Goal: Transaction & Acquisition: Purchase product/service

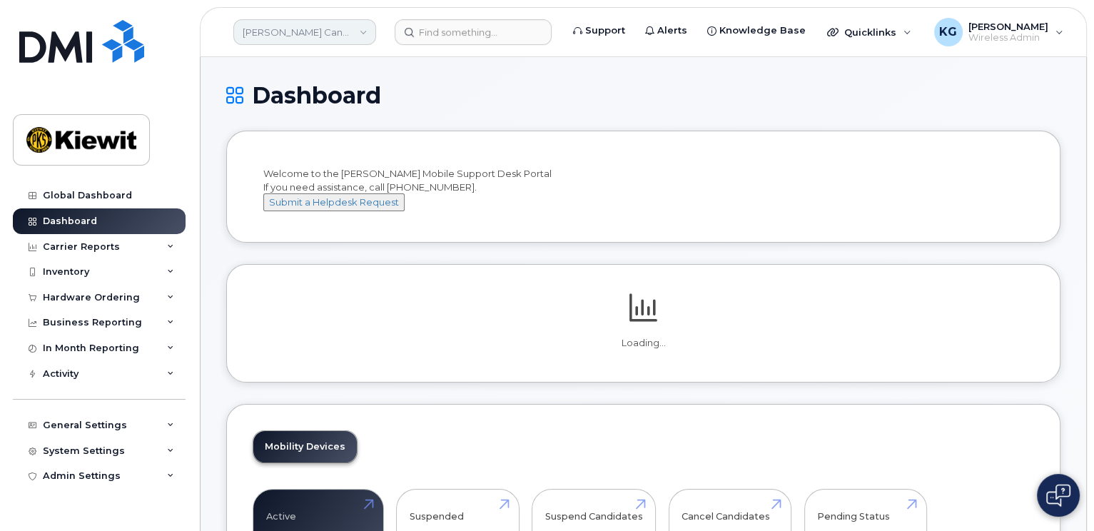
click at [367, 31] on link "Kiewit Canada Inc" at bounding box center [304, 32] width 143 height 26
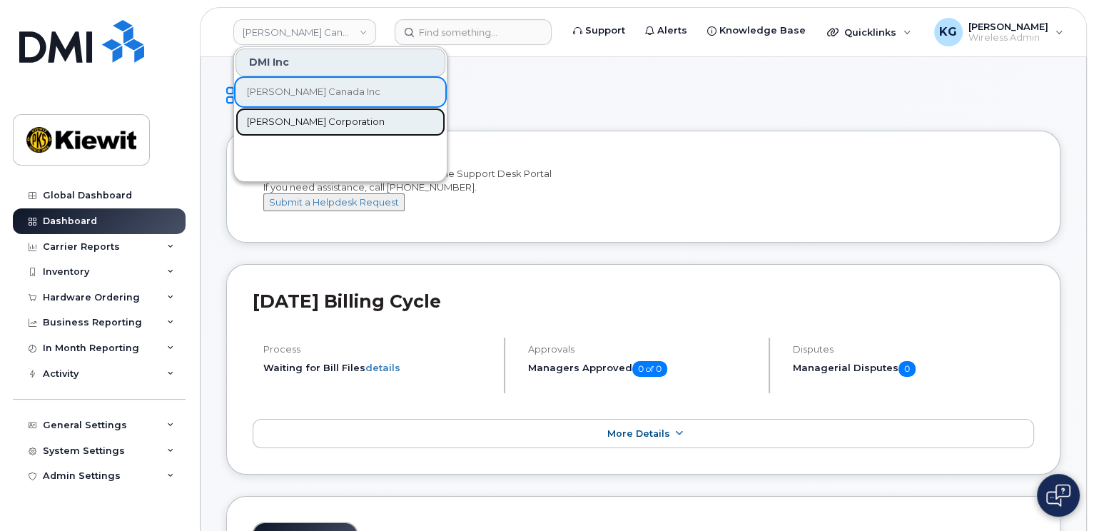
click at [300, 123] on span "[PERSON_NAME] Corporation" at bounding box center [316, 122] width 138 height 14
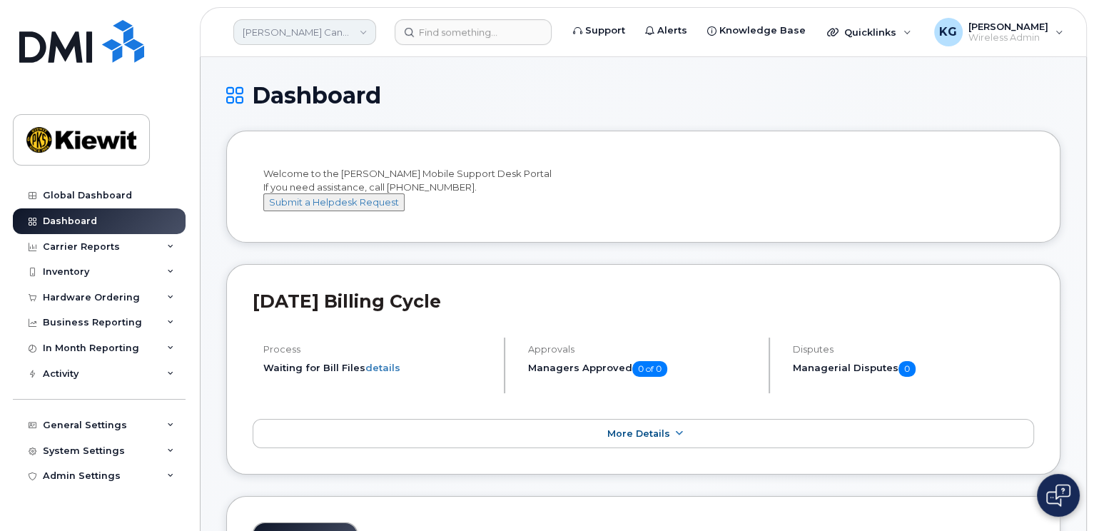
click at [372, 34] on link "Kiewit Canada Inc" at bounding box center [304, 32] width 143 height 26
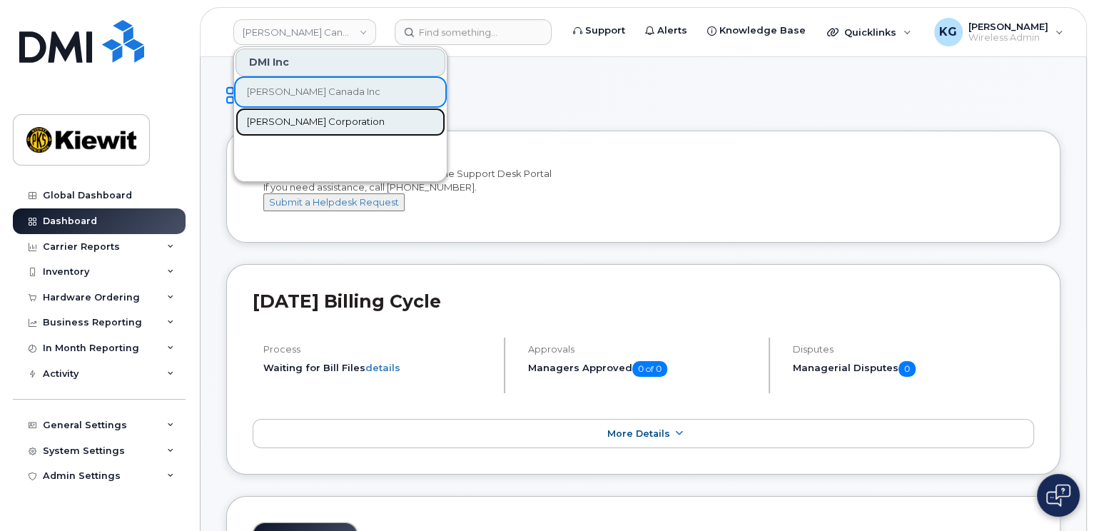
click at [310, 123] on span "[PERSON_NAME] Corporation" at bounding box center [316, 122] width 138 height 14
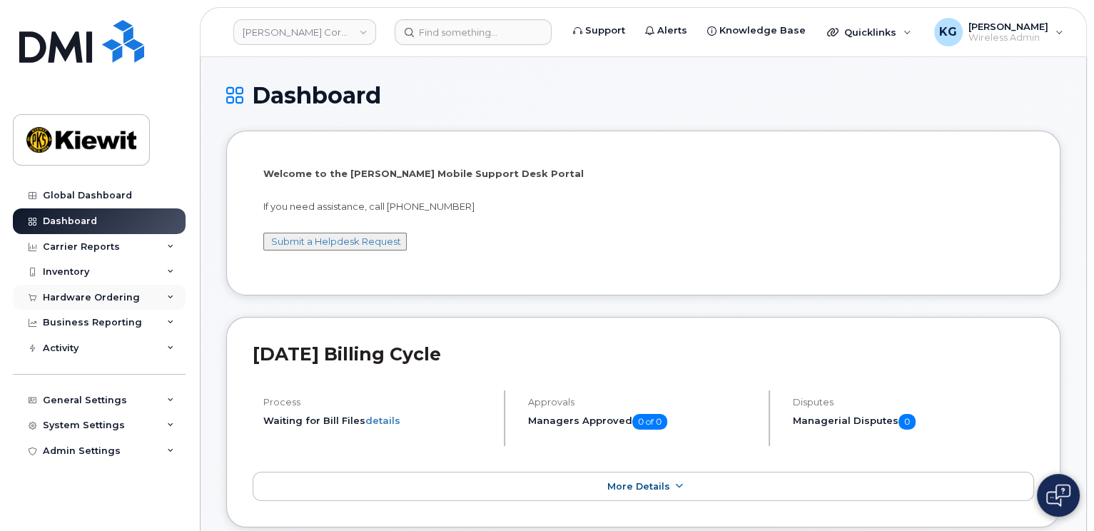
click at [92, 297] on div "Hardware Ordering" at bounding box center [91, 297] width 97 height 11
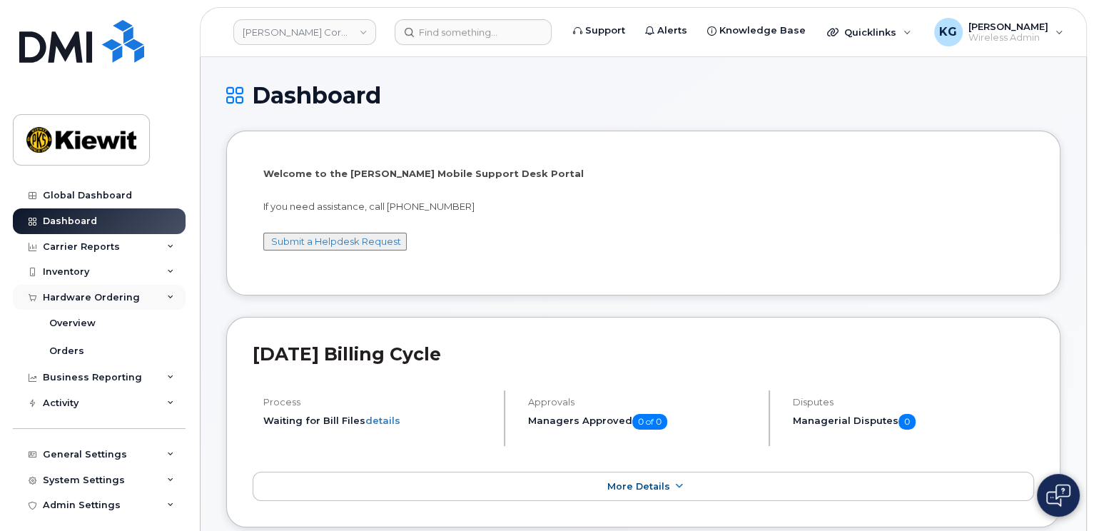
click at [73, 296] on div "Hardware Ordering" at bounding box center [91, 297] width 97 height 11
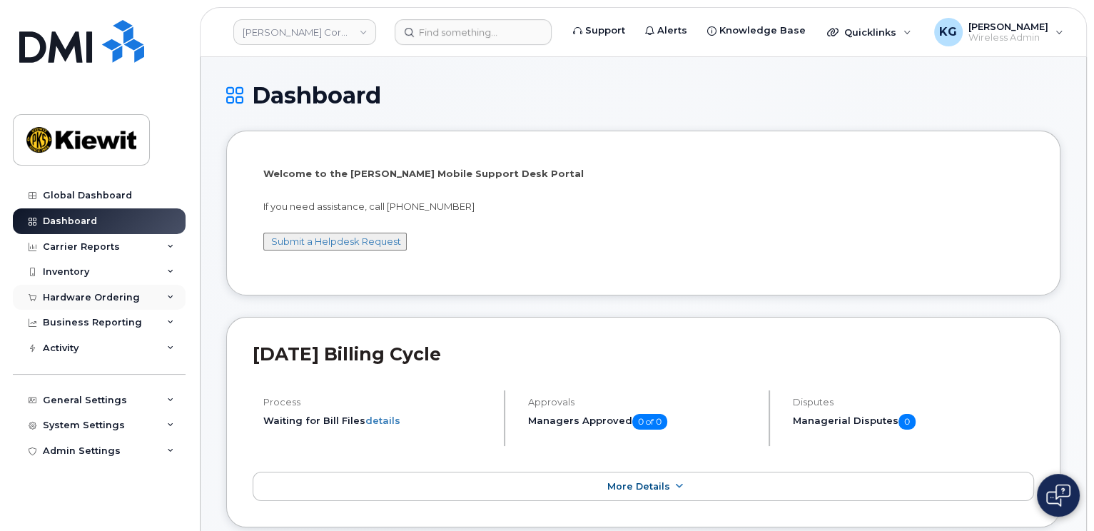
click at [73, 293] on div "Hardware Ordering" at bounding box center [91, 297] width 97 height 11
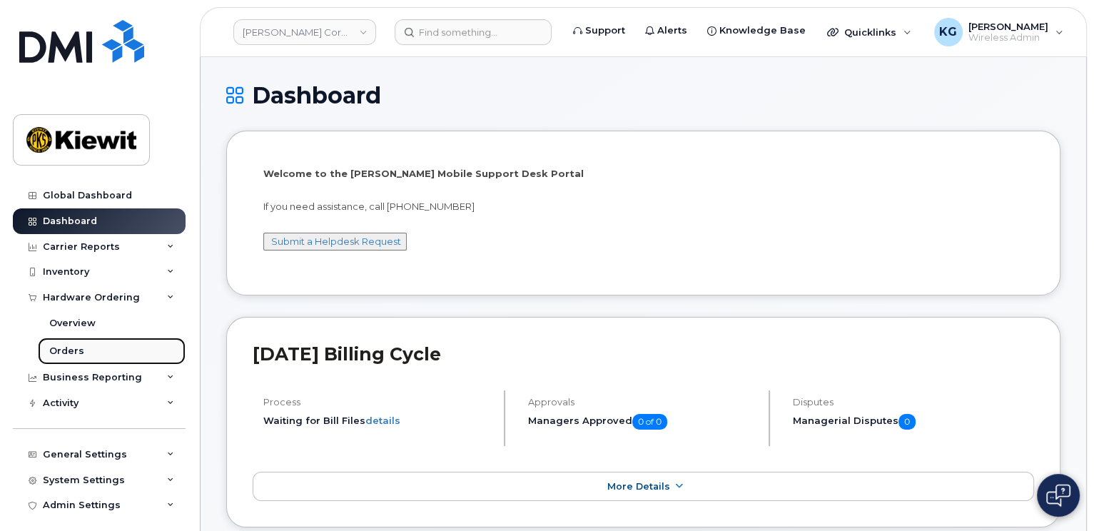
click at [68, 350] on div "Orders" at bounding box center [66, 351] width 35 height 13
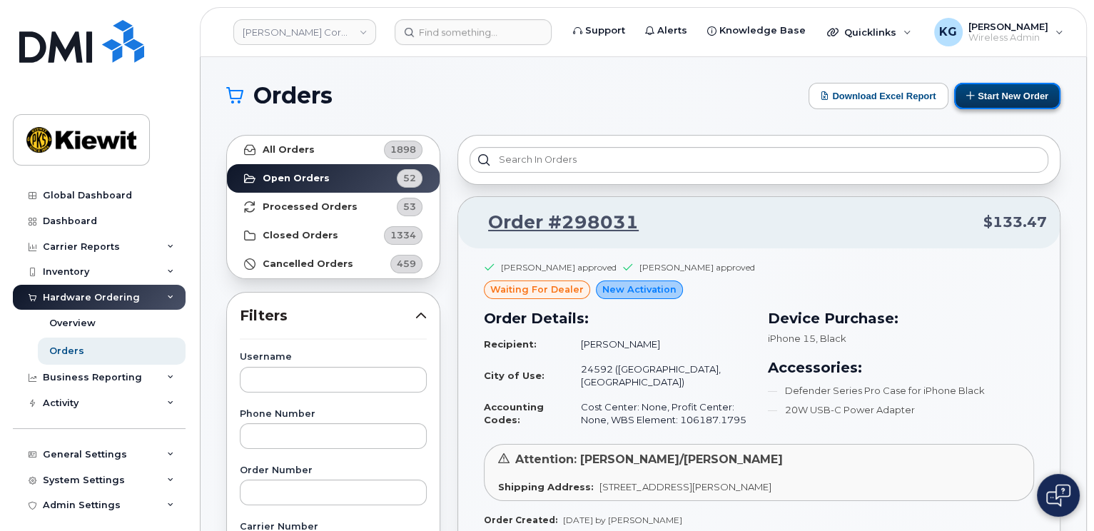
click at [1006, 96] on button "Start New Order" at bounding box center [1007, 96] width 106 height 26
click at [1022, 90] on button "Start New Order" at bounding box center [1007, 96] width 106 height 26
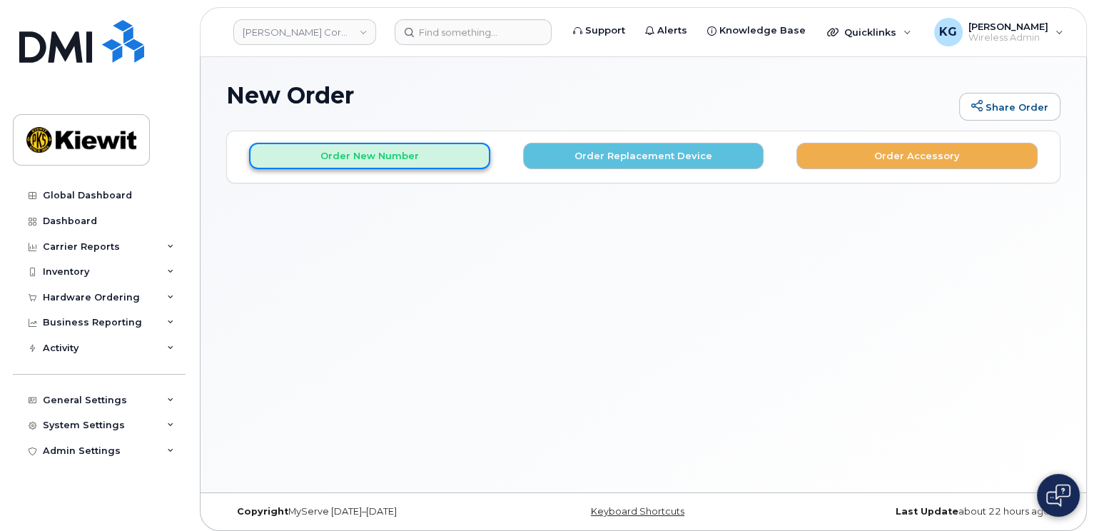
click at [419, 160] on button "Order New Number" at bounding box center [369, 156] width 241 height 26
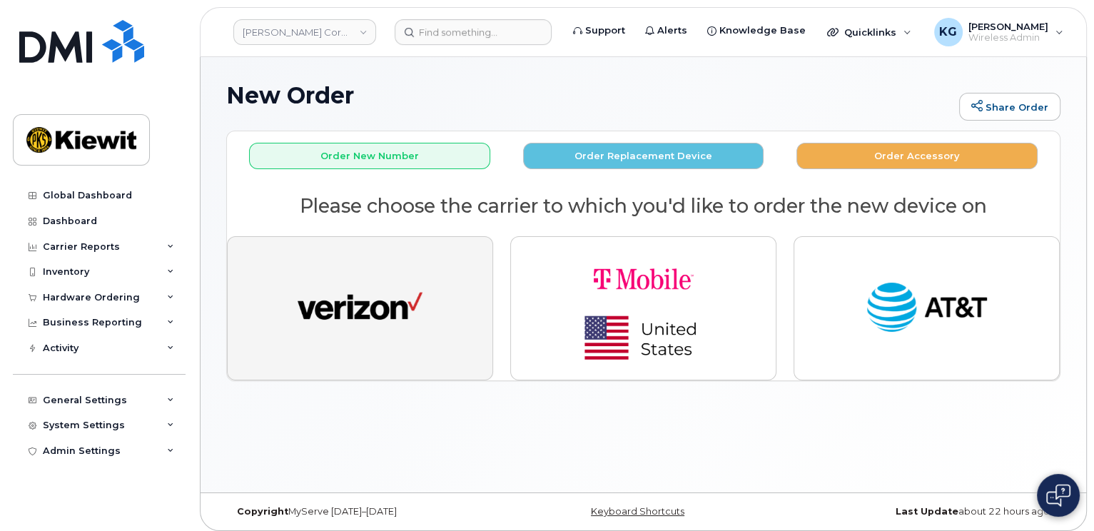
click at [362, 311] on img "button" at bounding box center [360, 308] width 125 height 64
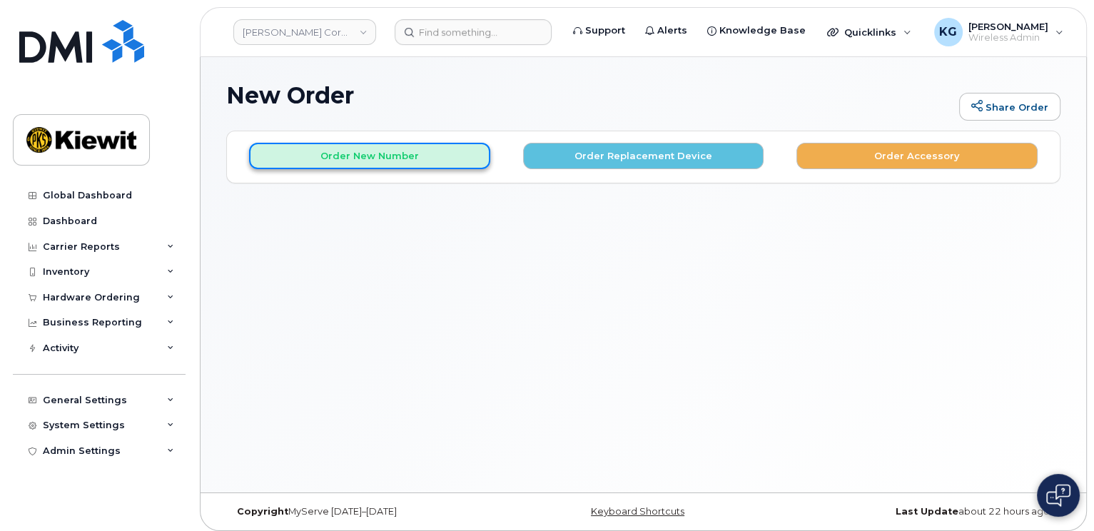
click at [411, 154] on button "Order New Number" at bounding box center [369, 156] width 241 height 26
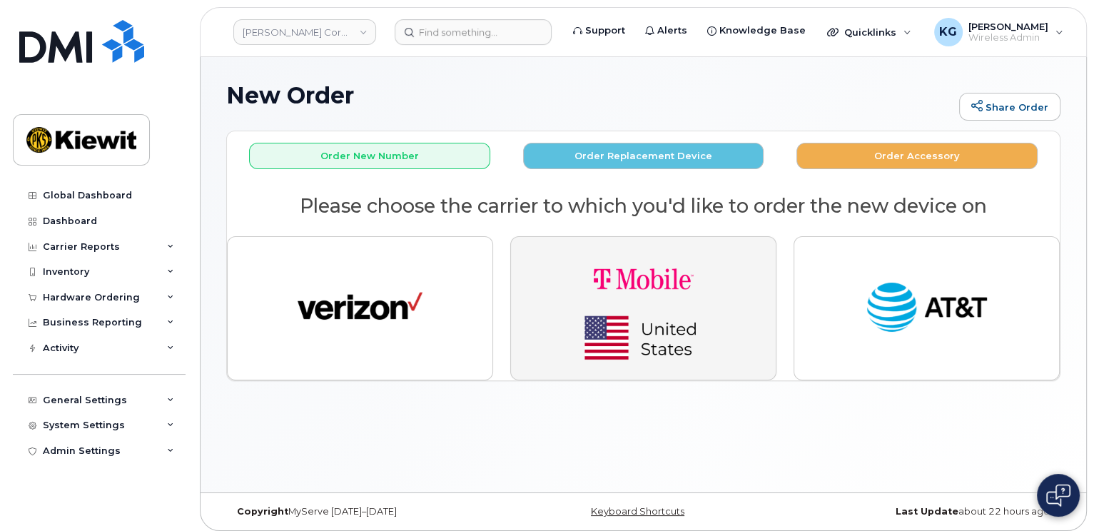
click at [679, 310] on img "button" at bounding box center [644, 308] width 200 height 120
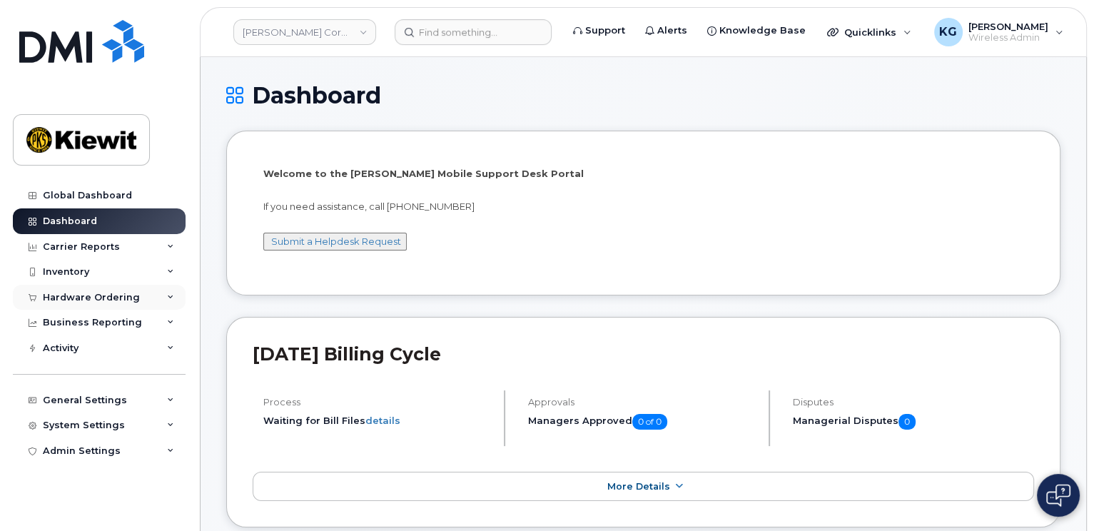
click at [91, 295] on div "Hardware Ordering" at bounding box center [91, 297] width 97 height 11
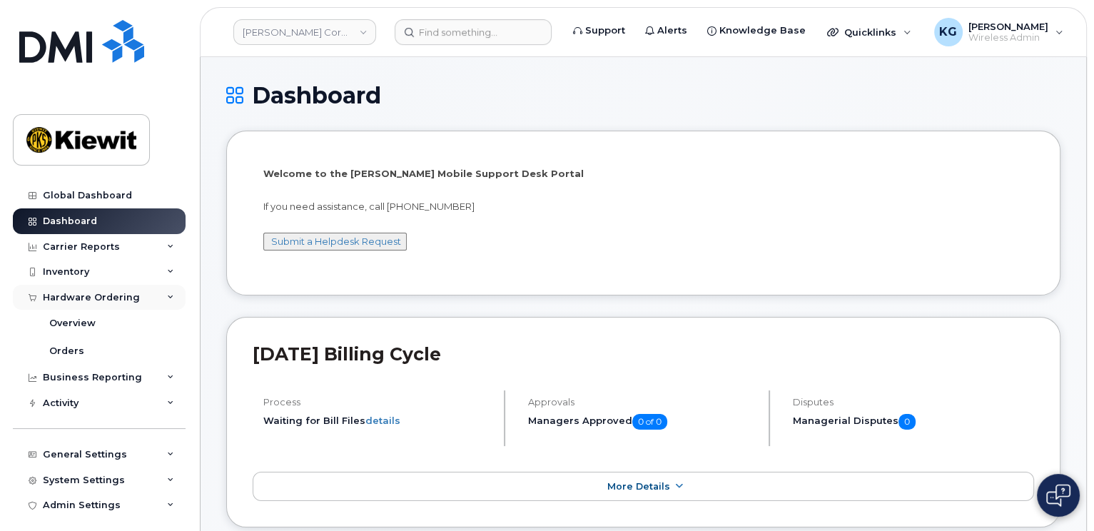
click at [72, 299] on div "Hardware Ordering" at bounding box center [91, 297] width 97 height 11
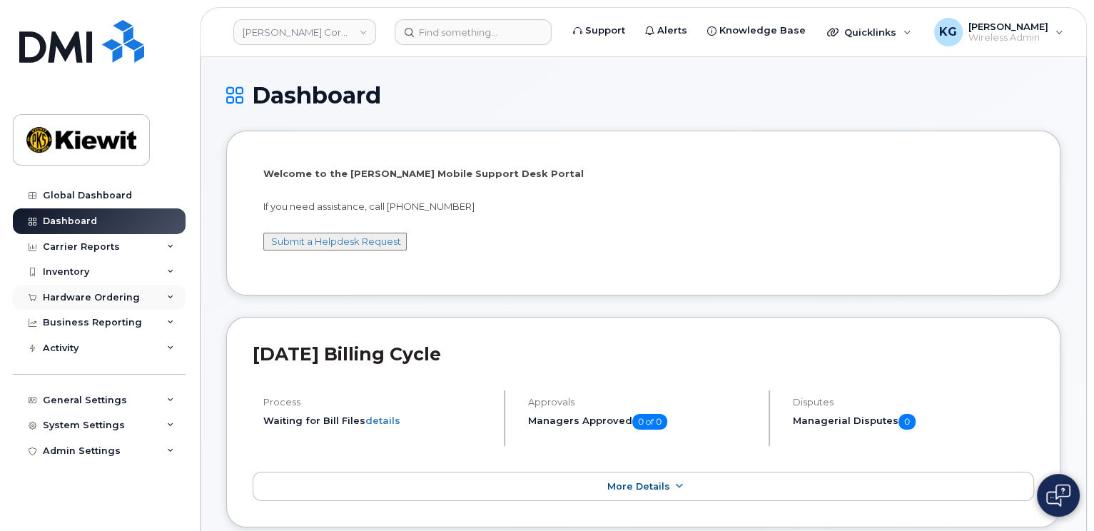
click at [72, 299] on div "Hardware Ordering" at bounding box center [91, 297] width 97 height 11
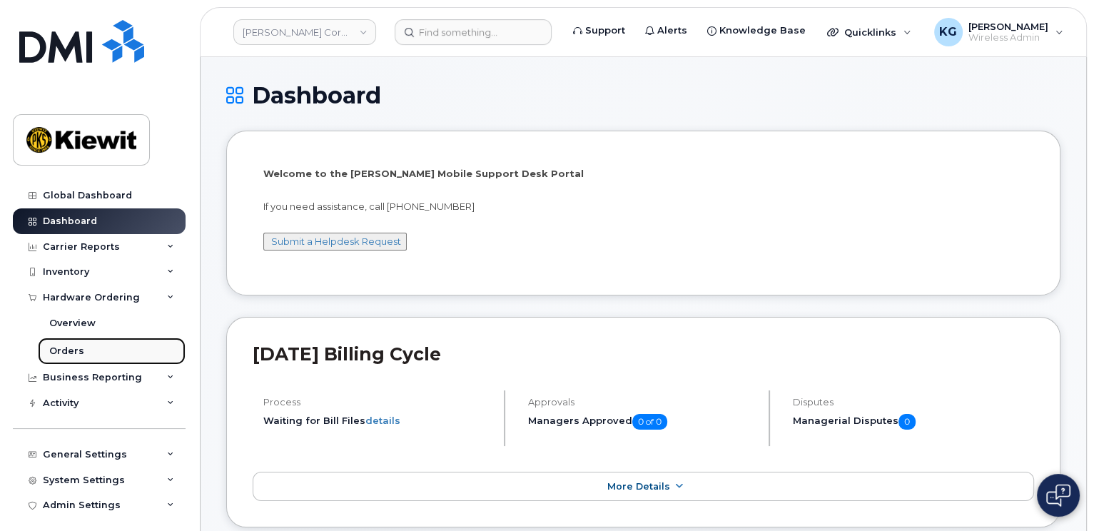
click at [68, 348] on div "Orders" at bounding box center [66, 351] width 35 height 13
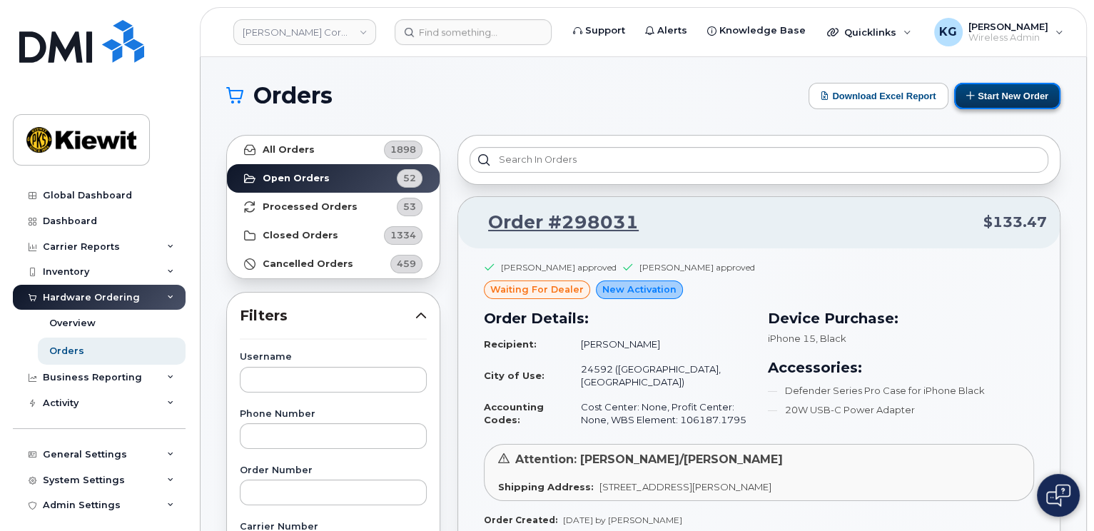
click at [1036, 84] on button "Start New Order" at bounding box center [1007, 96] width 106 height 26
click at [994, 89] on button "Start New Order" at bounding box center [1007, 96] width 106 height 26
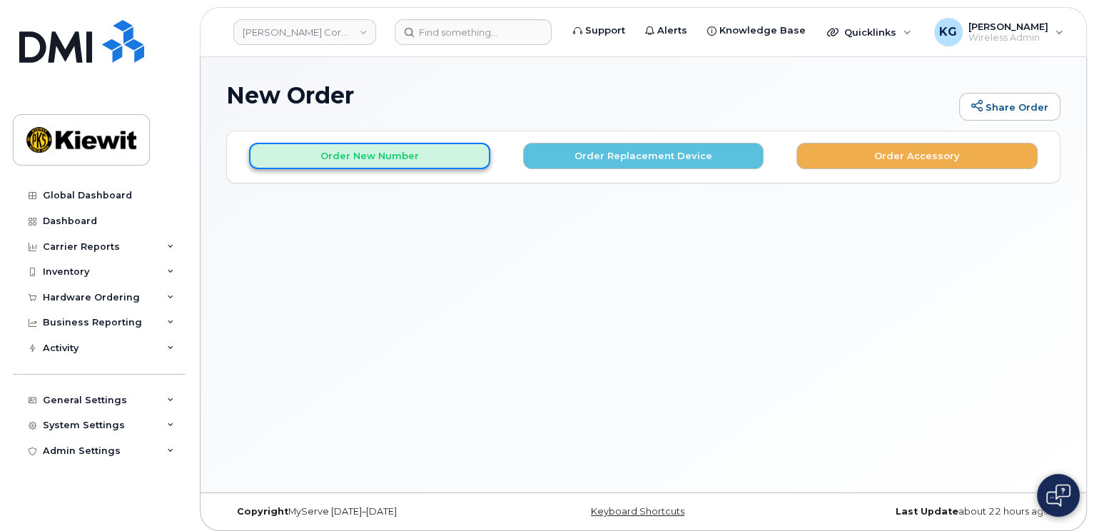
click at [340, 163] on button "Order New Number" at bounding box center [369, 156] width 241 height 26
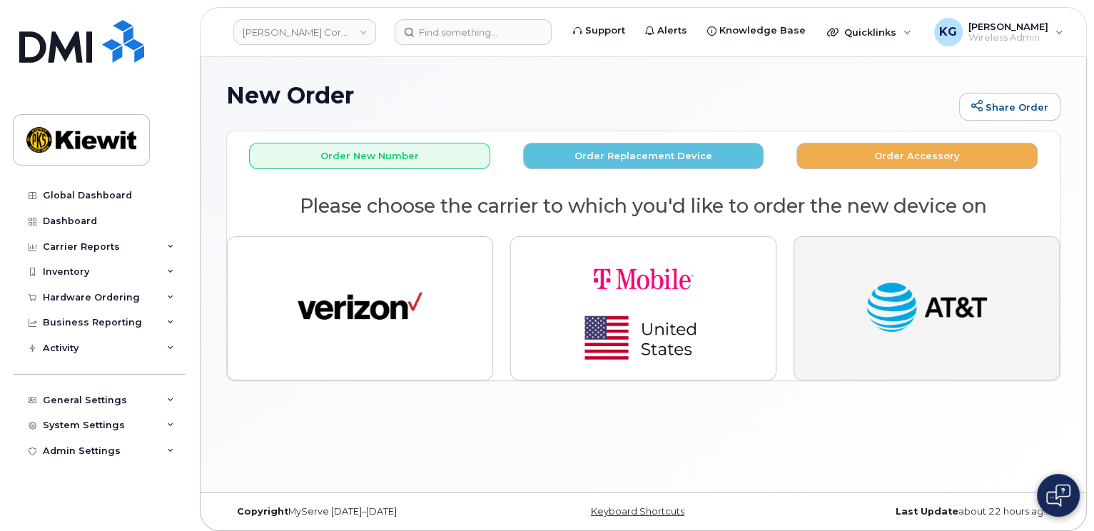
click at [912, 279] on img "button" at bounding box center [926, 308] width 125 height 64
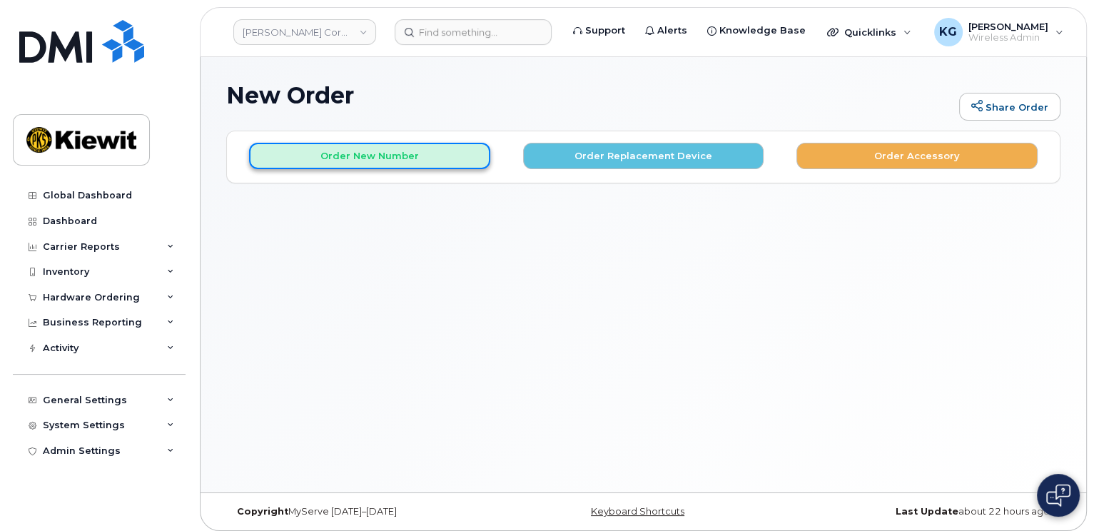
click at [363, 158] on button "Order New Number" at bounding box center [369, 156] width 241 height 26
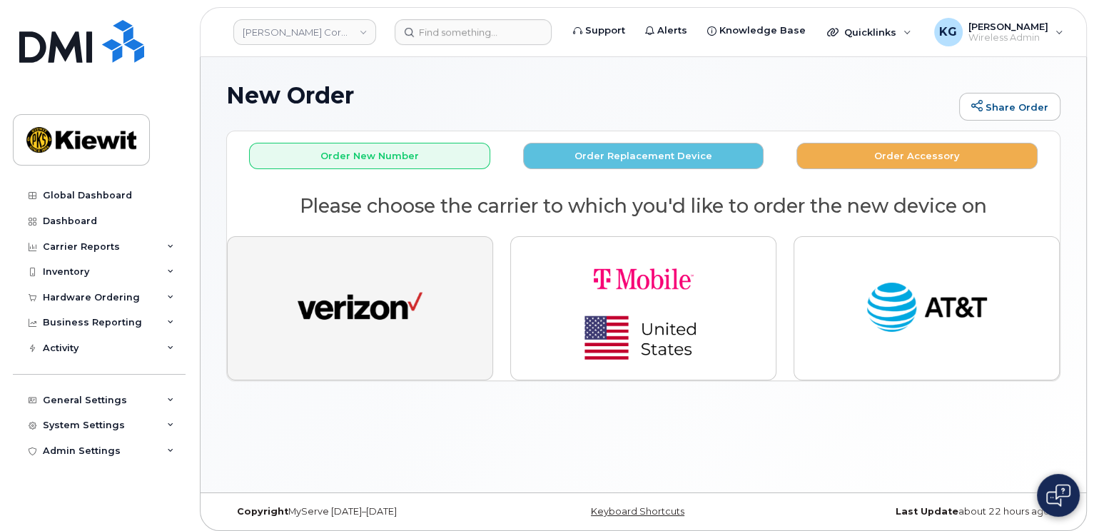
click at [417, 337] on img "button" at bounding box center [360, 308] width 125 height 64
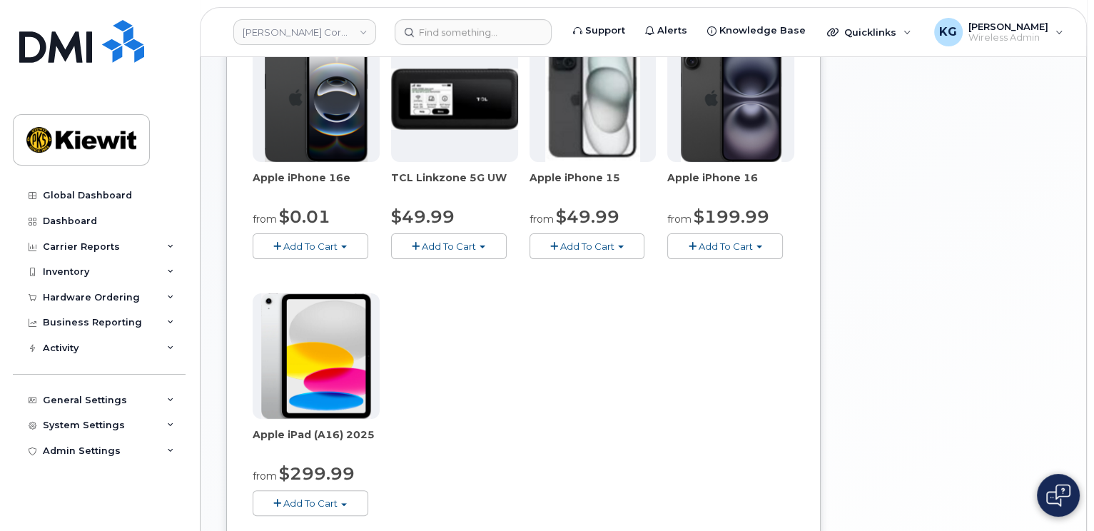
scroll to position [214, 0]
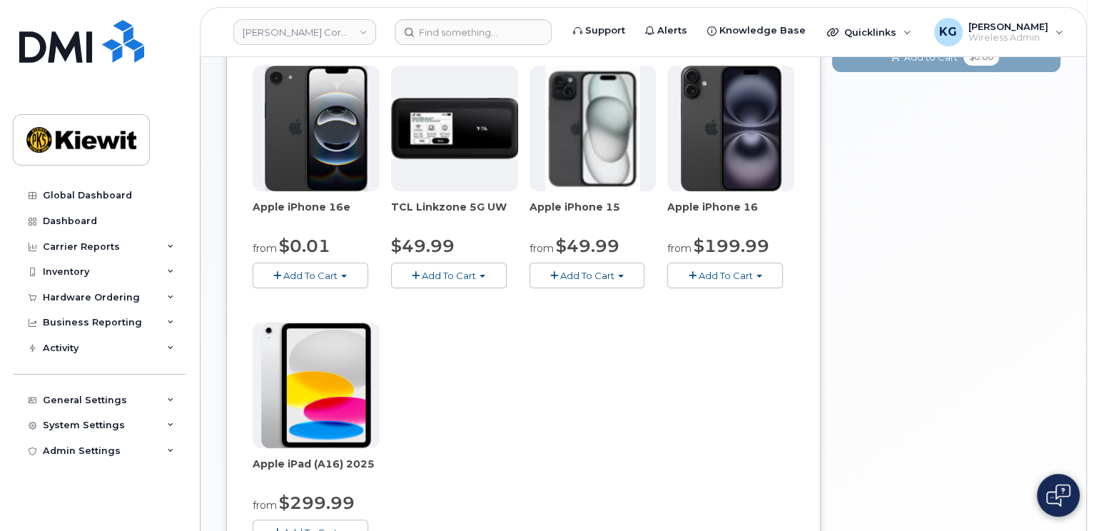
click at [307, 275] on span "Add To Cart" at bounding box center [310, 275] width 54 height 11
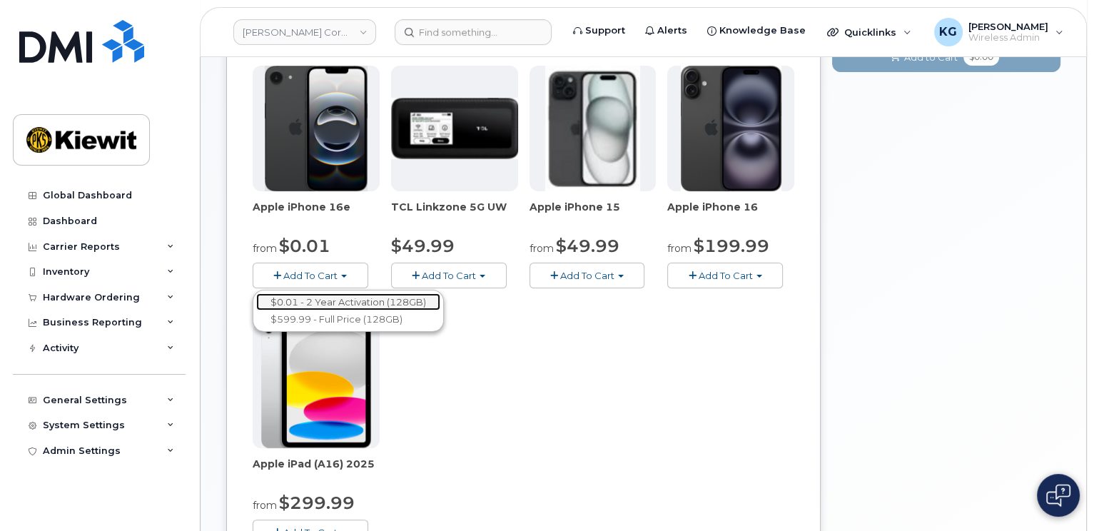
click at [308, 298] on link "$0.01 - 2 Year Activation (128GB)" at bounding box center [348, 302] width 184 height 18
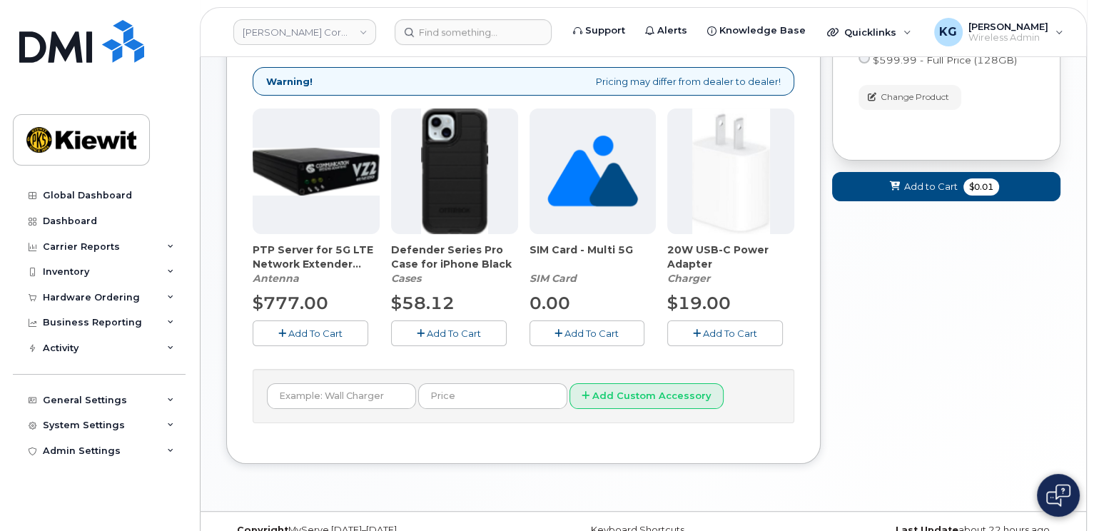
click at [597, 330] on span "Add To Cart" at bounding box center [591, 332] width 54 height 11
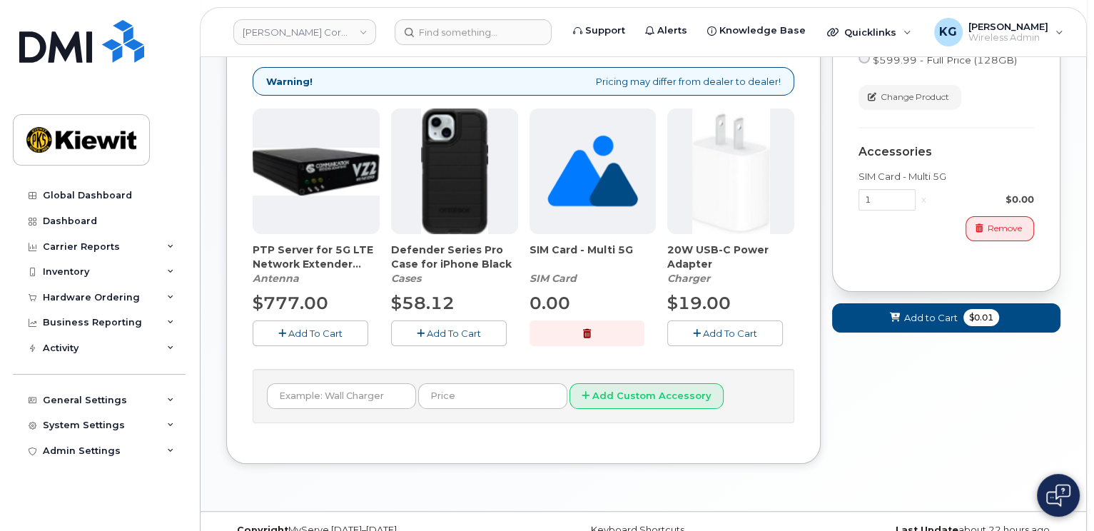
click at [722, 332] on span "Add To Cart" at bounding box center [730, 332] width 54 height 11
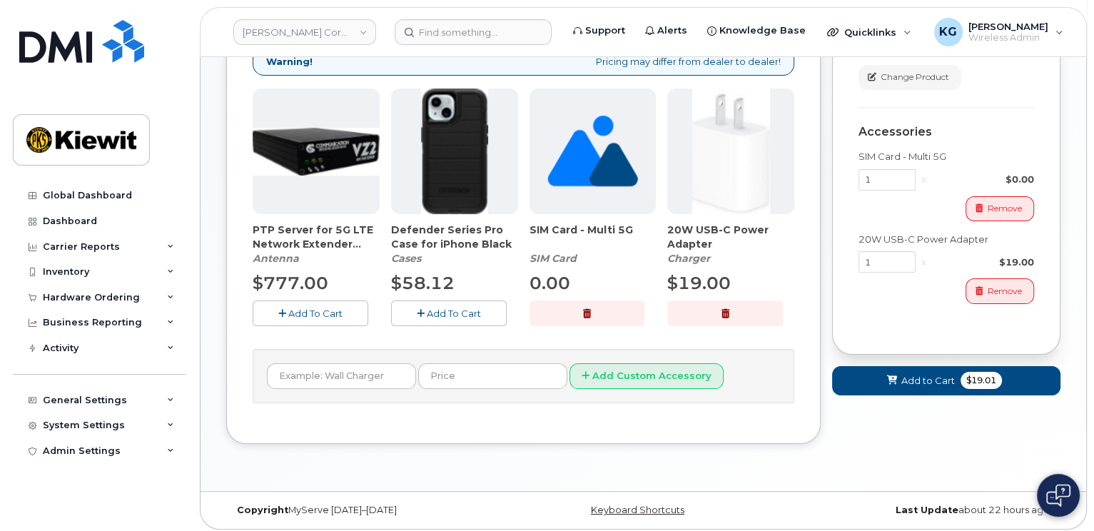
scroll to position [238, 0]
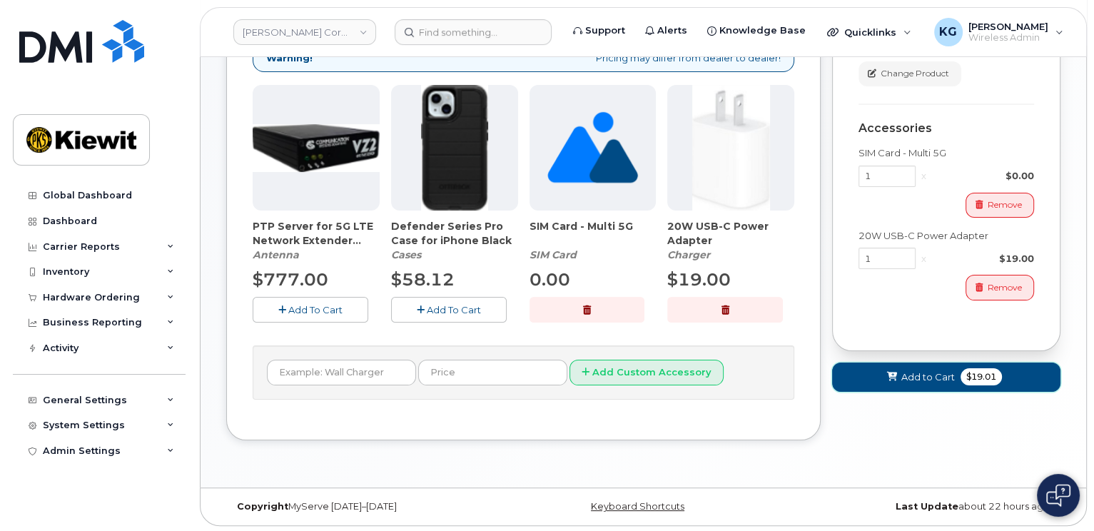
click at [927, 383] on button "Add to Cart $19.01" at bounding box center [946, 376] width 228 height 29
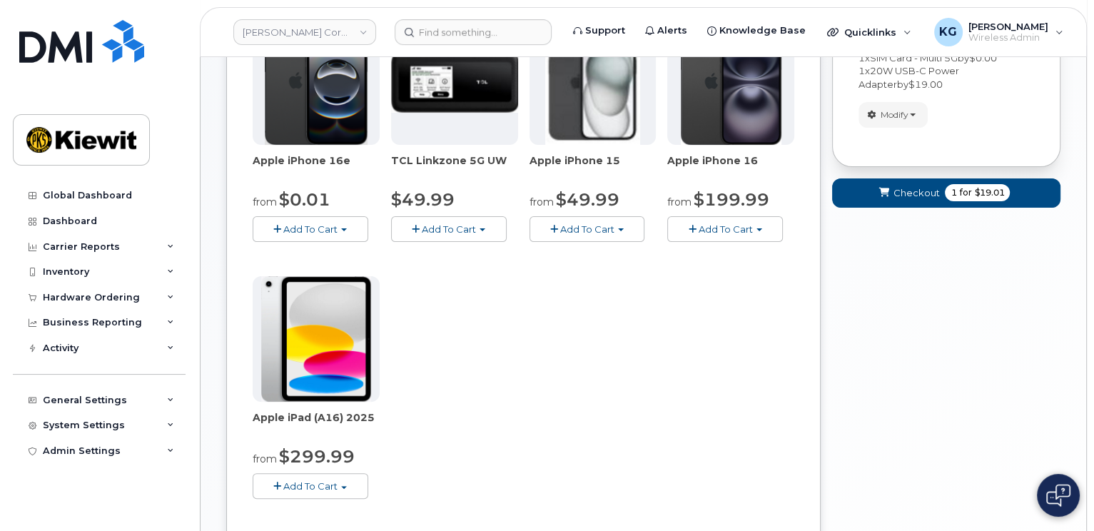
scroll to position [57, 0]
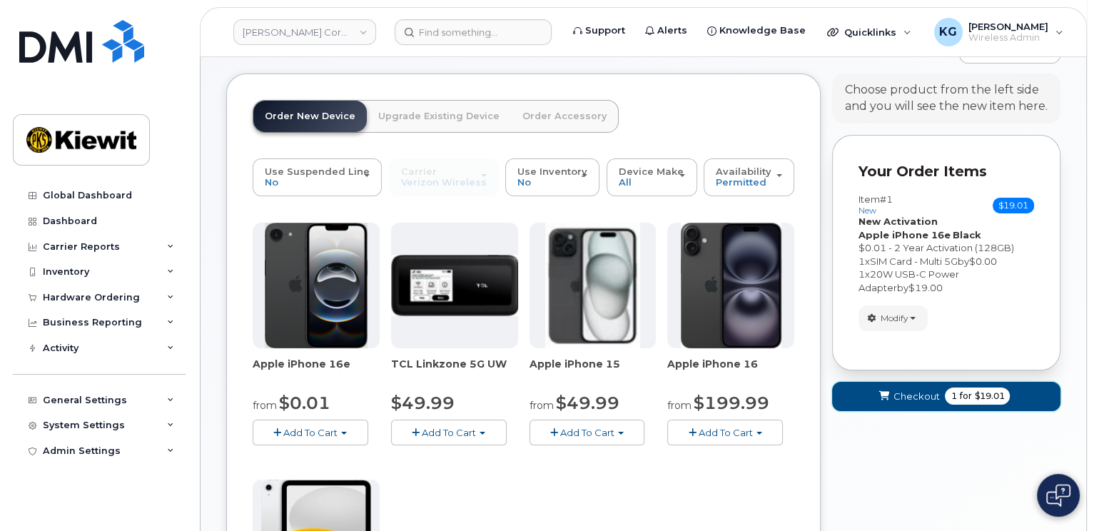
click at [915, 395] on span "Checkout" at bounding box center [916, 397] width 46 height 14
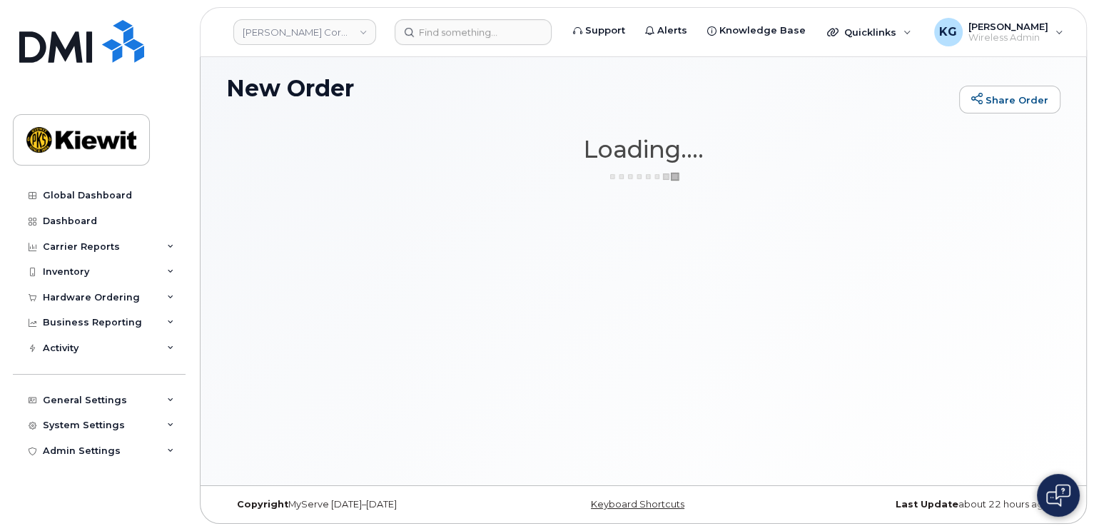
scroll to position [6, 0]
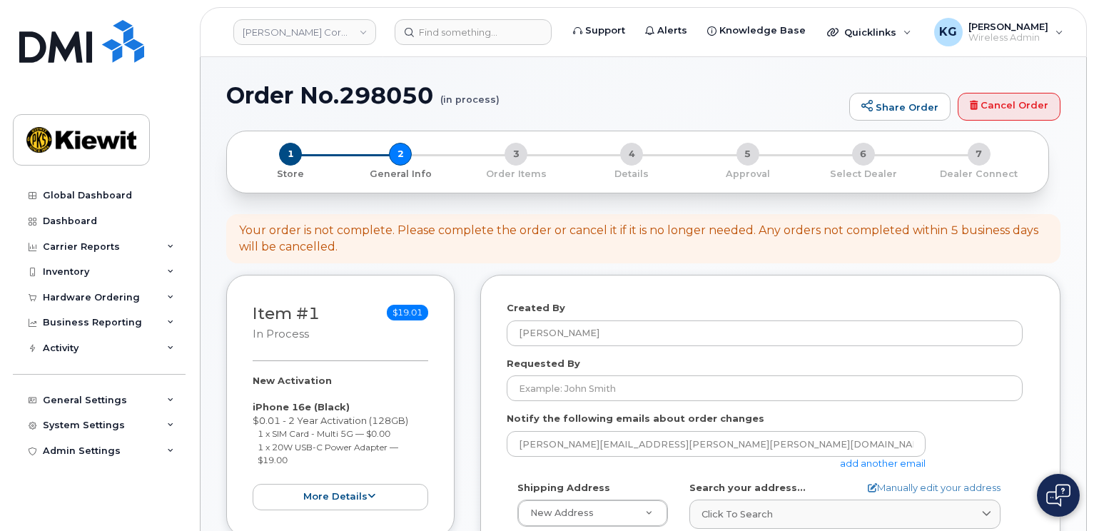
select select
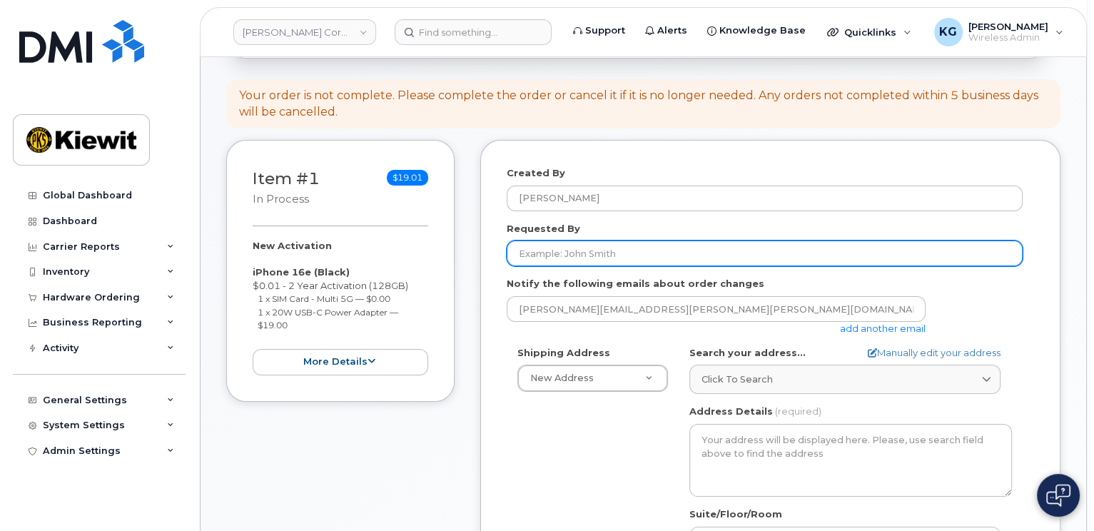
scroll to position [143, 0]
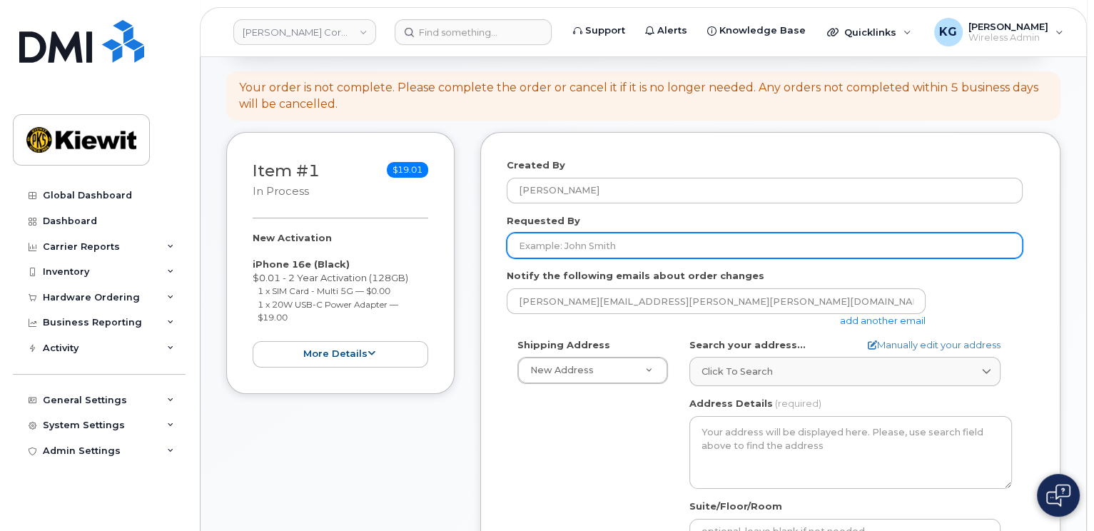
click at [596, 242] on input "Requested By" at bounding box center [765, 246] width 516 height 26
click at [591, 238] on input "Requested By" at bounding box center [765, 246] width 516 height 26
type input "[PERSON_NAME]"
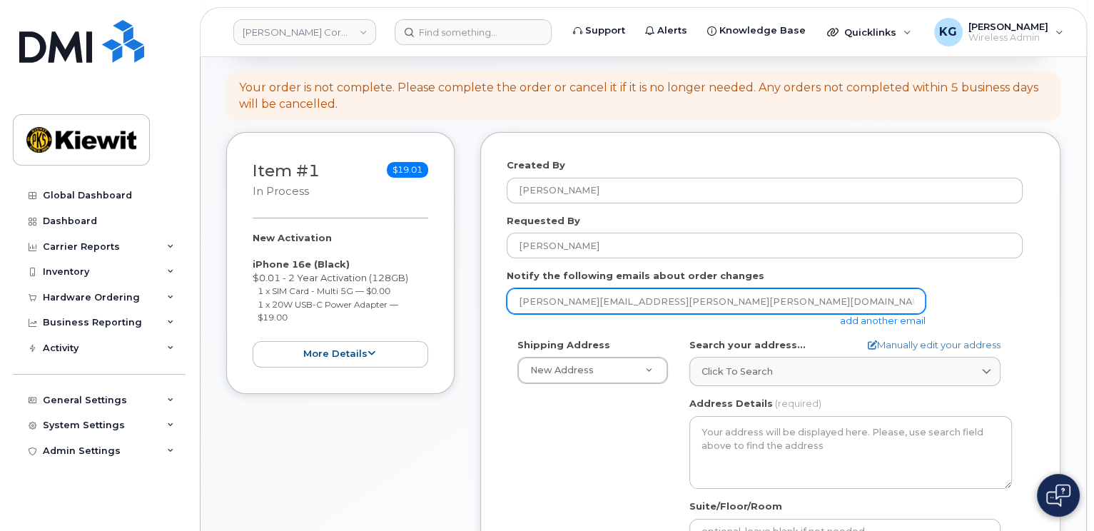
click at [644, 289] on div "Notify the following emails about order changes kevin.gregory@kiewit.com add an…" at bounding box center [770, 298] width 527 height 58
drag, startPoint x: 647, startPoint y: 300, endPoint x: 464, endPoint y: 305, distance: 183.4
click at [464, 305] on div "Item #1 in process $19.01 New Activation iPhone 16e (Black) $0.01 - 2 Year Acti…" at bounding box center [643, 441] width 834 height 618
type input "[PERSON_NAME][EMAIL_ADDRESS][PERSON_NAME][DOMAIN_NAME]"
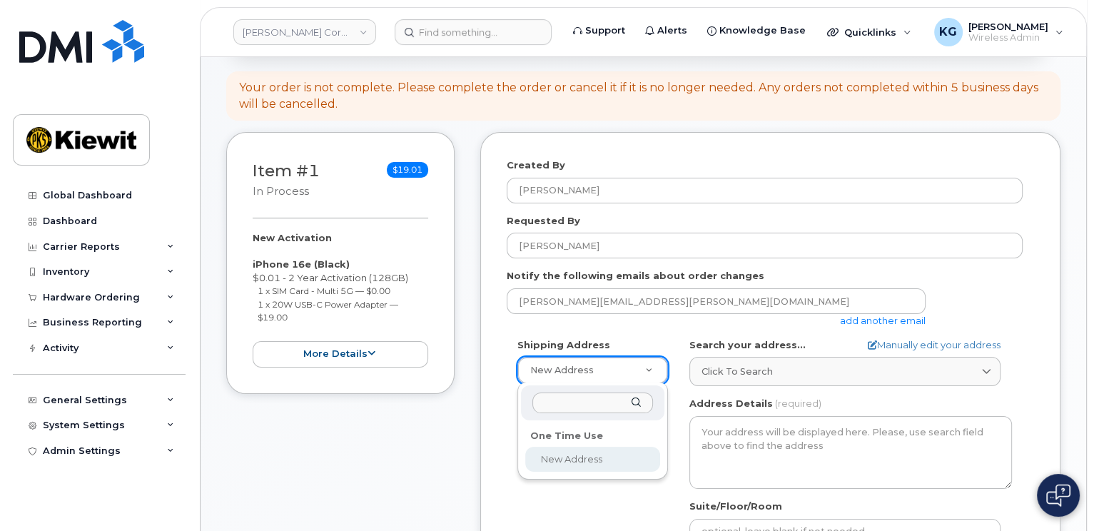
click at [569, 402] on input "text" at bounding box center [592, 402] width 121 height 21
select select
click at [565, 396] on input "text" at bounding box center [592, 402] width 121 height 21
paste input "2409 Power plant rd, homer city,PA, 15748"
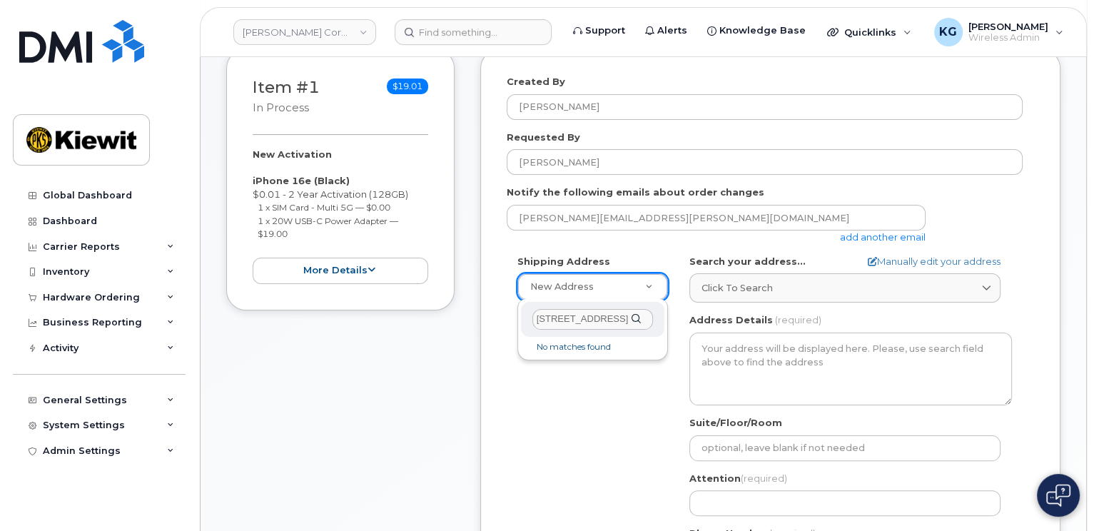
scroll to position [214, 0]
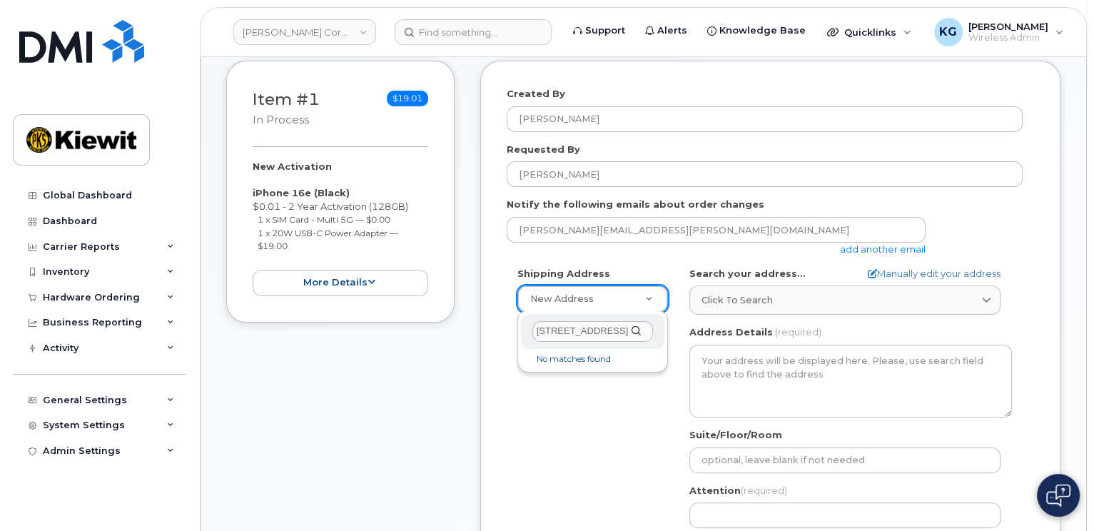
click at [640, 330] on div "2409 Power plant rd, homer city,PA, 15748" at bounding box center [592, 331] width 143 height 35
drag, startPoint x: 640, startPoint y: 330, endPoint x: 476, endPoint y: 332, distance: 164.1
click at [476, 332] on body "Kiewit Corporation Support Alerts Knowledge Base Quicklinks Suspend / Cancel De…" at bounding box center [547, 433] width 1094 height 1294
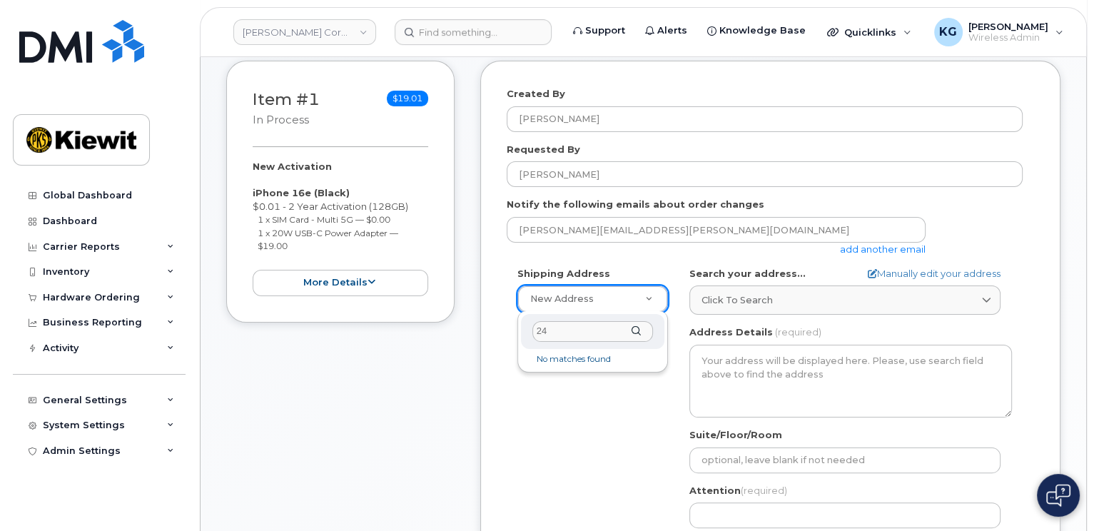
type input "2"
select select
paste input "2409 Power plant rd, homer city,PA, 15748"
type input "2409 Power plant rd, homer city,PA, 15748"
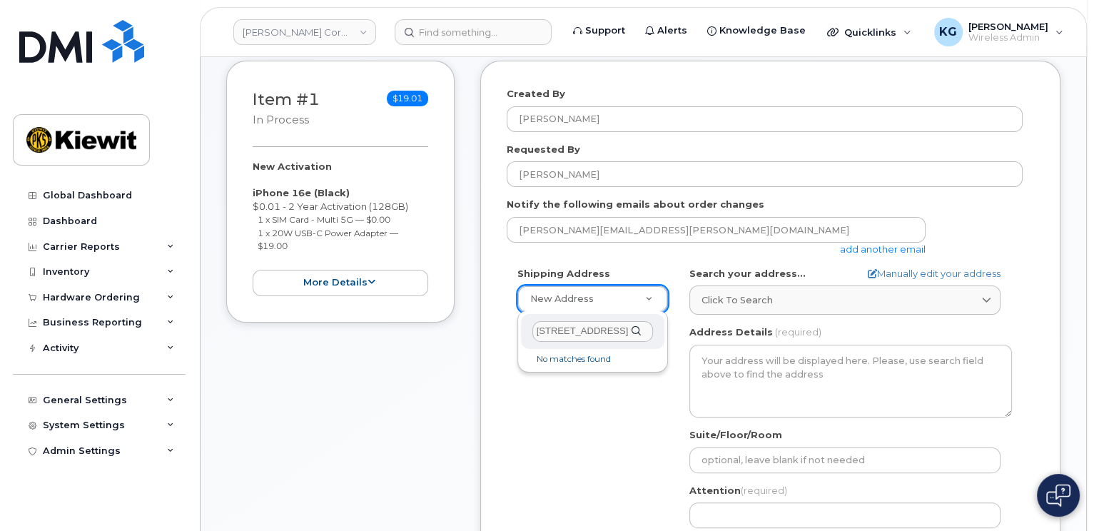
scroll to position [0, 74]
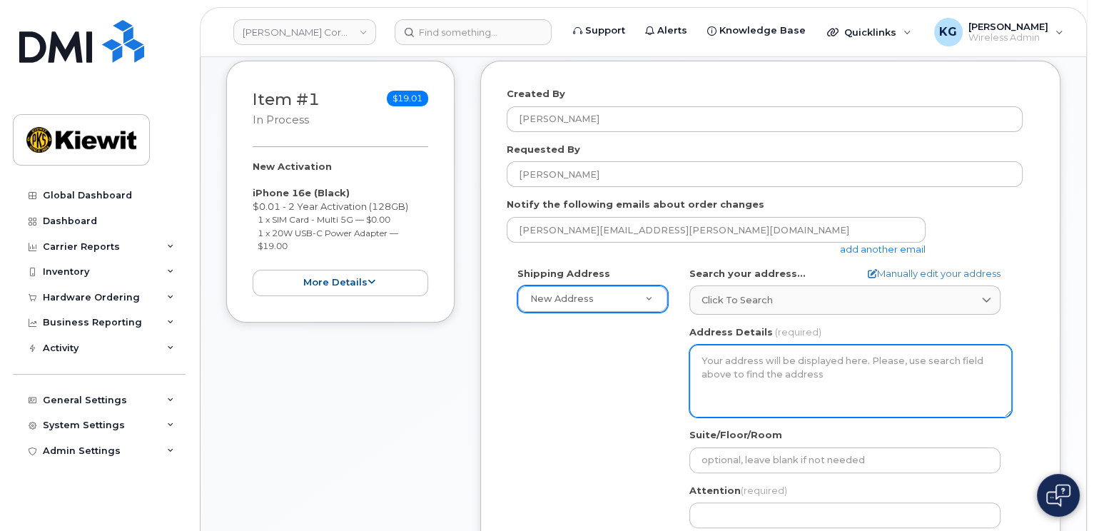
click at [718, 357] on textarea "Address Details" at bounding box center [850, 381] width 322 height 73
click at [719, 359] on textarea "Address Details" at bounding box center [850, 381] width 322 height 73
click at [733, 350] on textarea "Address Details" at bounding box center [850, 381] width 322 height 73
click at [700, 358] on textarea "Address Details" at bounding box center [850, 381] width 322 height 73
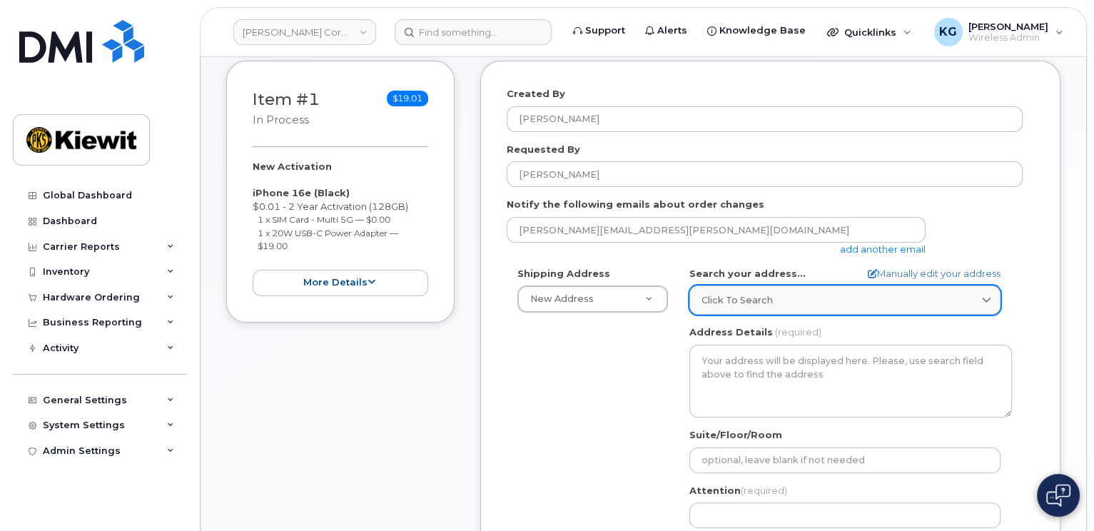
click at [808, 298] on div "Click to search" at bounding box center [844, 300] width 287 height 14
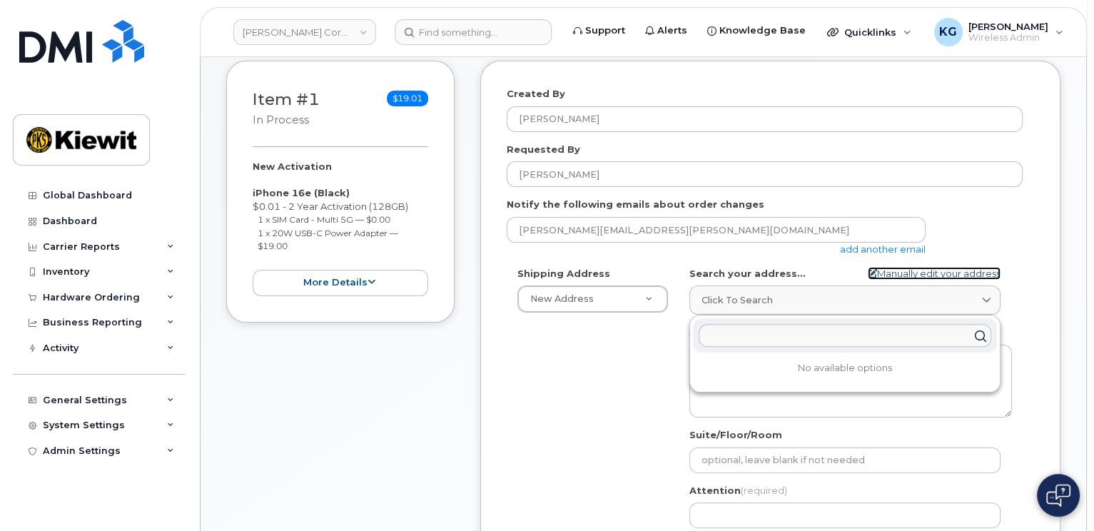
click at [942, 270] on link "Manually edit your address" at bounding box center [934, 274] width 133 height 14
select select
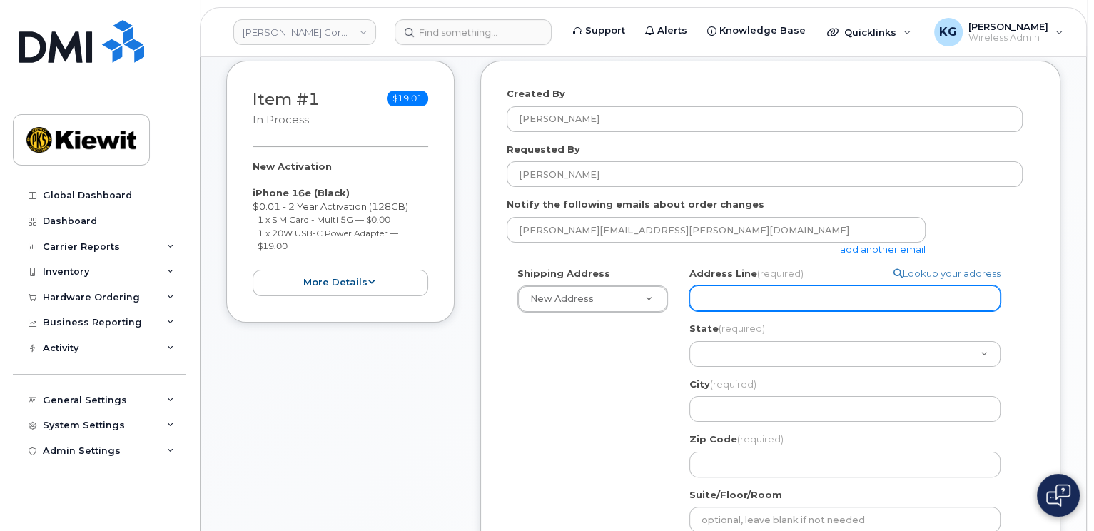
click at [750, 299] on input "Address Line (required)" at bounding box center [844, 298] width 311 height 26
paste input "2409 Power plant rd, homer city,PA, 15748"
type input "2409 Power plant rd, homer city,PA, 15748"
select select
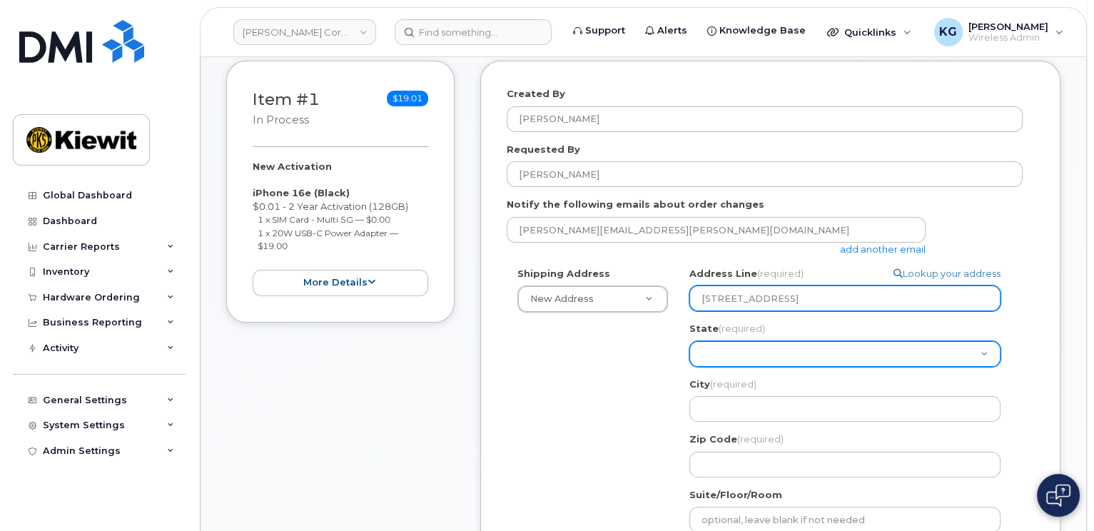
type input "2409 Power plant rd, homer city,PA, 15748"
click at [741, 353] on select "Alabama Alaska American Samoa Arizona Arkansas California Colorado Connecticut …" at bounding box center [844, 354] width 311 height 26
select select "PA"
click at [689, 341] on select "Alabama Alaska American Samoa Arizona Arkansas California Colorado Connecticut …" at bounding box center [844, 354] width 311 height 26
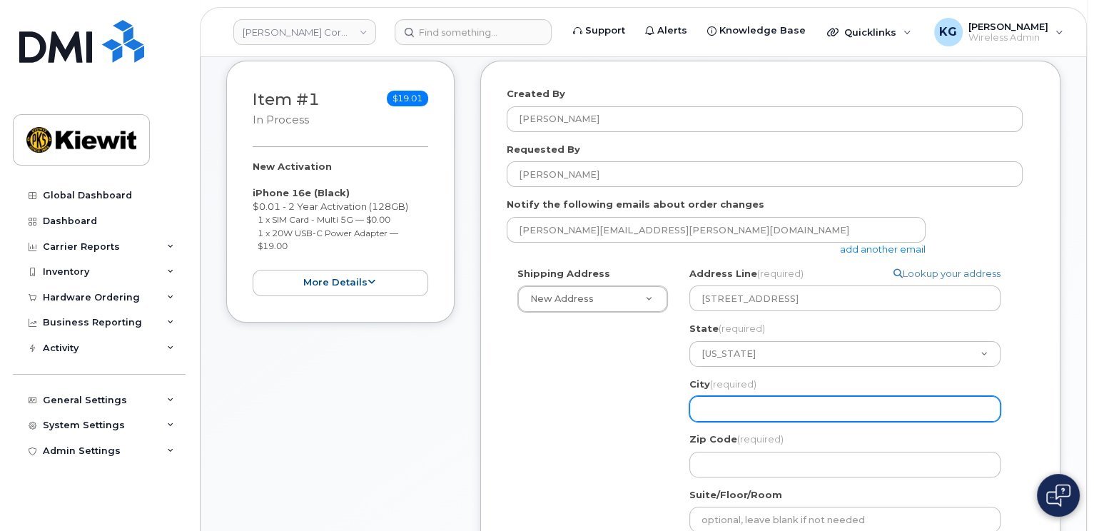
click at [708, 402] on input "City (required)" at bounding box center [844, 409] width 311 height 26
select select
type input "H"
select select
type input "Ho"
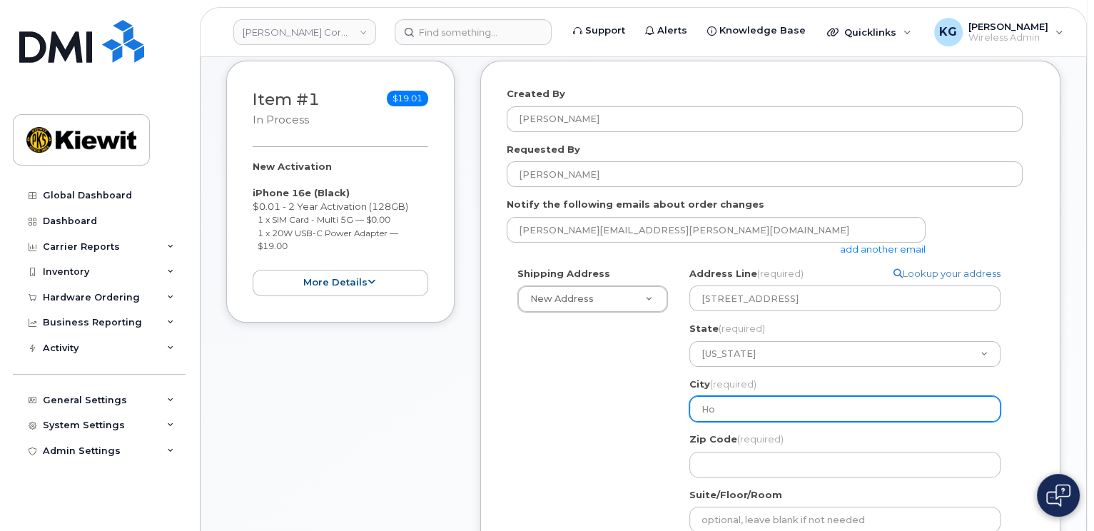
select select
type input "Hom"
select select
type input "Home"
select select
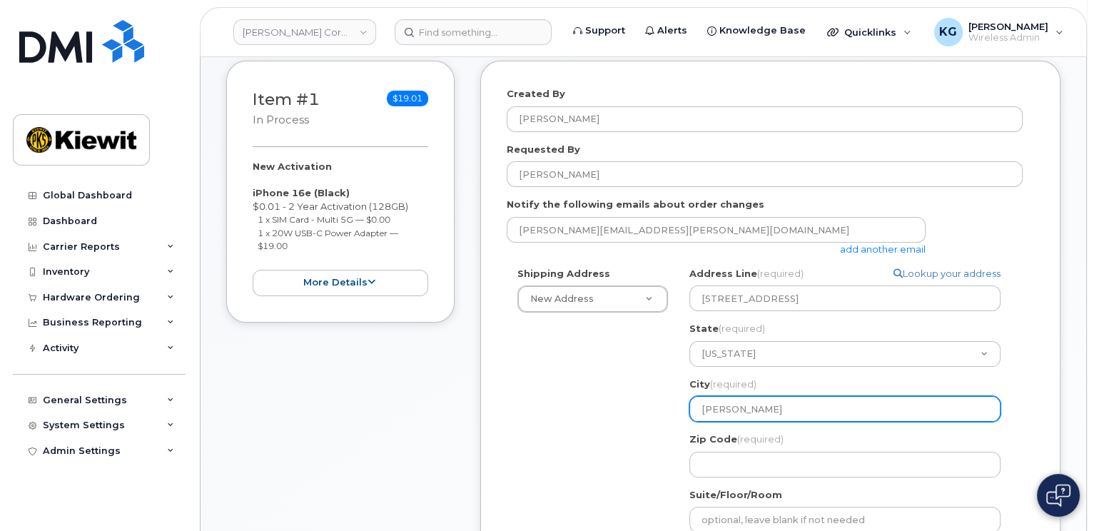
type input "Homer"
select select
type input "Homer Co"
select select
type input "Homer Cot"
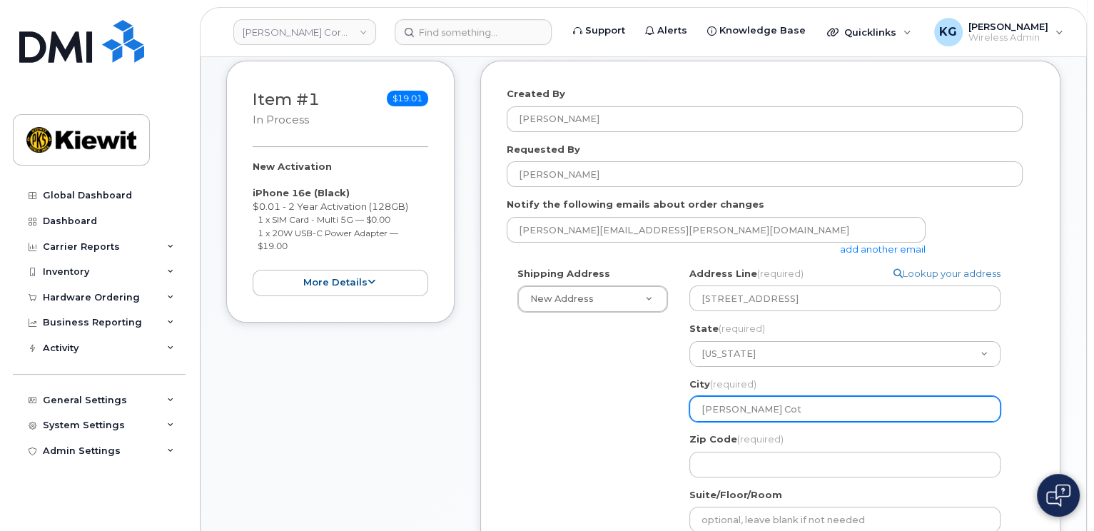
select select
type input "Homer Coty"
select select
type input "Homer Cot"
select select
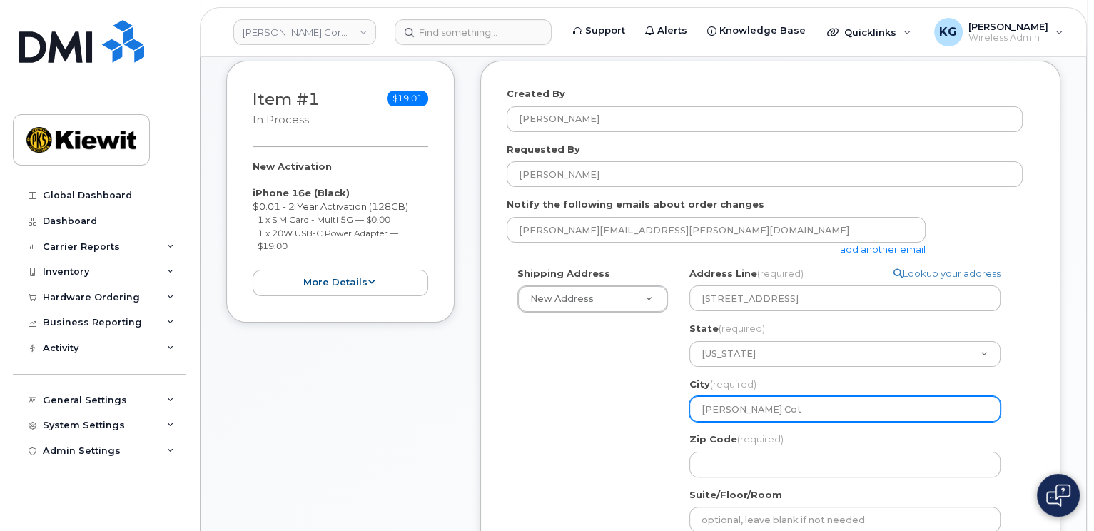
type input "Homer Co"
select select
type input "Homer C"
select select
type input "Homer Ci"
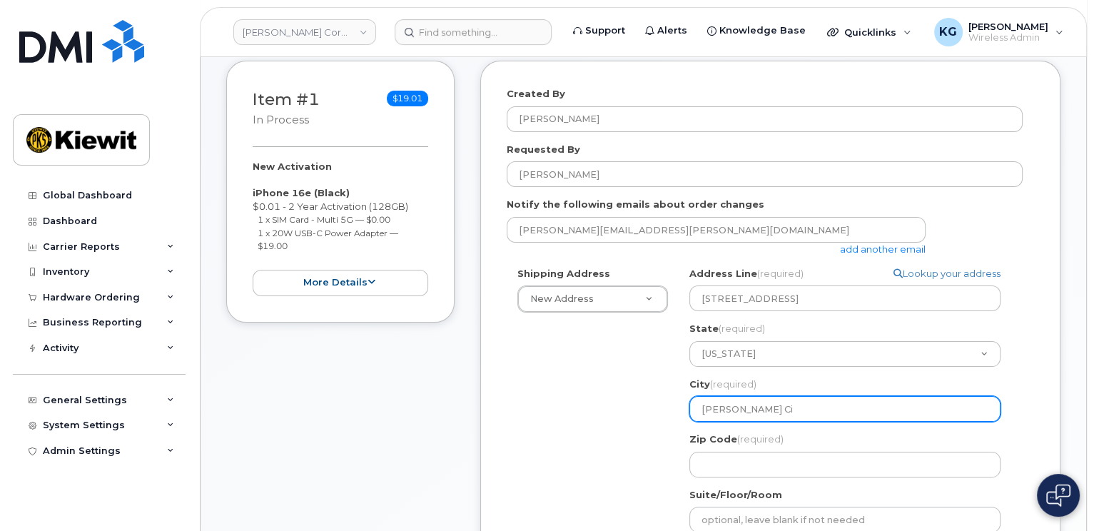
select select
type input "Homer Cit"
select select
type input "Homer City"
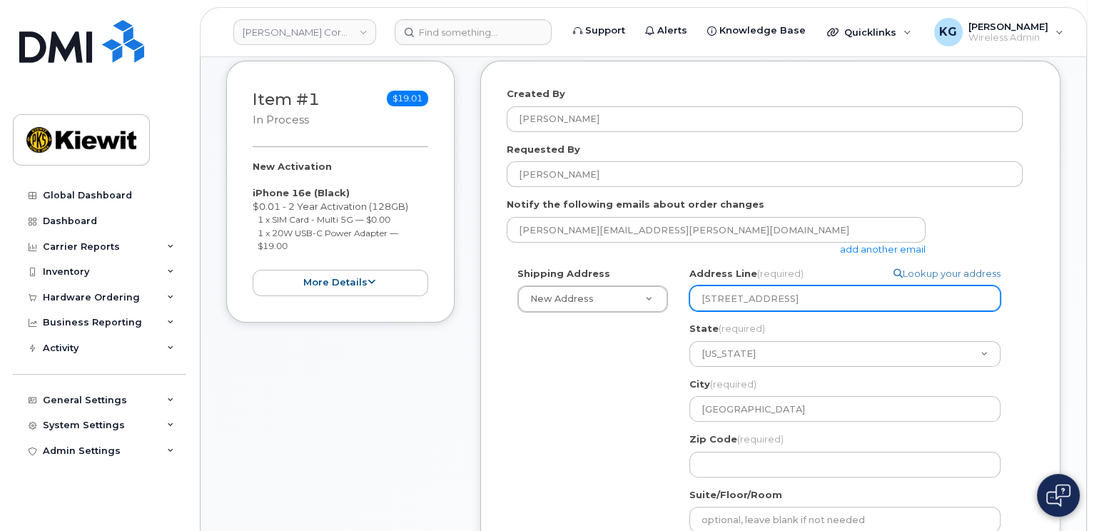
drag, startPoint x: 907, startPoint y: 299, endPoint x: 874, endPoint y: 302, distance: 33.7
click at [874, 302] on input "2409 Power plant rd, homer city,PA, 15748" at bounding box center [844, 298] width 311 height 26
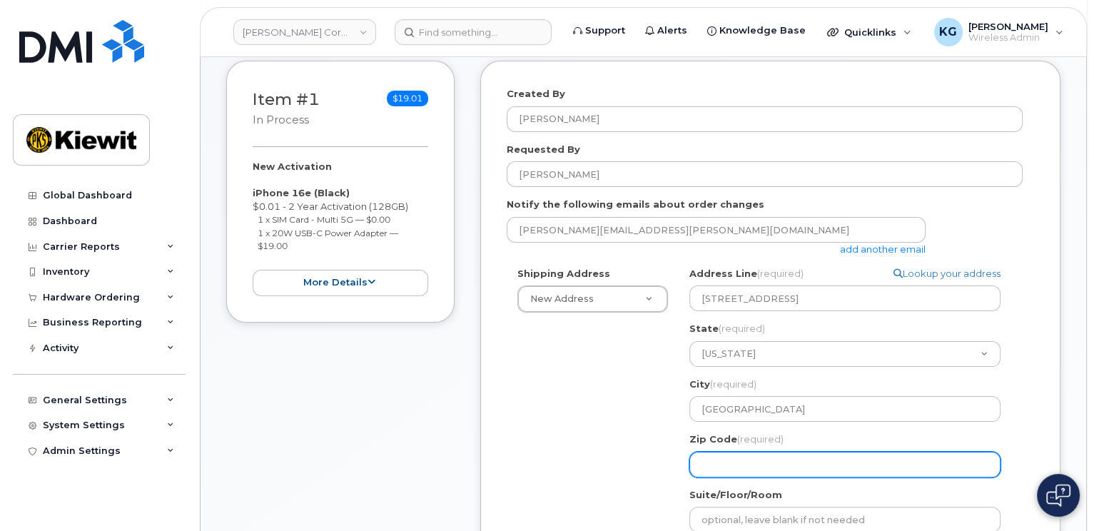
click at [758, 459] on input "Zip Code (required)" at bounding box center [844, 465] width 311 height 26
paste input "15748"
select select
type input "15748"
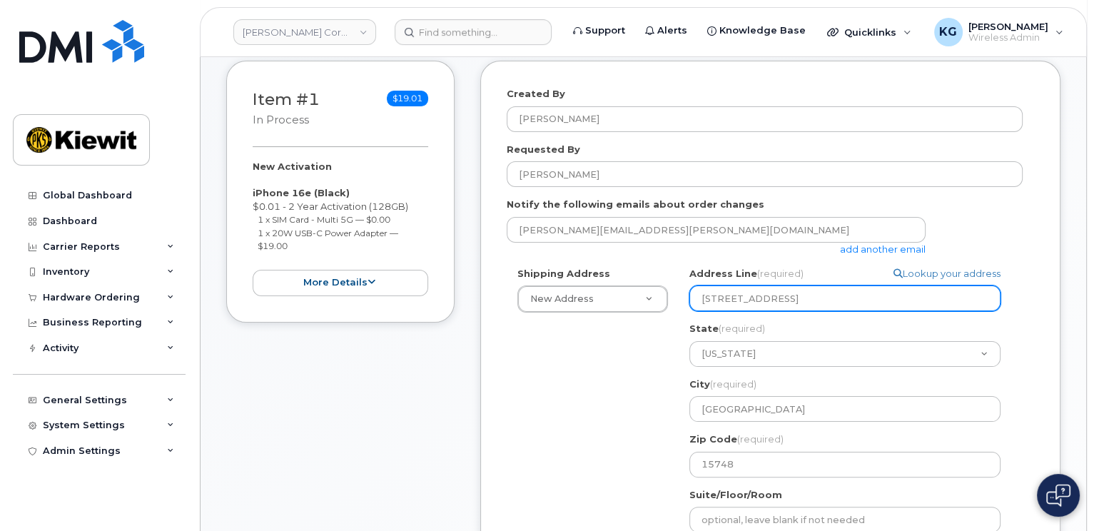
drag, startPoint x: 803, startPoint y: 299, endPoint x: 914, endPoint y: 291, distance: 110.9
click at [914, 291] on input "2409 Power plant rd, homer city,PA, 15748" at bounding box center [844, 298] width 311 height 26
select select
type input "2409 Power plant rd,"
select select
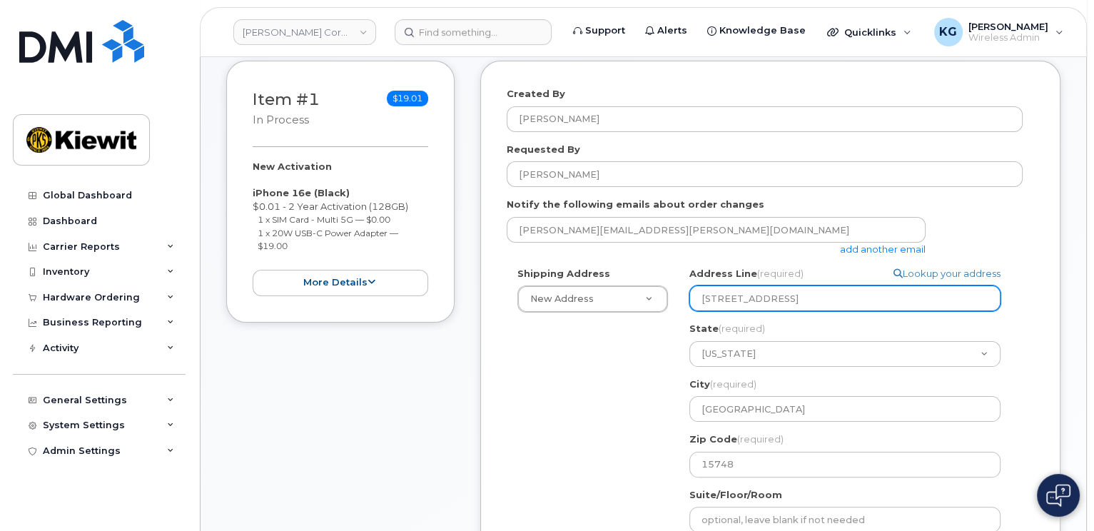
type input "2409 Power plant rd"
select select
type input "2409 Power plant r"
select select
type input "2409 Power plant"
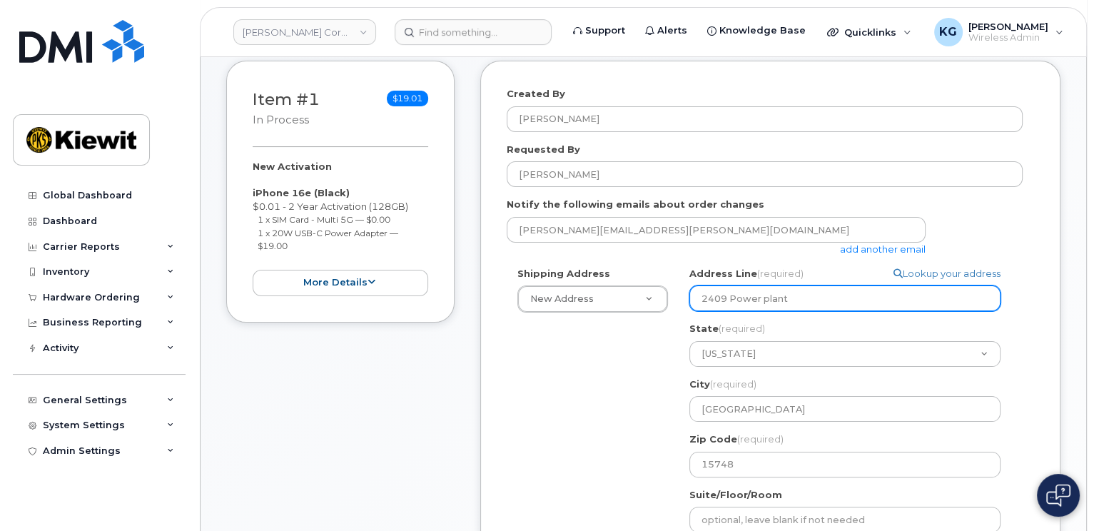
select select
type input "2409 Power plant r"
select select
type input "2409 Power plant roa"
select select
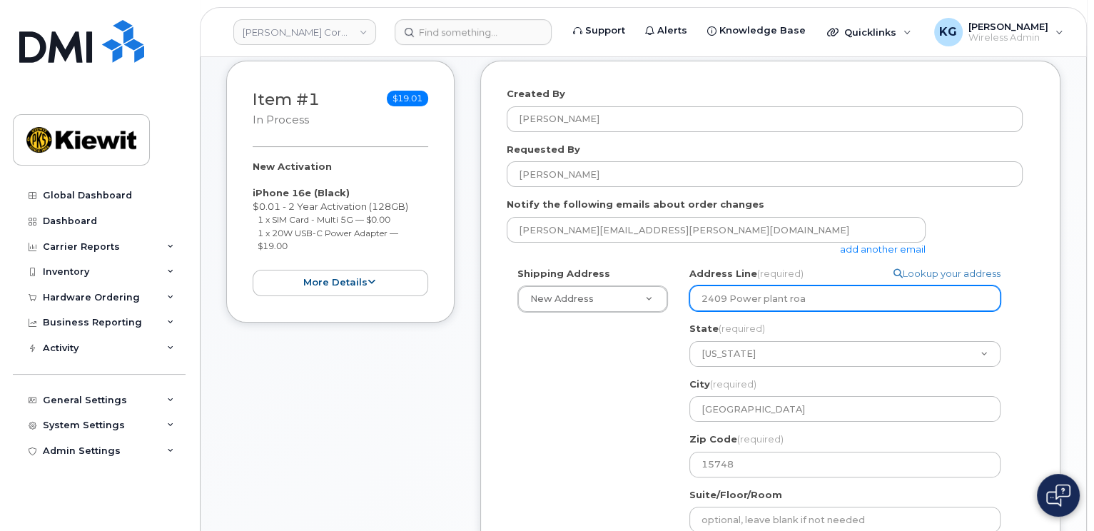
type input "2409 Power plant road"
select select
type input "2409 Power plant roa"
select select
type input "2409 Power plant ro"
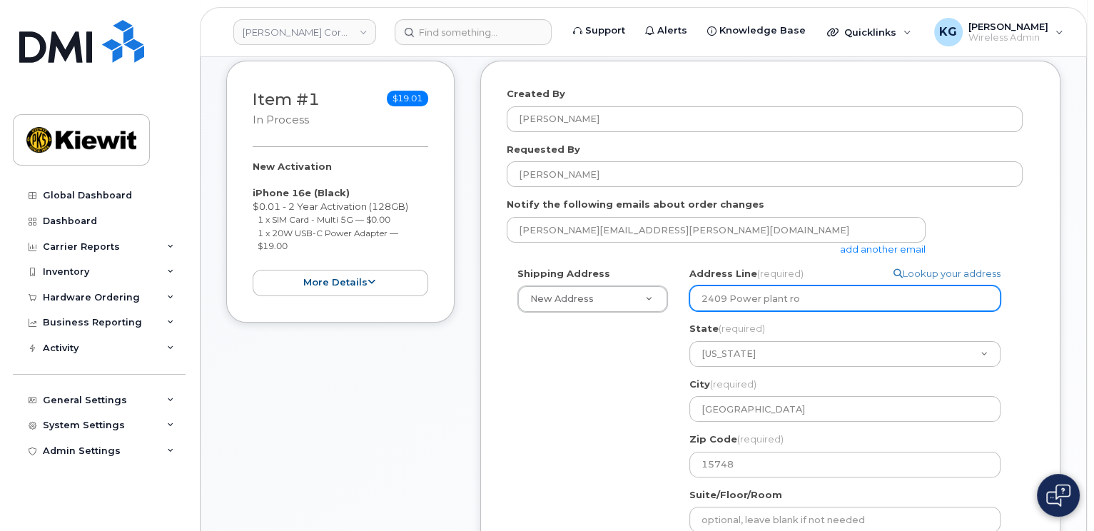
select select
type input "2409 Power plant r"
select select
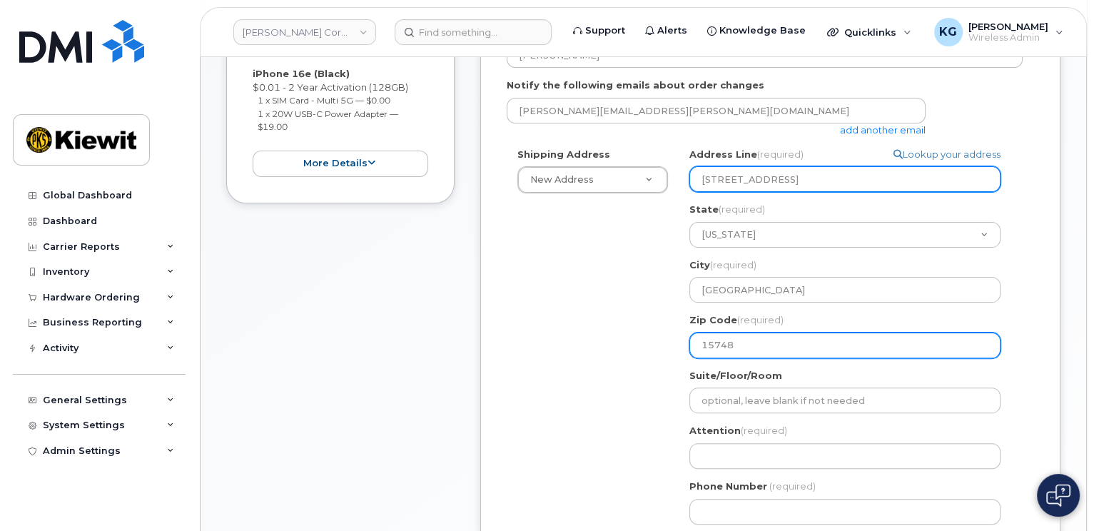
scroll to position [357, 0]
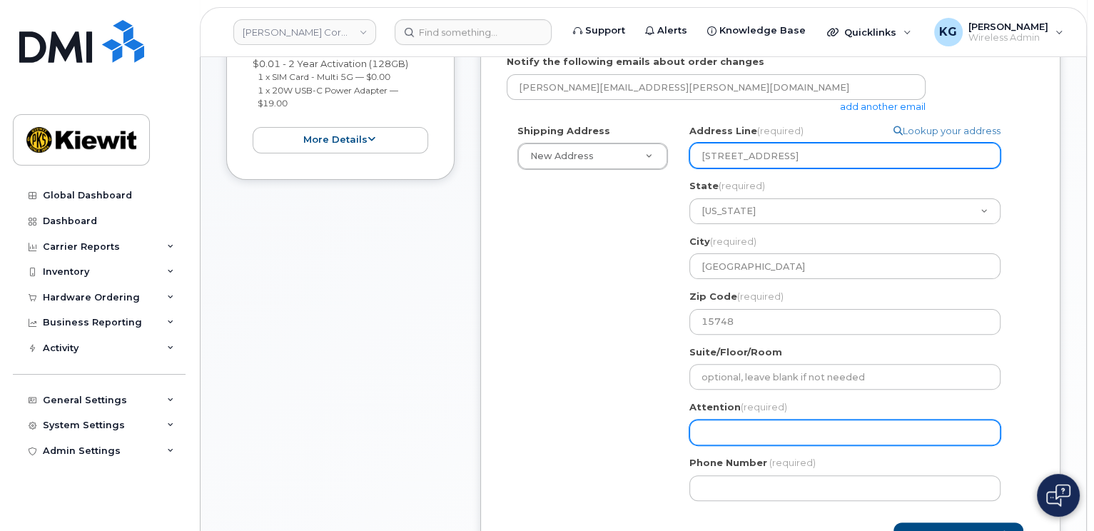
type input "2409 Power plant rd"
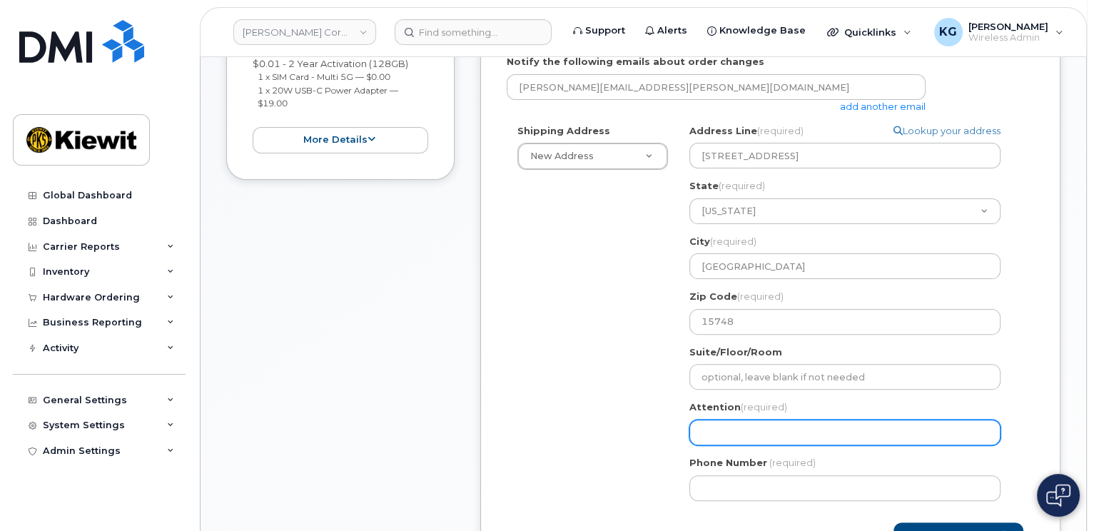
click at [741, 430] on input "Attention (required)" at bounding box center [844, 432] width 311 height 26
paste input "15748"
select select
type input "15748"
drag, startPoint x: 745, startPoint y: 428, endPoint x: 665, endPoint y: 437, distance: 80.4
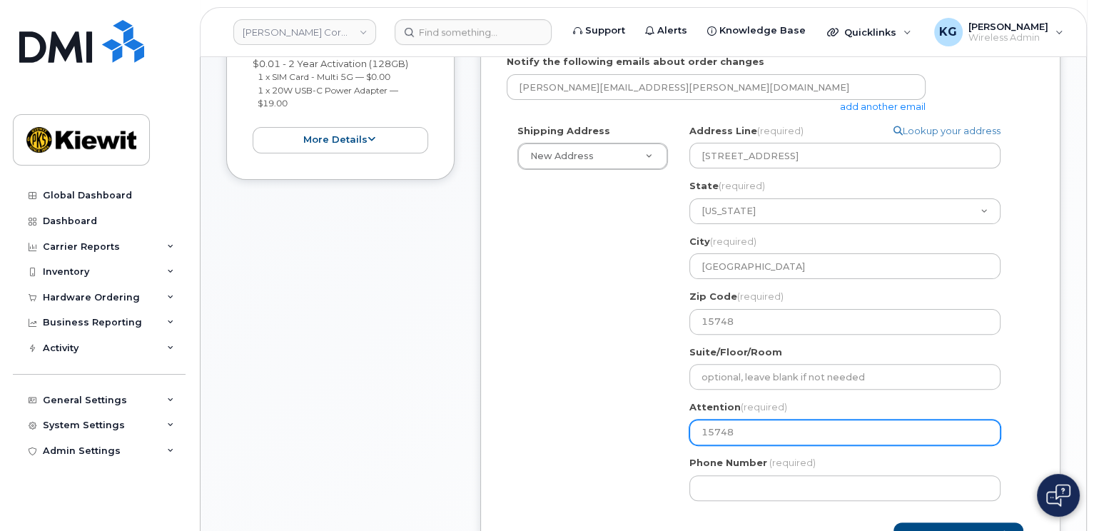
click at [665, 437] on div "Shipping Address New Address New Address PA Homer City Search your address... M…" at bounding box center [765, 317] width 516 height 387
select select
type input "A"
select select
type input "Al"
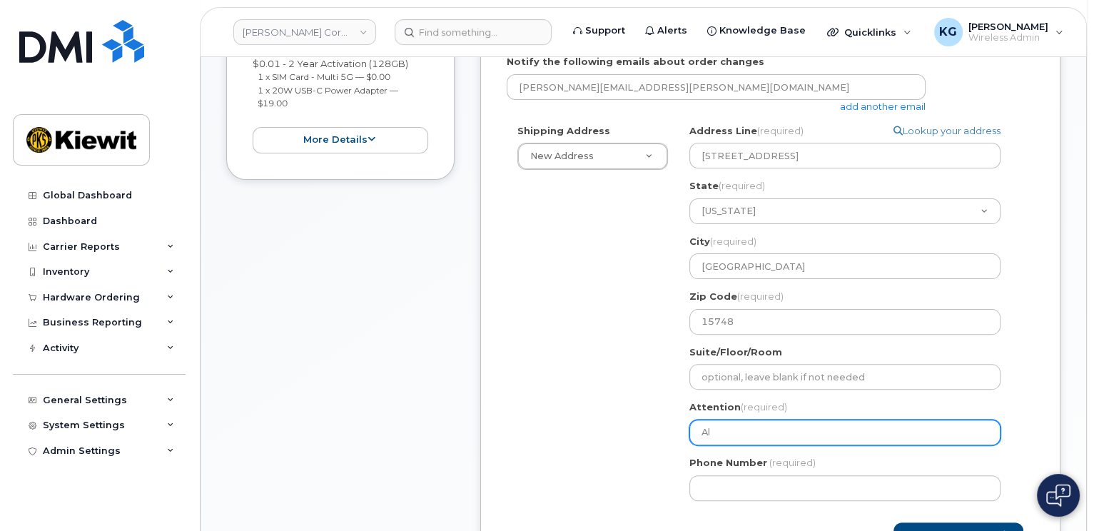
select select
type input "Ale"
select select
type input "Alex"
select select
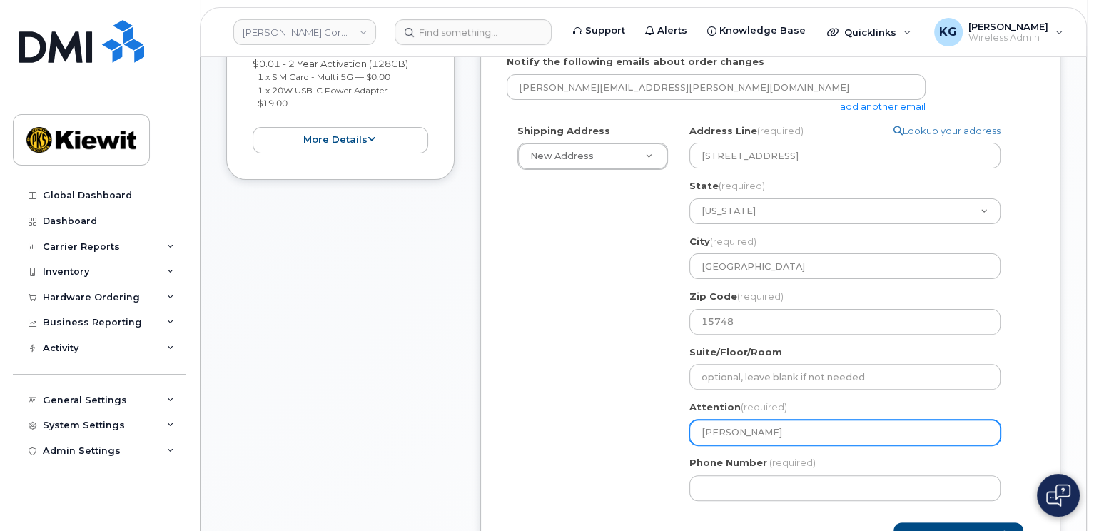
type input "Alexa"
select select
type input "Alexan"
select select
type input "Alexand"
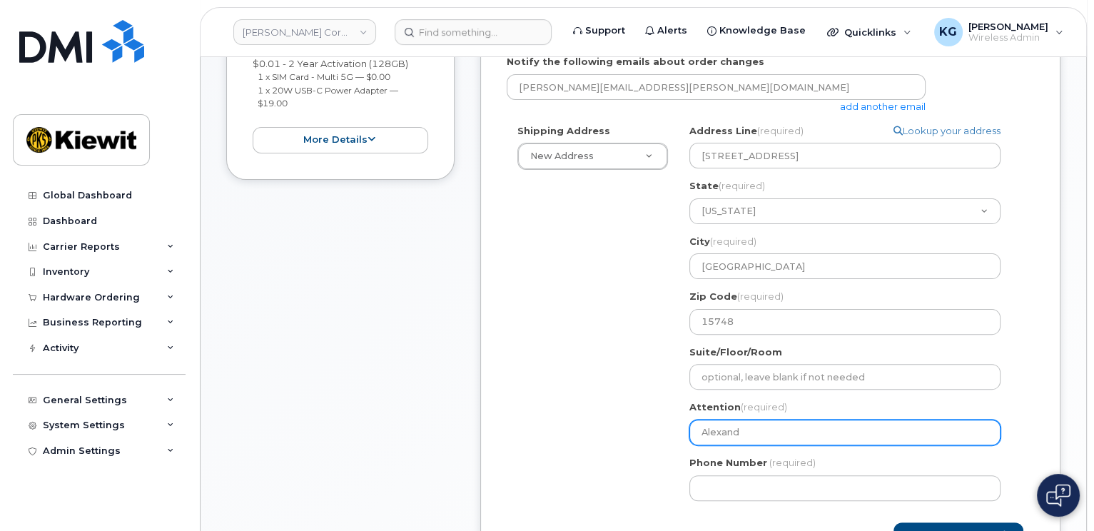
select select
type input "Alexandr"
select select
type input "Alexandre"
select select
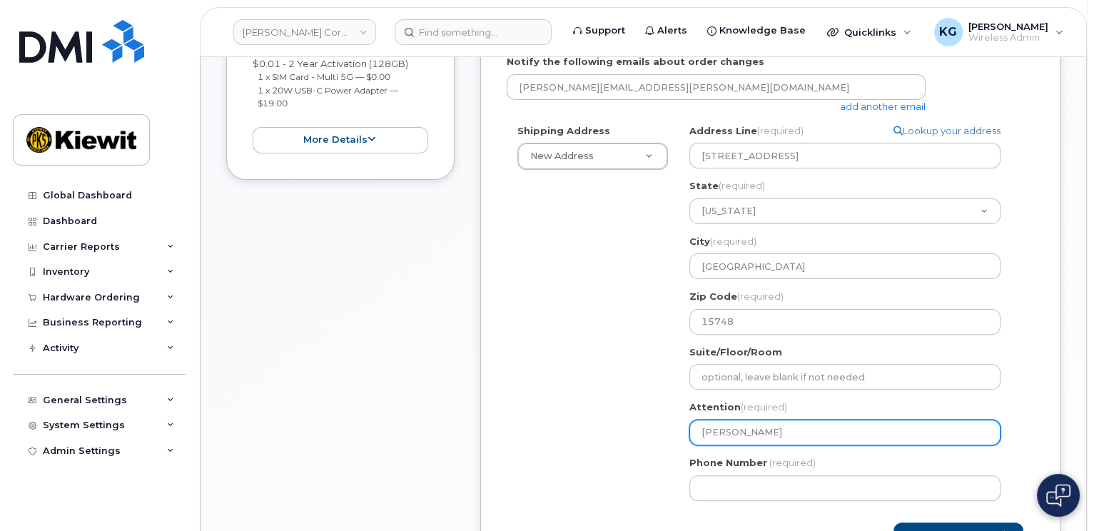
type input "Alexandre P"
select select
type input "Alexandre Pa"
select select
type input "Alexandre Par"
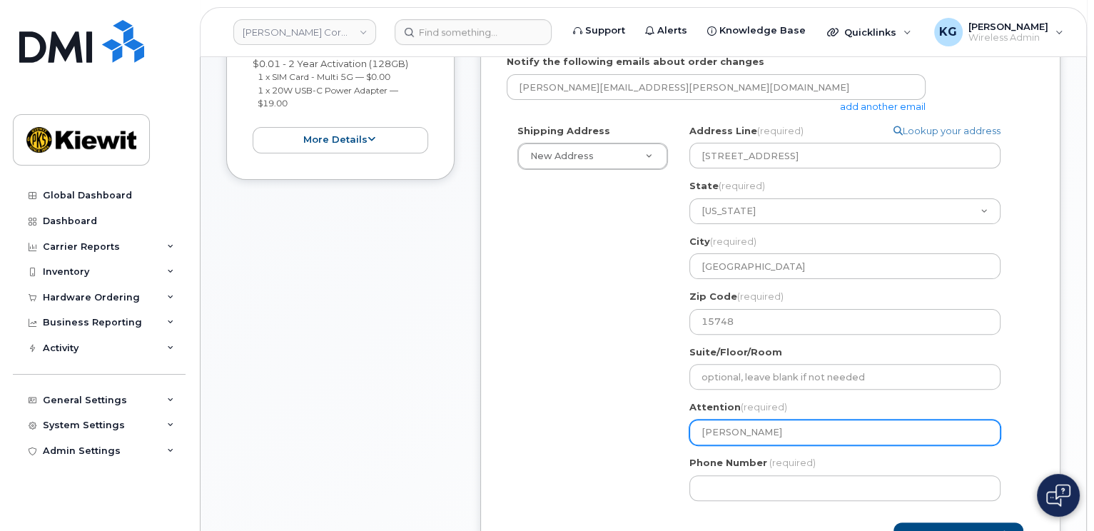
select select
type input "Alexandre Part"
select select
type input "Alexandre Par"
select select
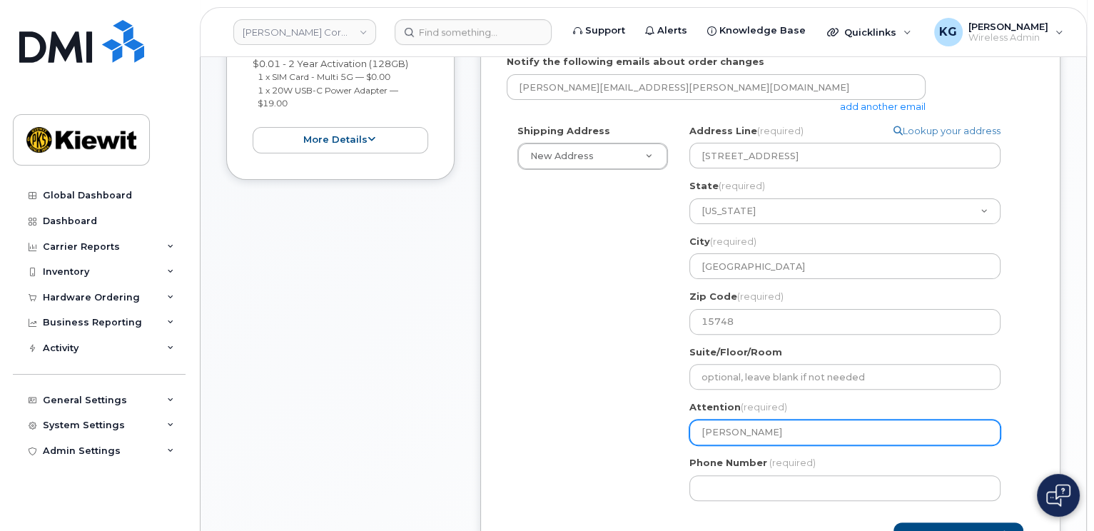
type input "Alexandre Parr"
select select
type input "Alexandre Par"
select select
type input "[PERSON_NAME]"
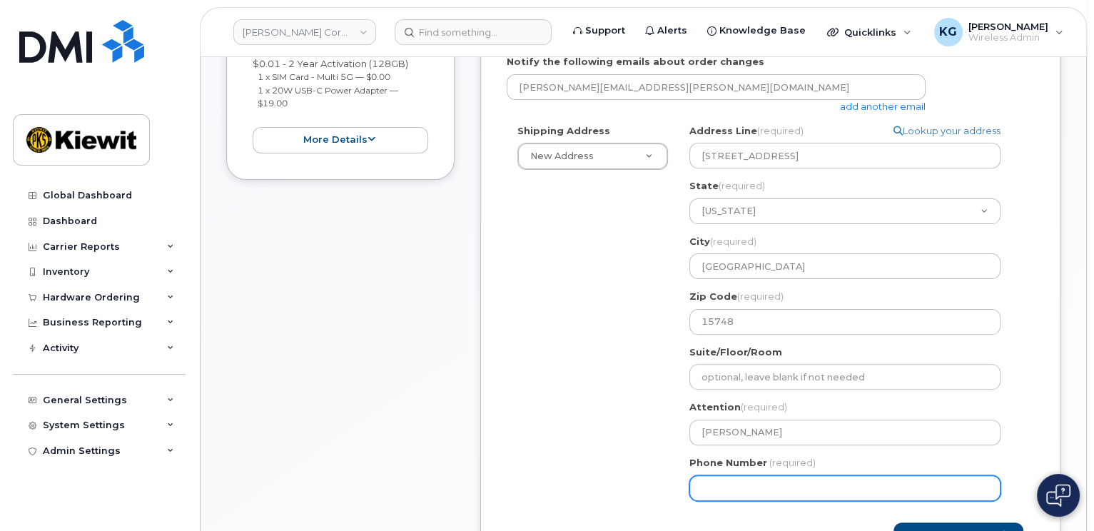
click at [726, 490] on input "Phone Number" at bounding box center [844, 488] width 311 height 26
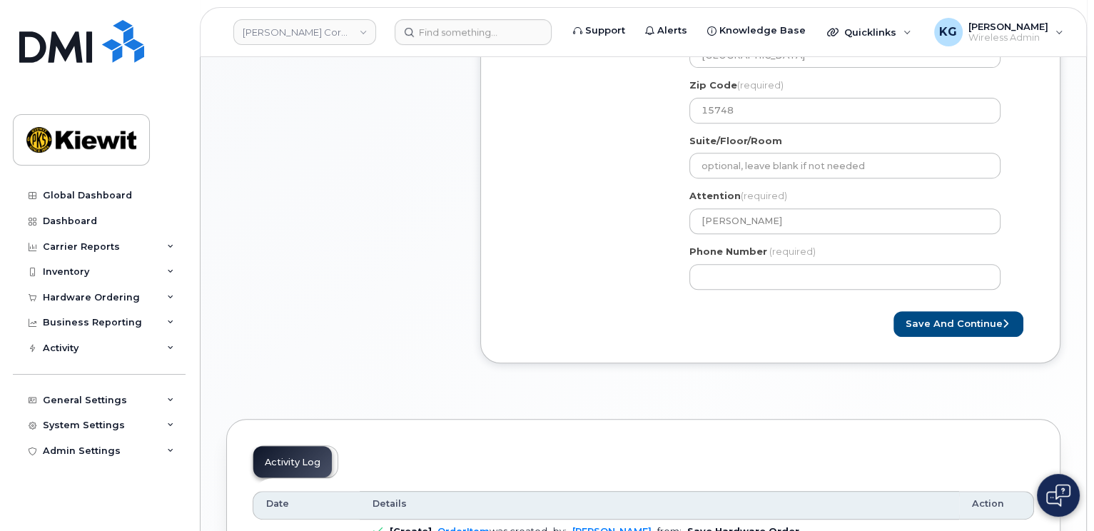
scroll to position [571, 0]
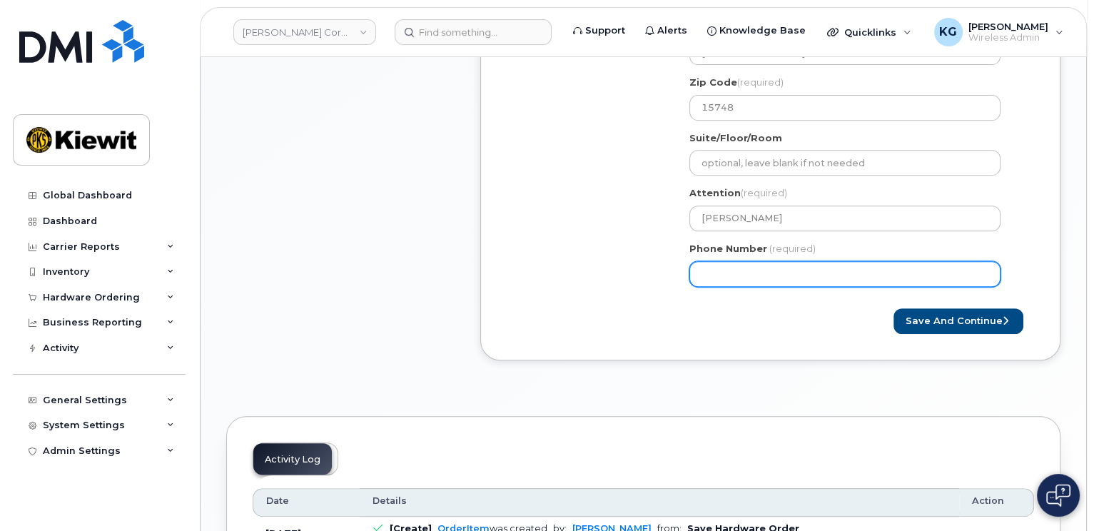
click at [722, 282] on input "Phone Number" at bounding box center [844, 274] width 311 height 26
type input "514"
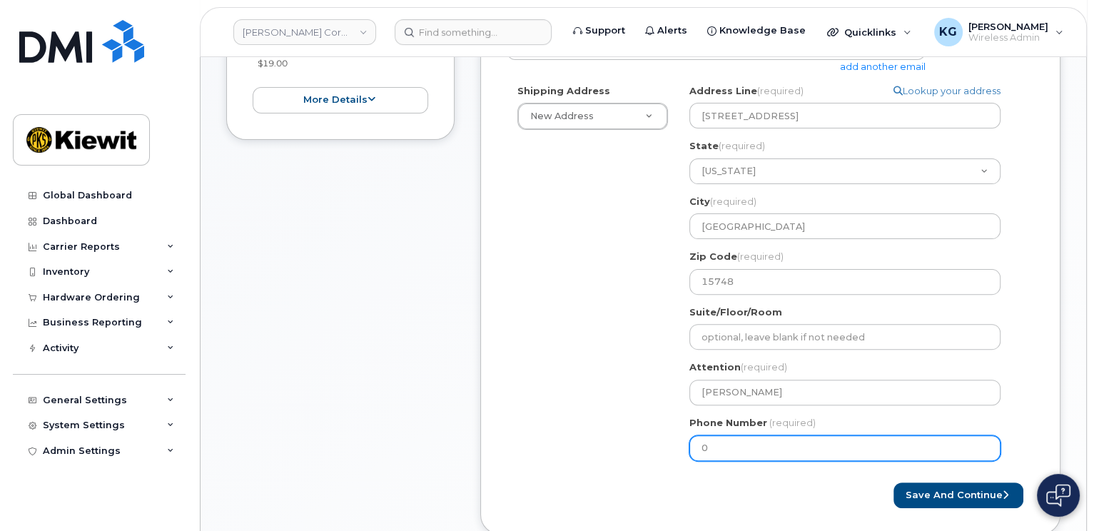
scroll to position [499, 0]
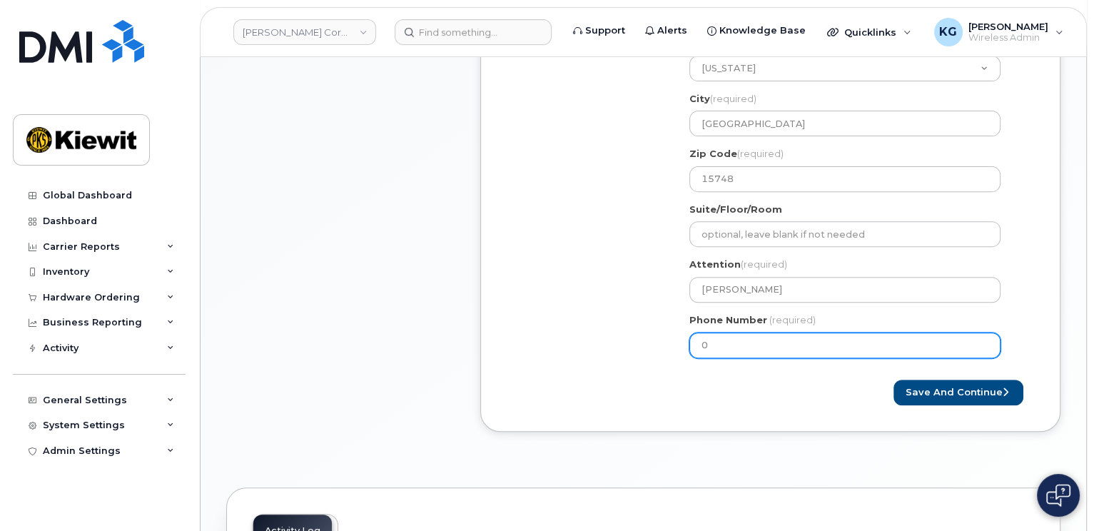
click at [727, 345] on input "0" at bounding box center [844, 345] width 311 height 26
drag, startPoint x: 703, startPoint y: 344, endPoint x: 663, endPoint y: 347, distance: 40.1
click at [663, 347] on div "Shipping Address New Address New Address PA Homer City Search your address... M…" at bounding box center [765, 174] width 516 height 387
type input "151496914"
select select
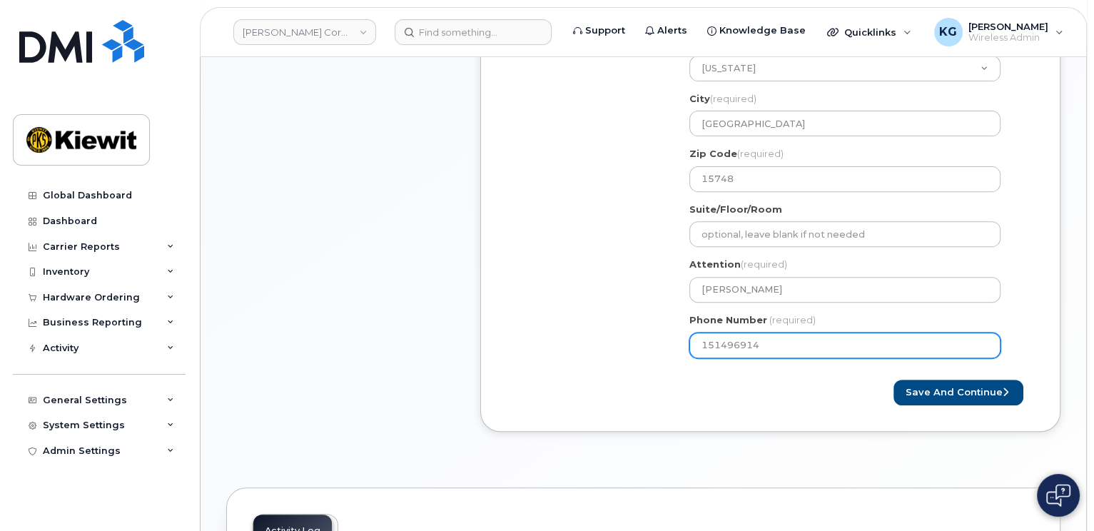
type input "1514969147"
select select
type input "15149691473"
click at [763, 396] on div "Save and Continue" at bounding box center [770, 393] width 527 height 26
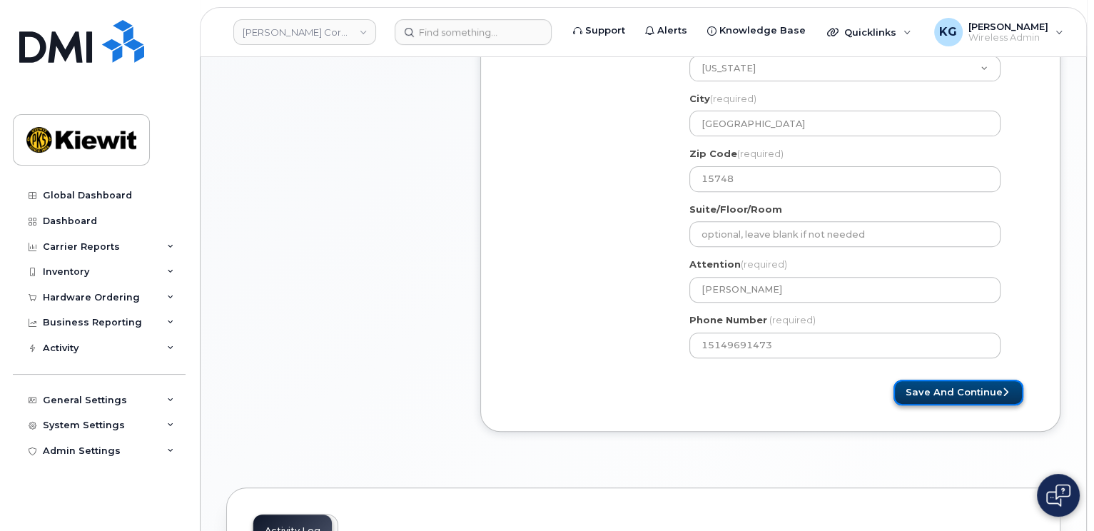
click at [940, 390] on button "Save and Continue" at bounding box center [958, 393] width 130 height 26
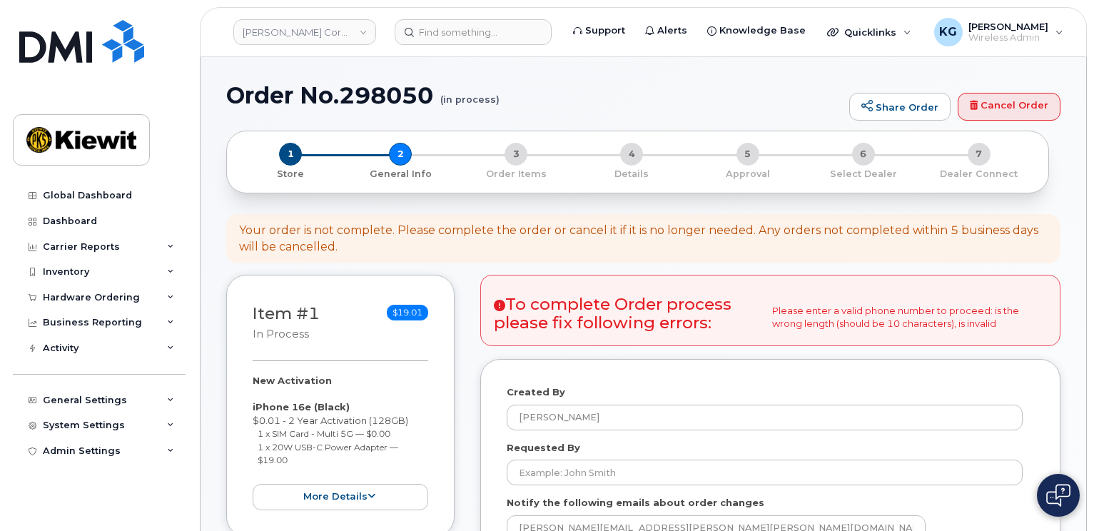
select select
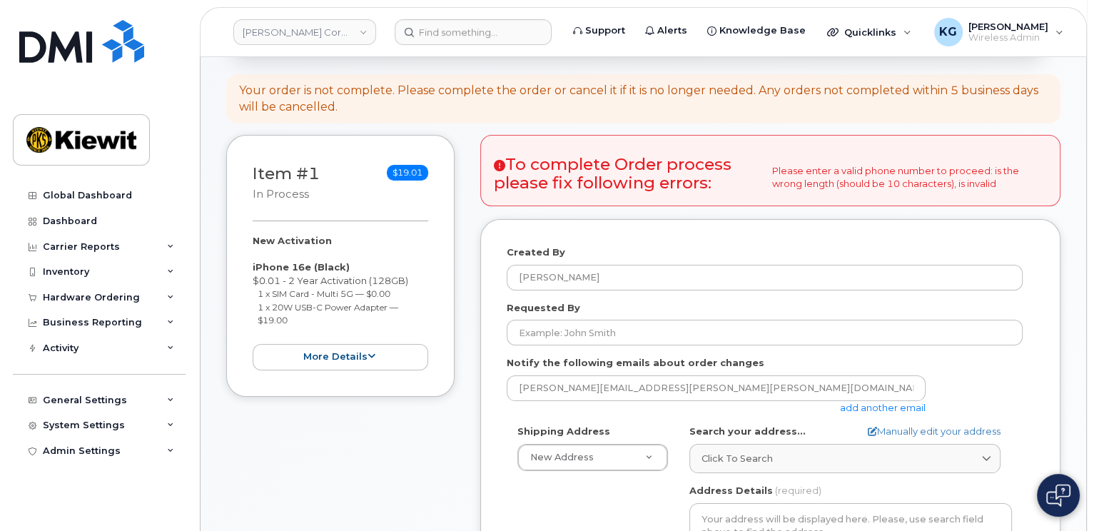
scroll to position [143, 0]
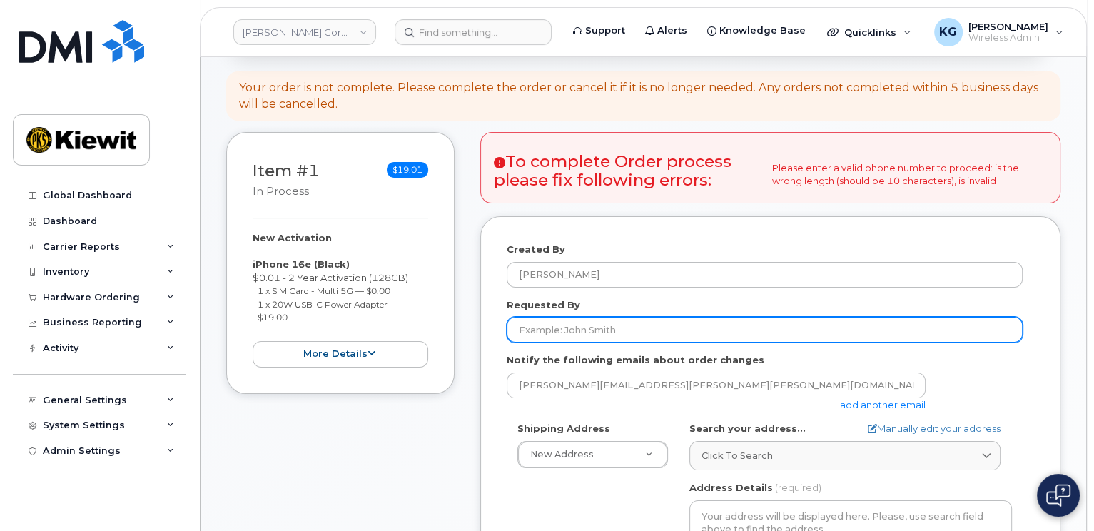
click at [563, 332] on input "Requested By" at bounding box center [765, 330] width 516 height 26
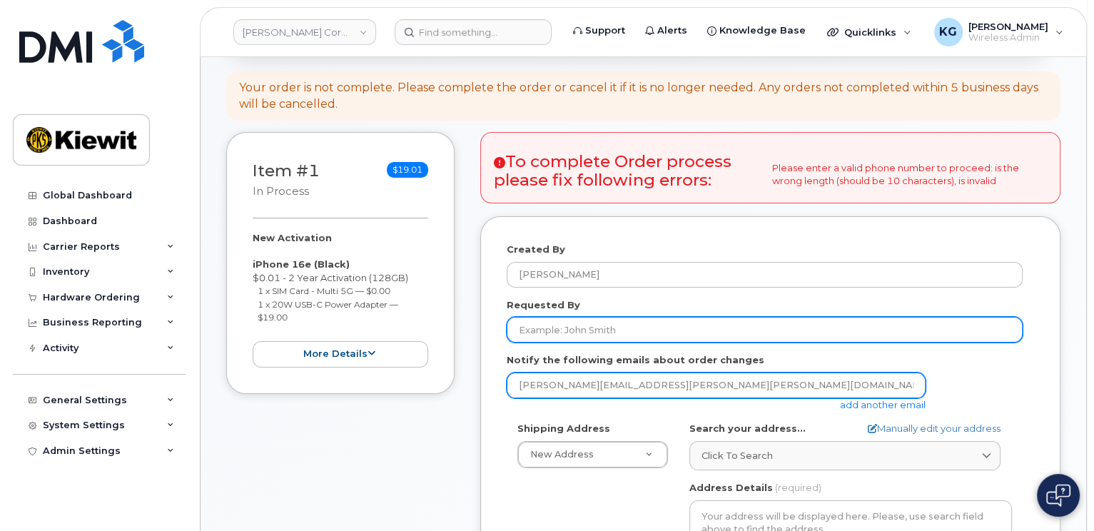
type input "[PERSON_NAME]"
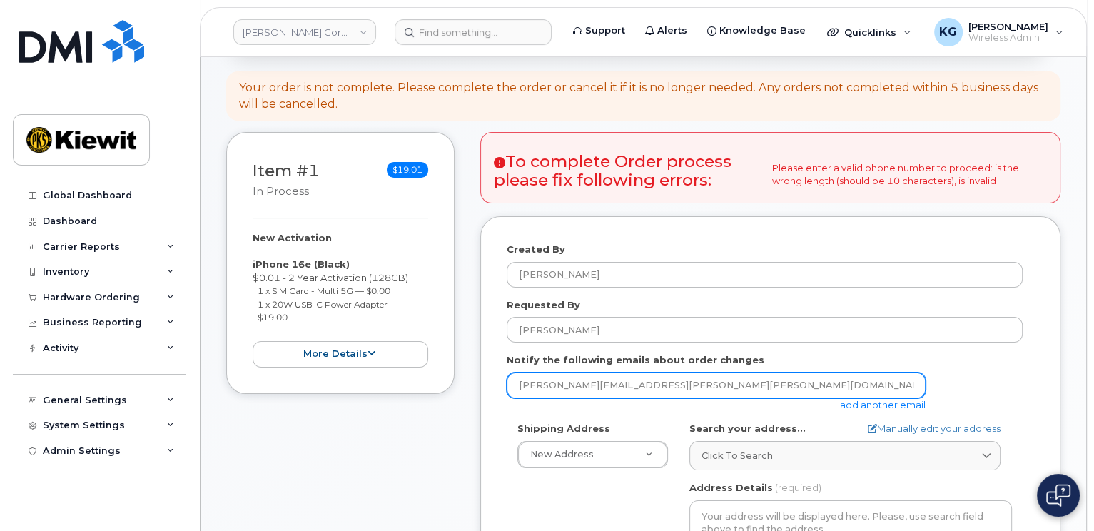
drag, startPoint x: 671, startPoint y: 381, endPoint x: 419, endPoint y: 394, distance: 252.2
click at [419, 394] on div "Item #1 in process $19.01 New Activation iPhone 16e (Black) $0.01 - 2 Year Acti…" at bounding box center [643, 483] width 834 height 702
click at [521, 387] on input "email" at bounding box center [716, 385] width 419 height 26
type input "[PERSON_NAME][EMAIL_ADDRESS][PERSON_NAME][DOMAIN_NAME]"
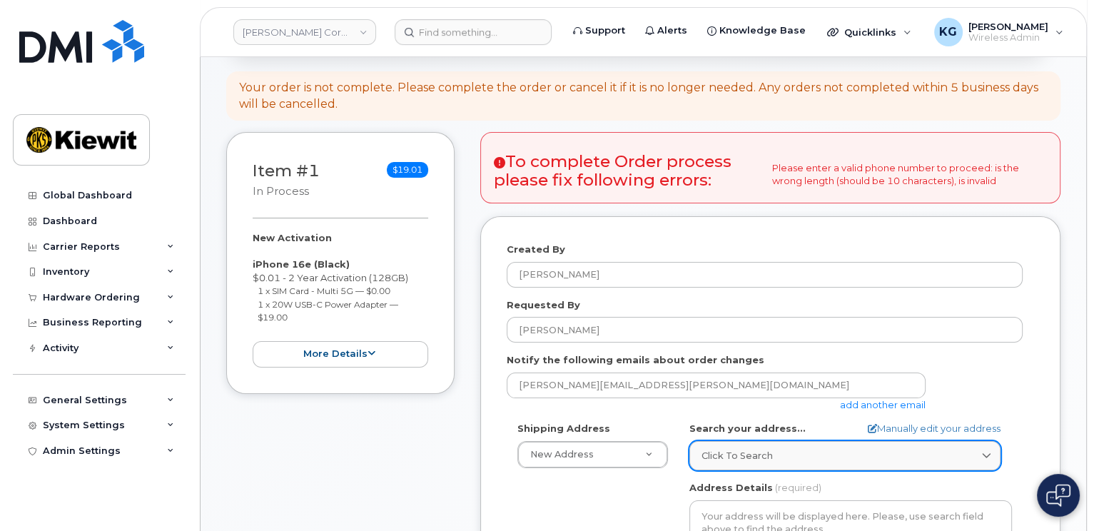
click at [728, 452] on span "Click to search" at bounding box center [736, 456] width 71 height 14
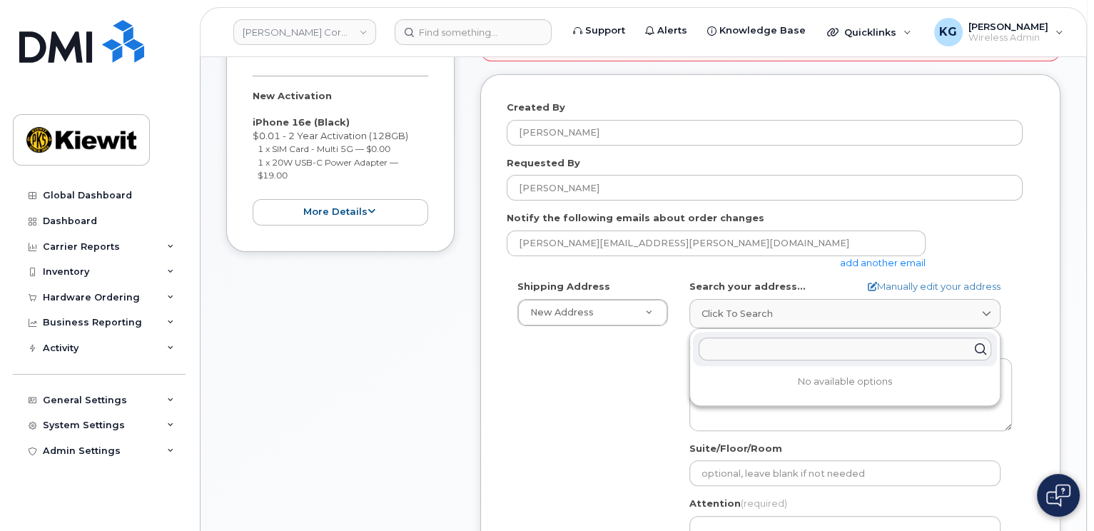
scroll to position [285, 0]
click at [634, 452] on div "Shipping Address New Address New Address AB Search your address... Manually edi…" at bounding box center [765, 442] width 516 height 327
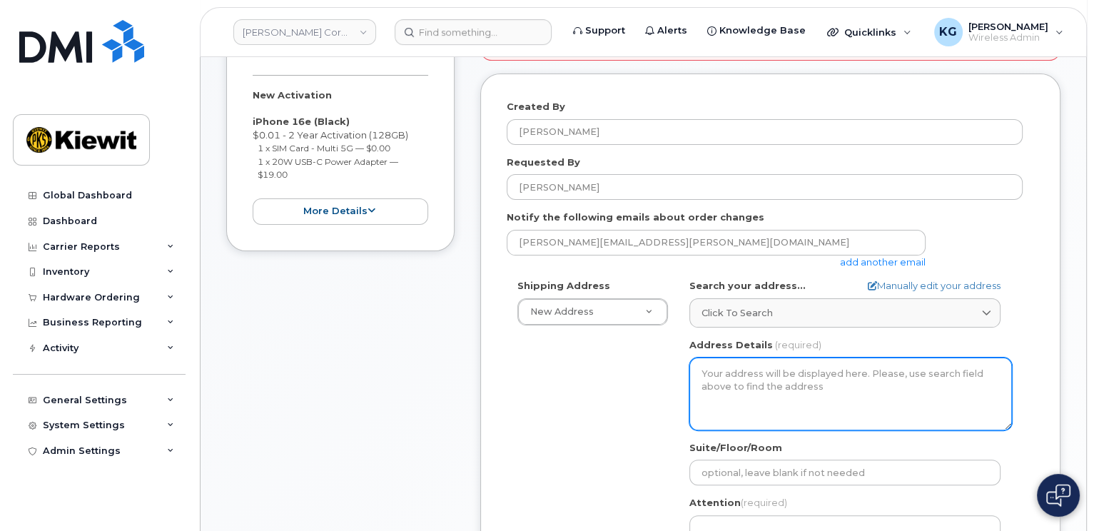
click at [710, 382] on textarea "Address Details" at bounding box center [850, 393] width 322 height 73
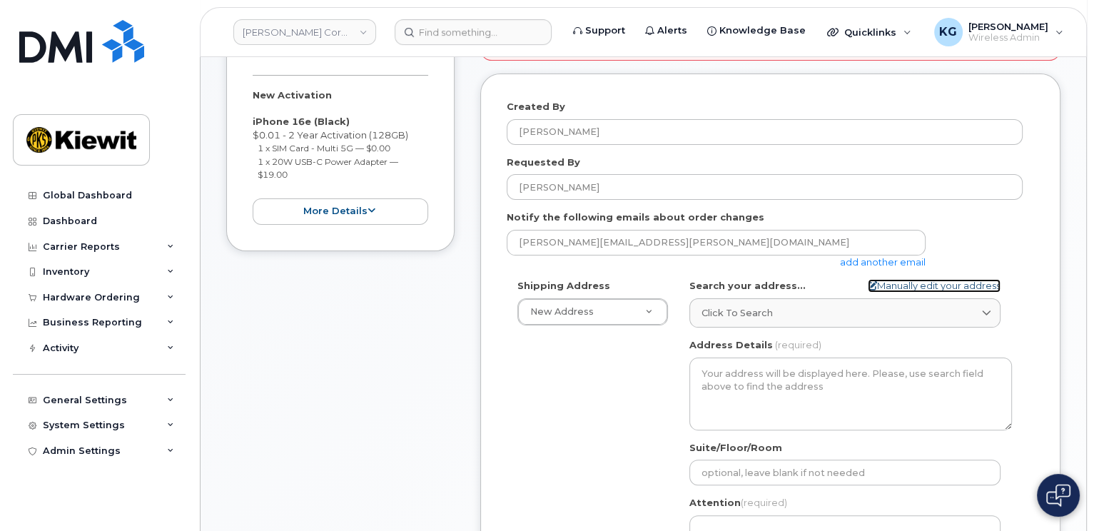
click at [927, 284] on link "Manually edit your address" at bounding box center [934, 286] width 133 height 14
select select
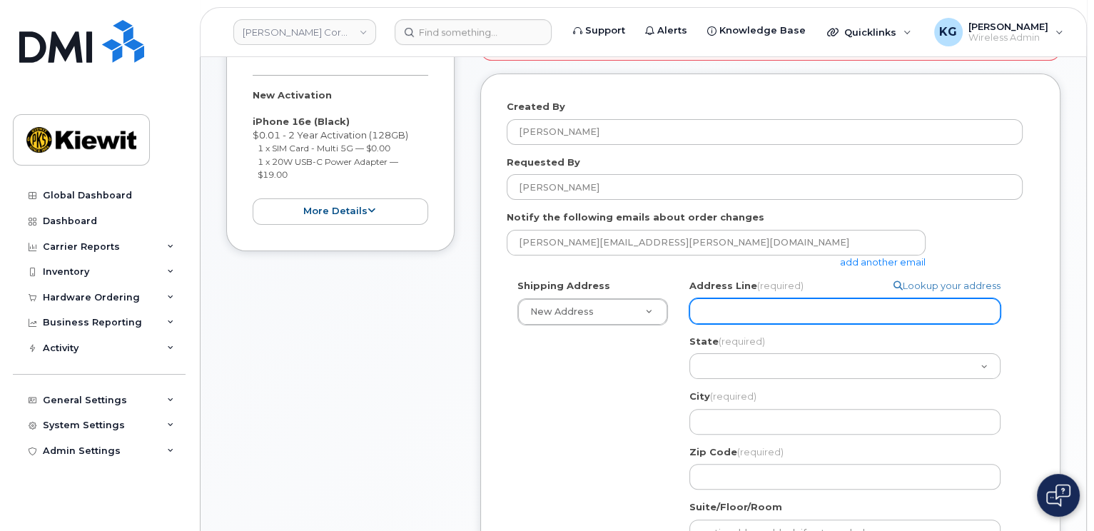
click at [765, 313] on input "Address Line (required)" at bounding box center [844, 311] width 311 height 26
select select
type input "[STREET_ADDRESS]"
select select
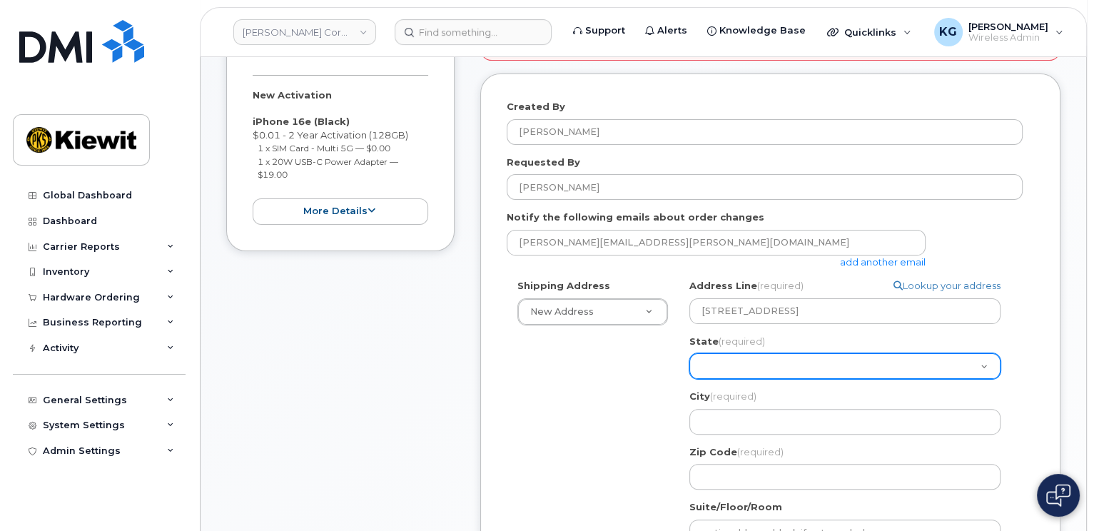
click at [771, 365] on select "[US_STATE] [US_STATE] [US_STATE] [US_STATE] [US_STATE] [US_STATE] [US_STATE] [U…" at bounding box center [844, 366] width 311 height 26
select select "PA"
click at [689, 353] on select "[US_STATE] [US_STATE] [US_STATE] [US_STATE] [US_STATE] [US_STATE] [US_STATE] [U…" at bounding box center [844, 366] width 311 height 26
select select
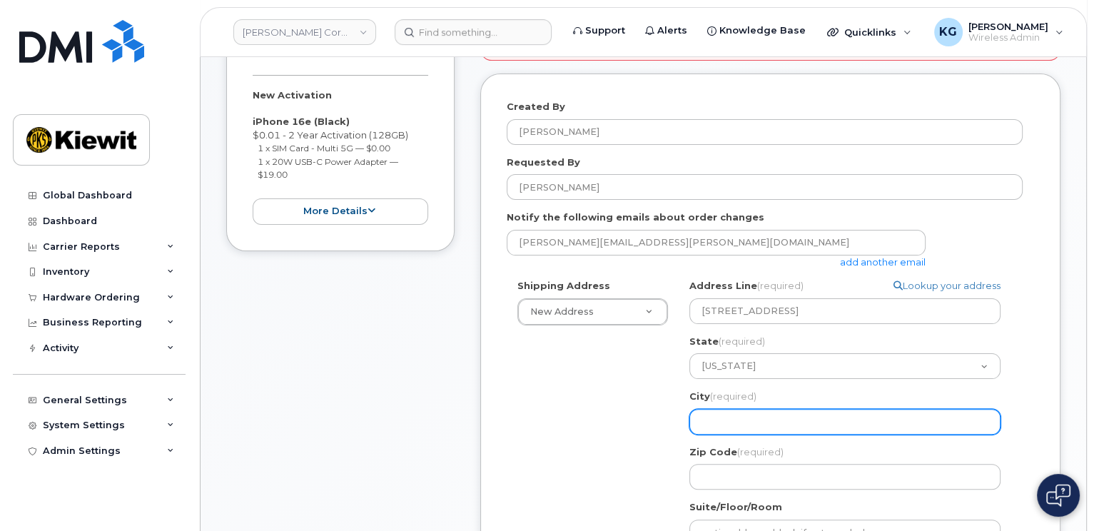
click at [732, 419] on input "City (required)" at bounding box center [844, 422] width 311 height 26
type input "[GEOGRAPHIC_DATA]"
select select
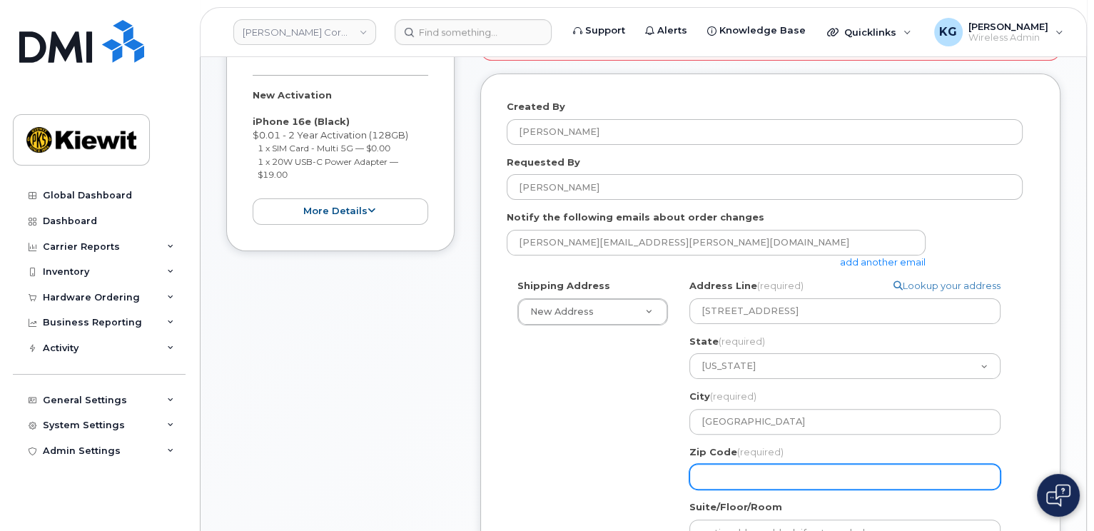
click at [741, 481] on input "Zip Code (required)" at bounding box center [844, 477] width 311 height 26
type input "15748"
select select
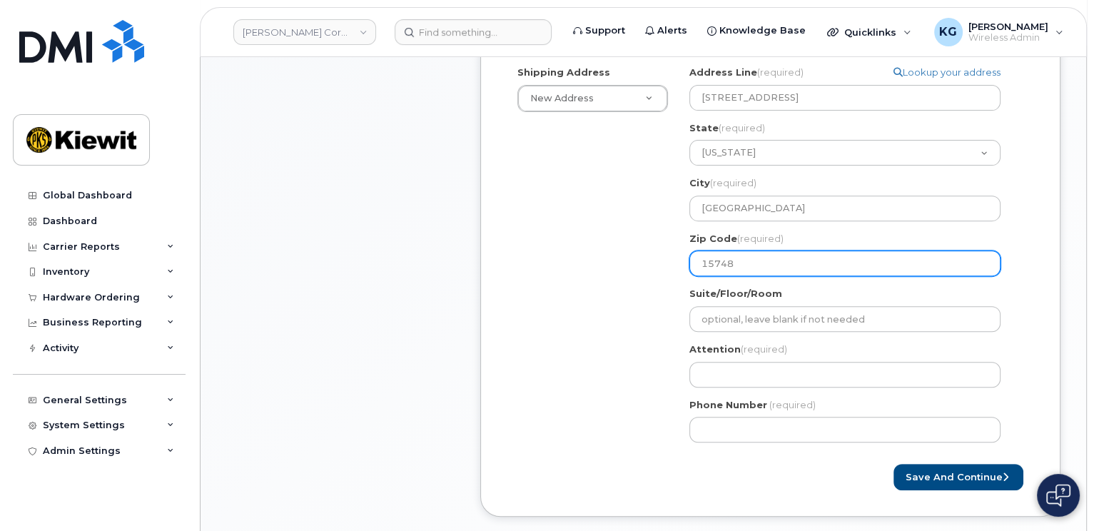
scroll to position [499, 0]
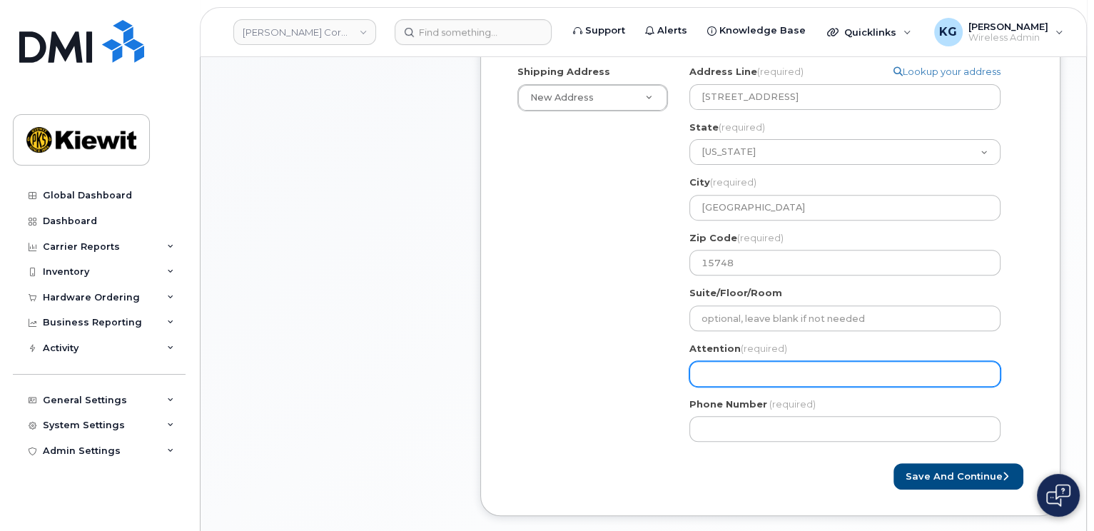
click at [743, 372] on input "Attention (required)" at bounding box center [844, 374] width 311 height 26
type input "[PERSON_NAME]"
select select
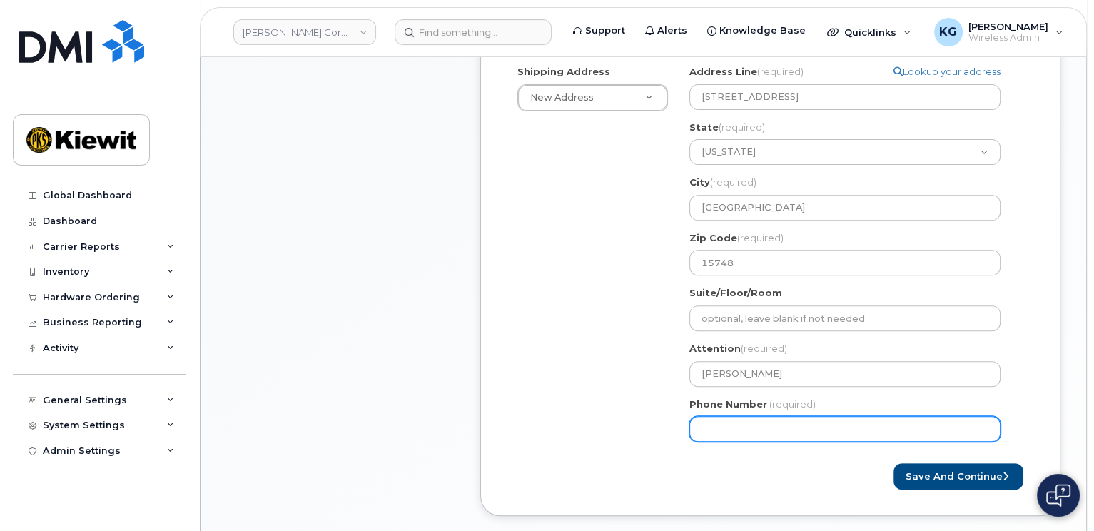
click at [758, 432] on input "Phone Number" at bounding box center [844, 429] width 311 height 26
type input "514969147"
select select
type input "5149691473"
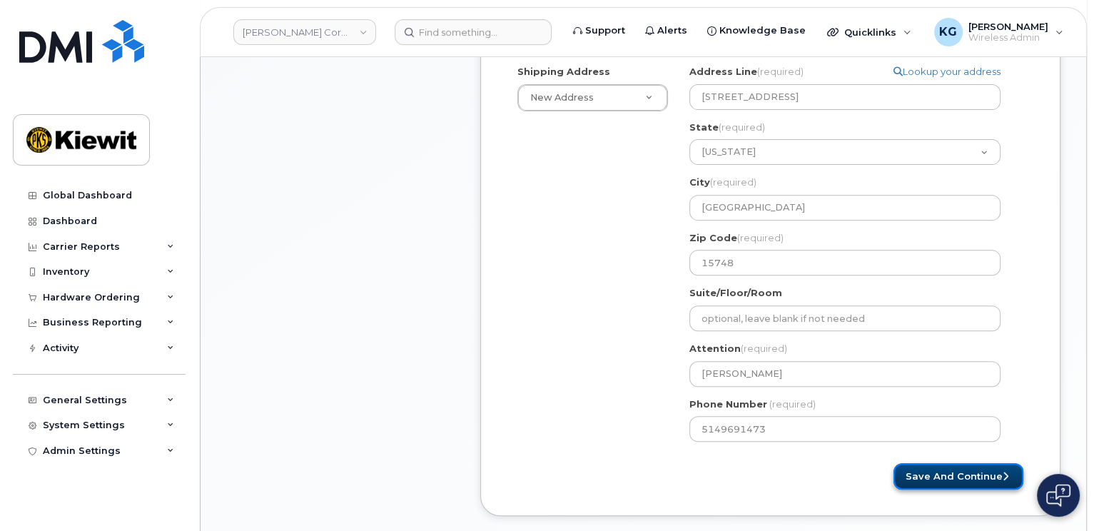
click at [936, 468] on button "Save and Continue" at bounding box center [958, 476] width 130 height 26
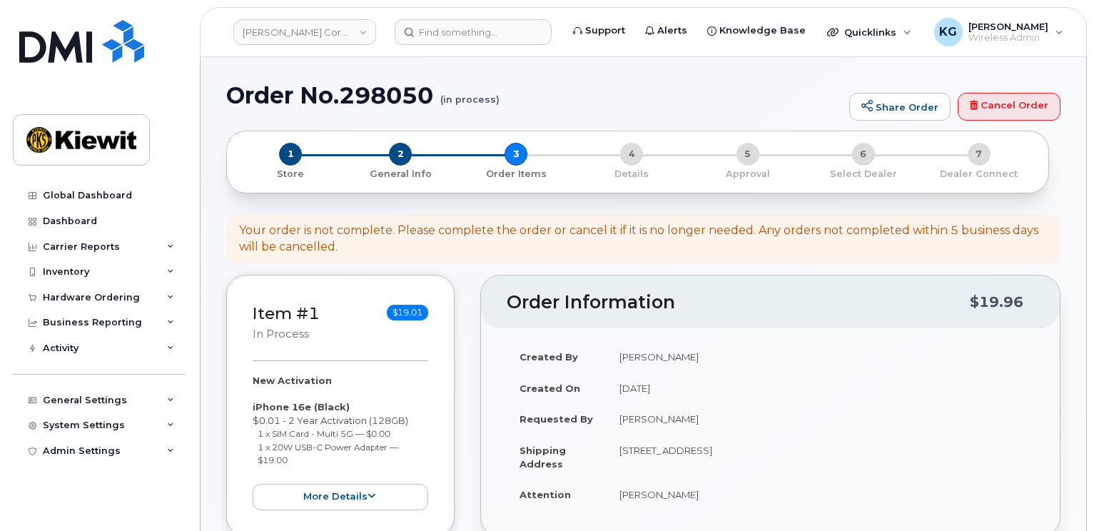
select select
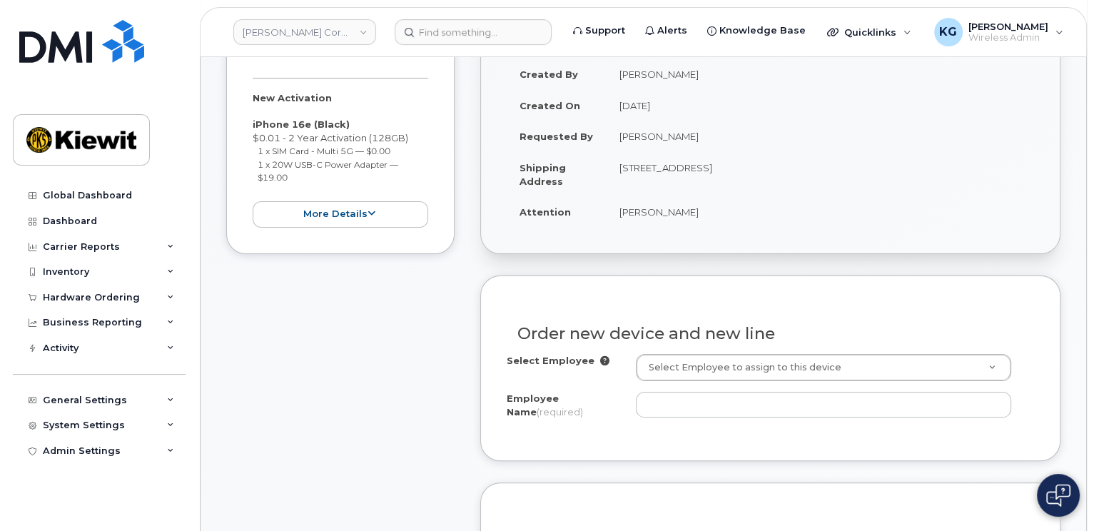
scroll to position [285, 0]
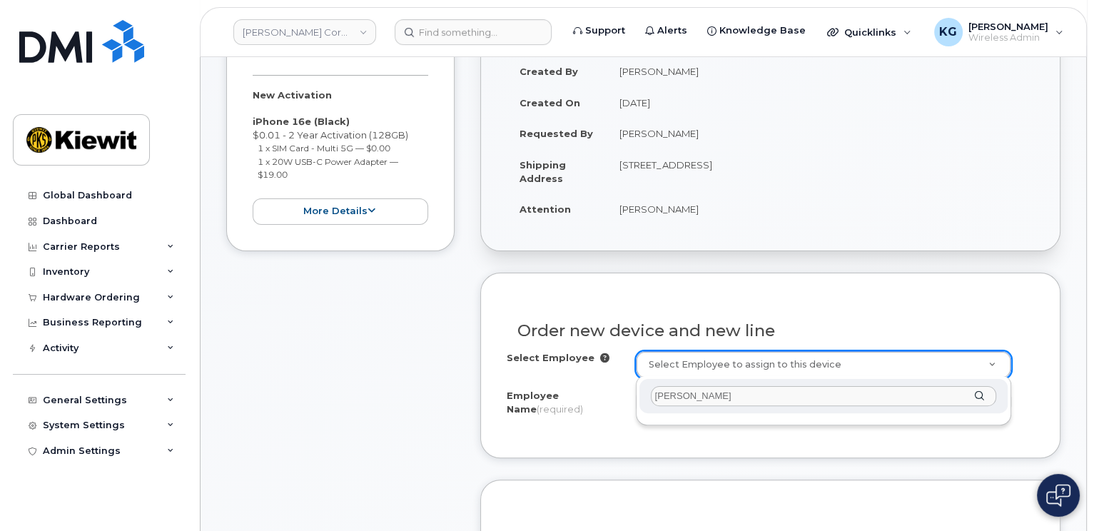
click at [808, 403] on input "Alexandre pare" at bounding box center [824, 396] width 346 height 21
type input "Alexandre pare"
click at [982, 397] on div "Alexandre pare" at bounding box center [823, 396] width 369 height 35
click at [765, 395] on input "Alexandre pare" at bounding box center [824, 396] width 346 height 21
drag, startPoint x: 762, startPoint y: 395, endPoint x: 643, endPoint y: 392, distance: 119.2
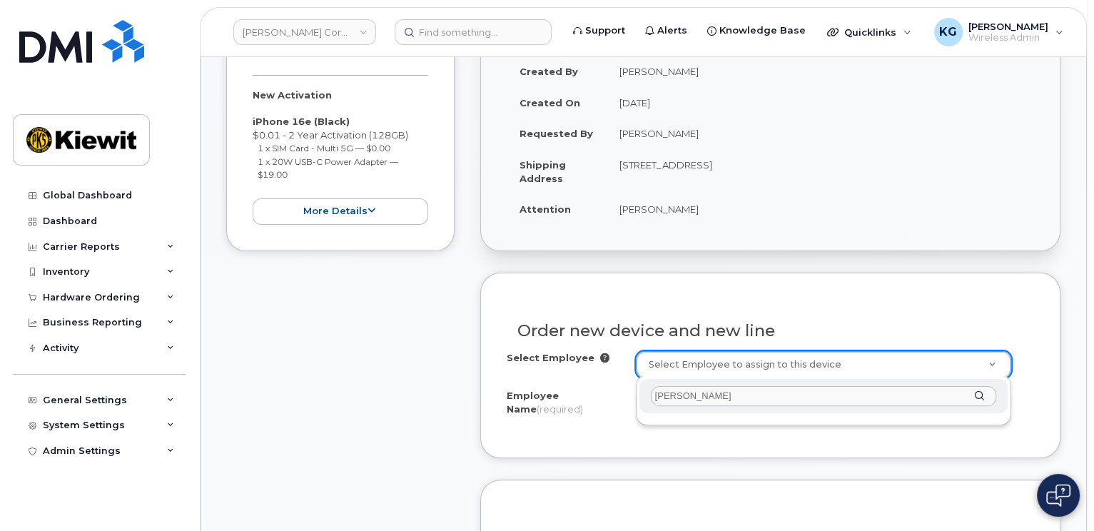
click at [643, 392] on div "Alexandre pare" at bounding box center [823, 396] width 369 height 35
type input "alexandre"
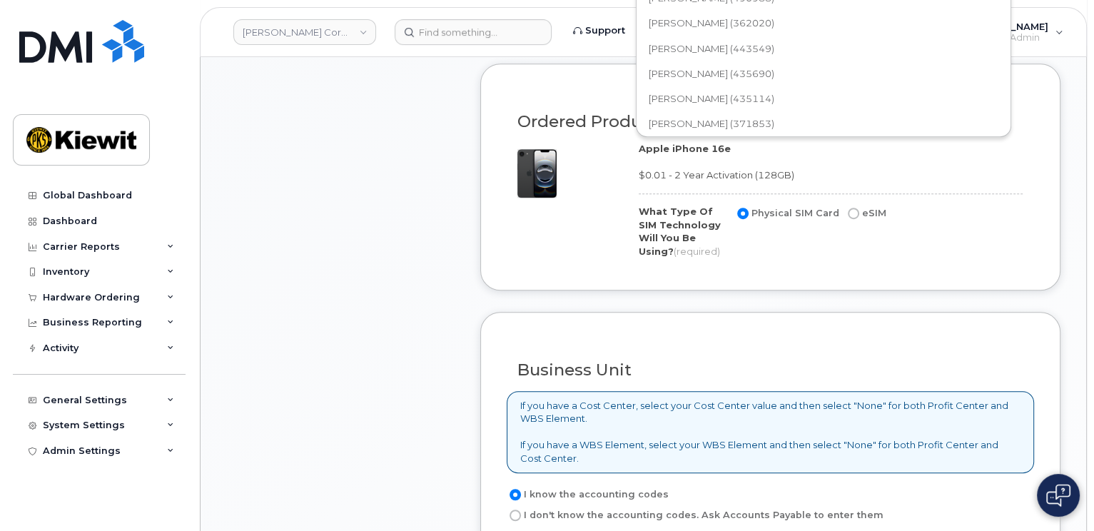
scroll to position [370, 0]
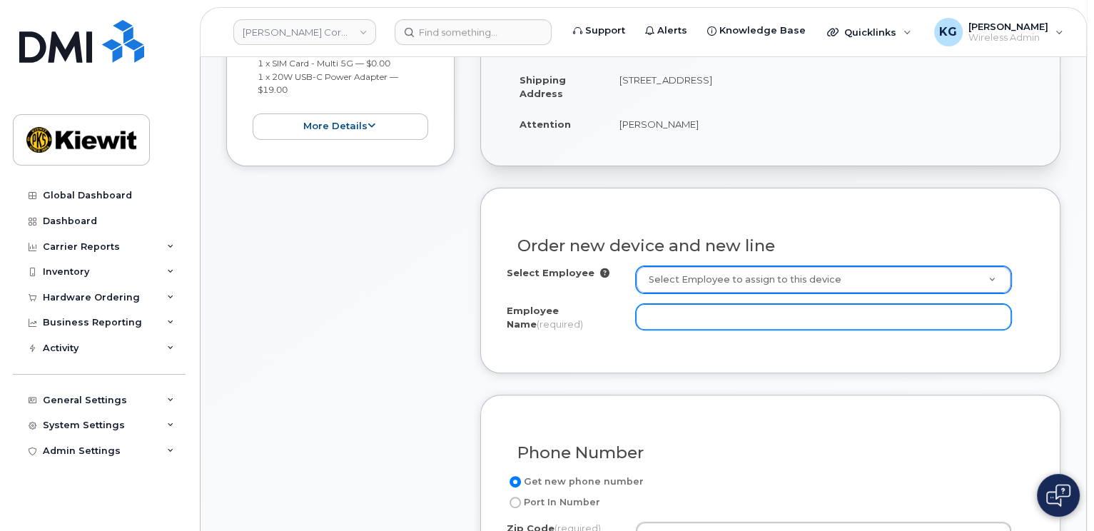
click at [659, 318] on input "Employee Name (required)" at bounding box center [823, 317] width 375 height 26
type input "[PERSON_NAME]"
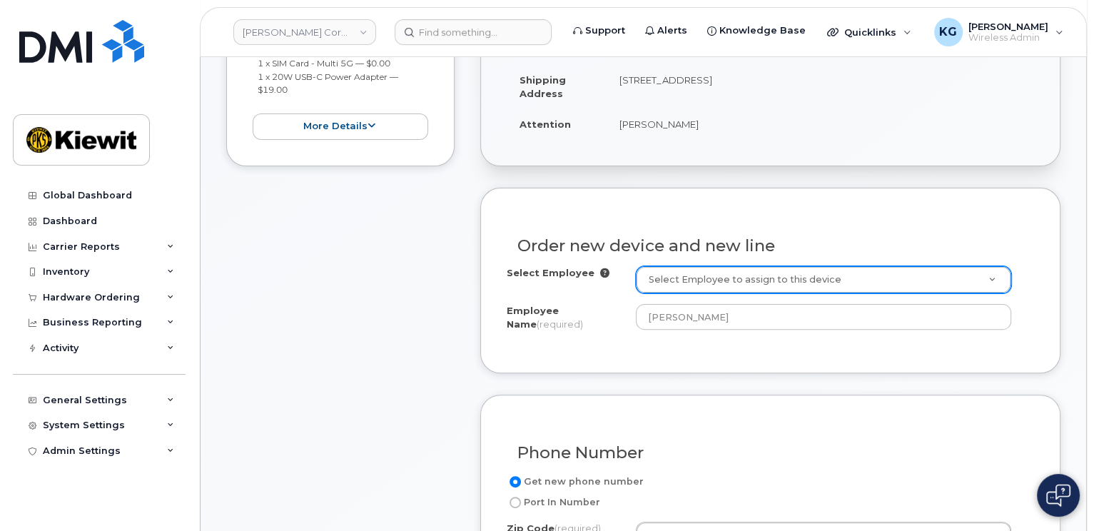
click at [646, 350] on div "Order new device and new line Select Employee Select Employee to assign to this…" at bounding box center [770, 280] width 580 height 185
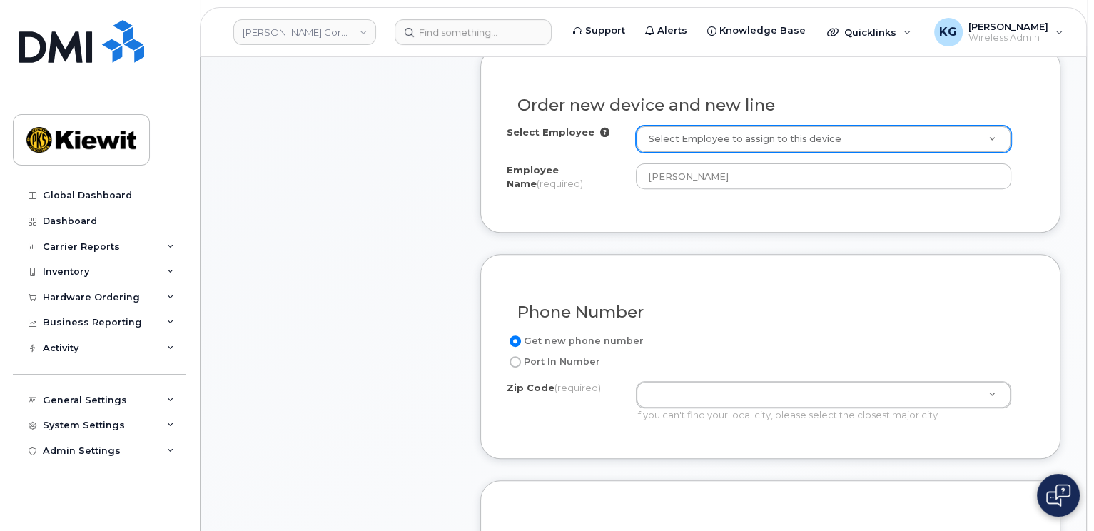
scroll to position [513, 0]
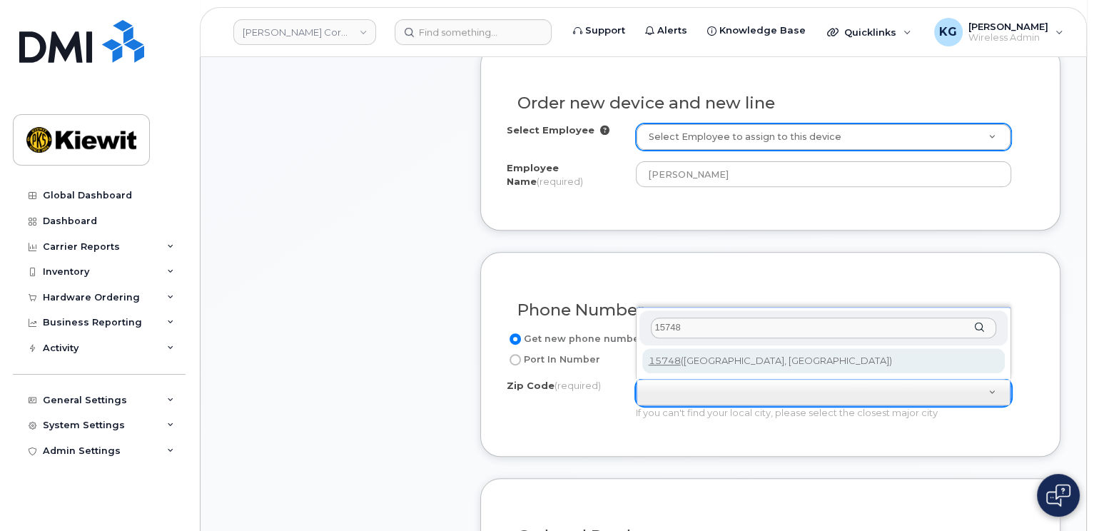
type input "15748"
type input "15748 (Homer City, PA)"
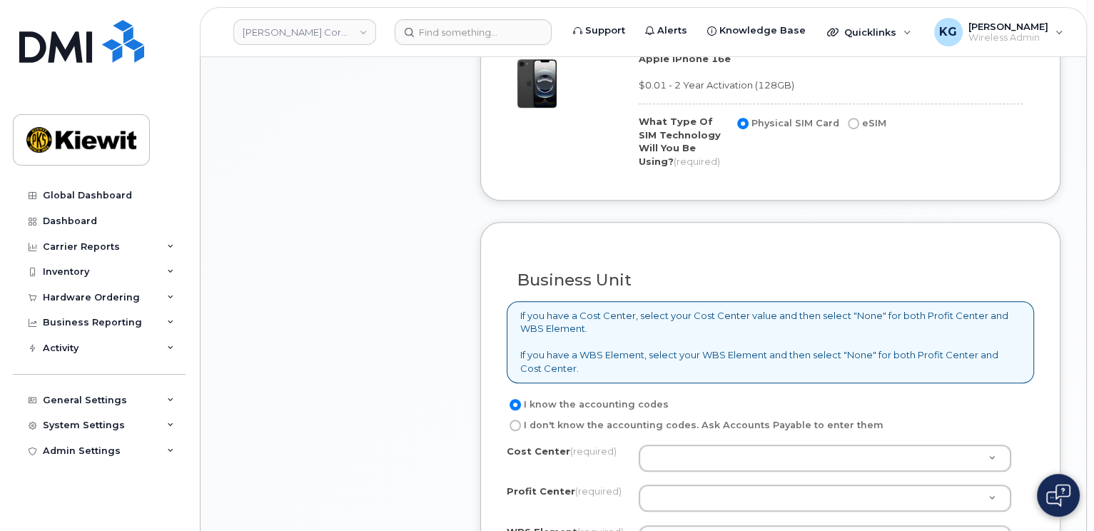
scroll to position [1084, 0]
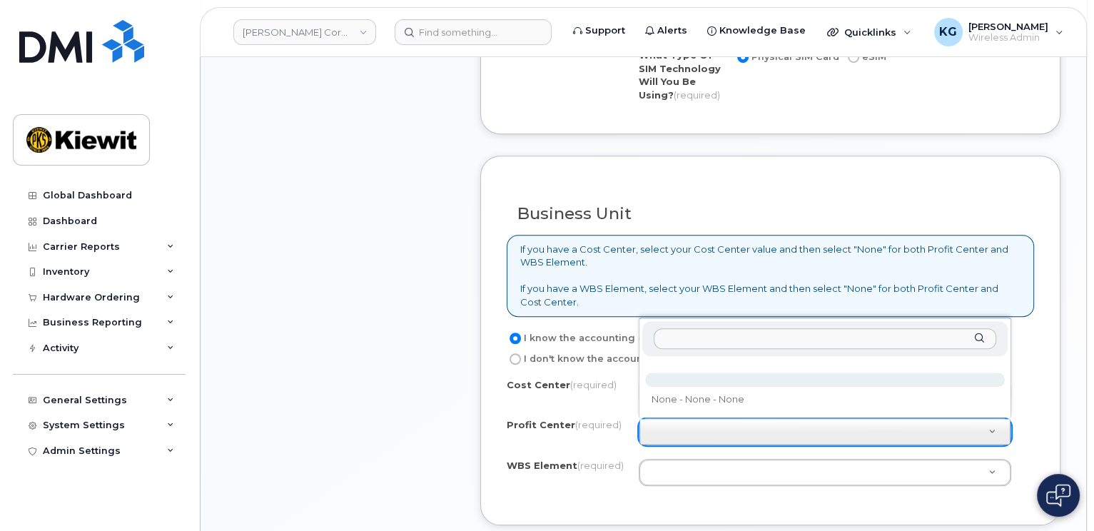
click at [701, 339] on input "text" at bounding box center [825, 338] width 343 height 21
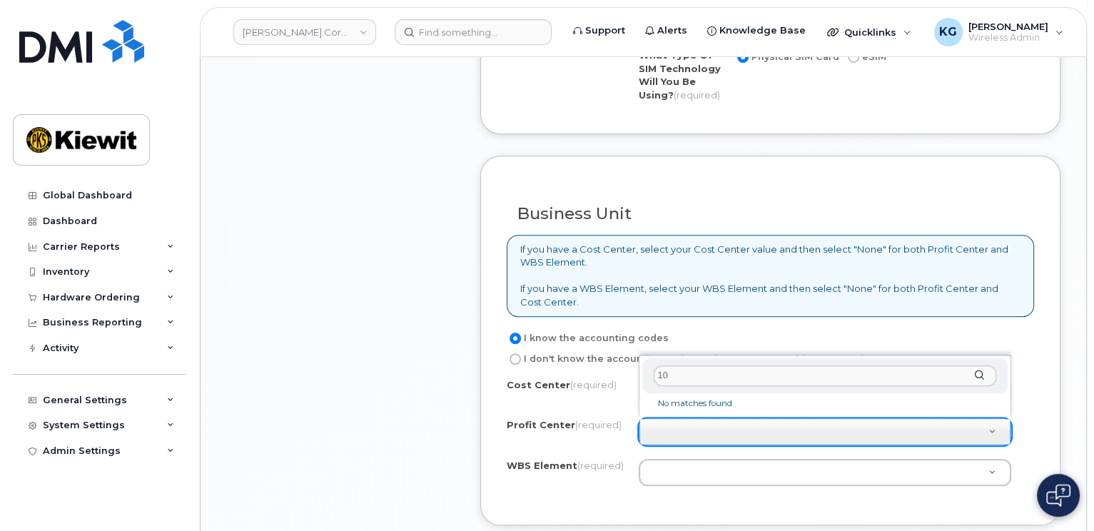
type input "1"
type input "106431"
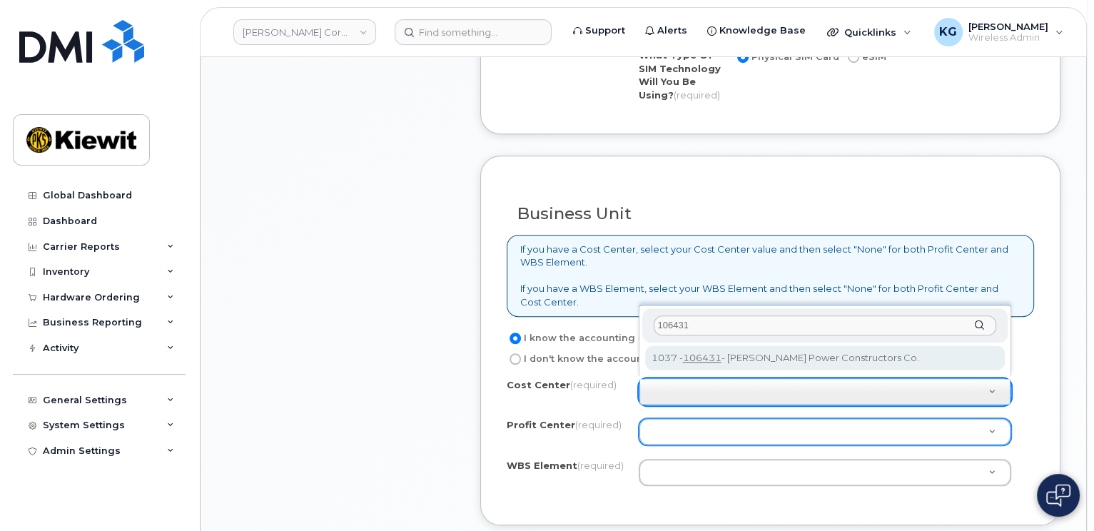
type input "106431"
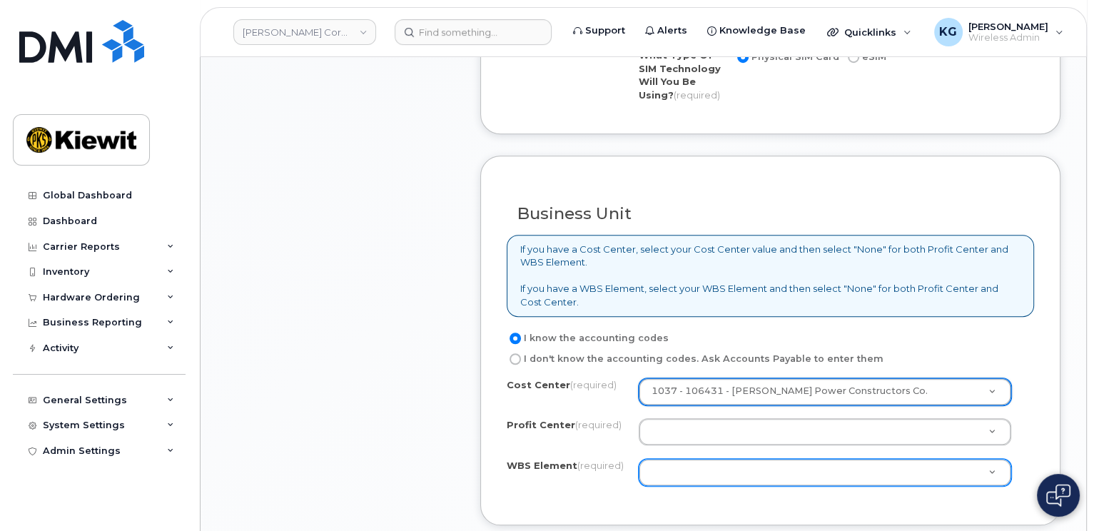
drag, startPoint x: 885, startPoint y: 385, endPoint x: 613, endPoint y: 382, distance: 272.5
type input "1"
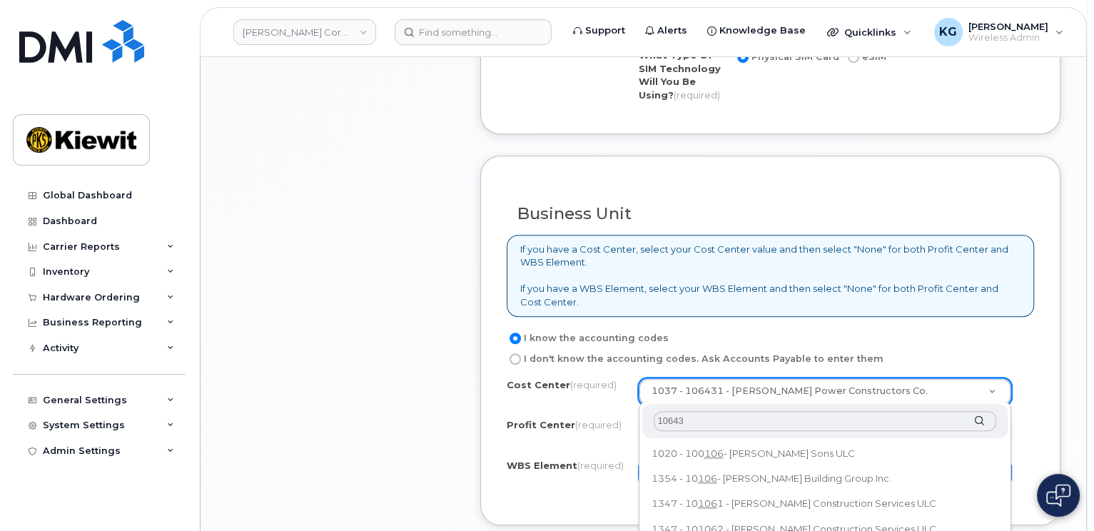
type input "106431"
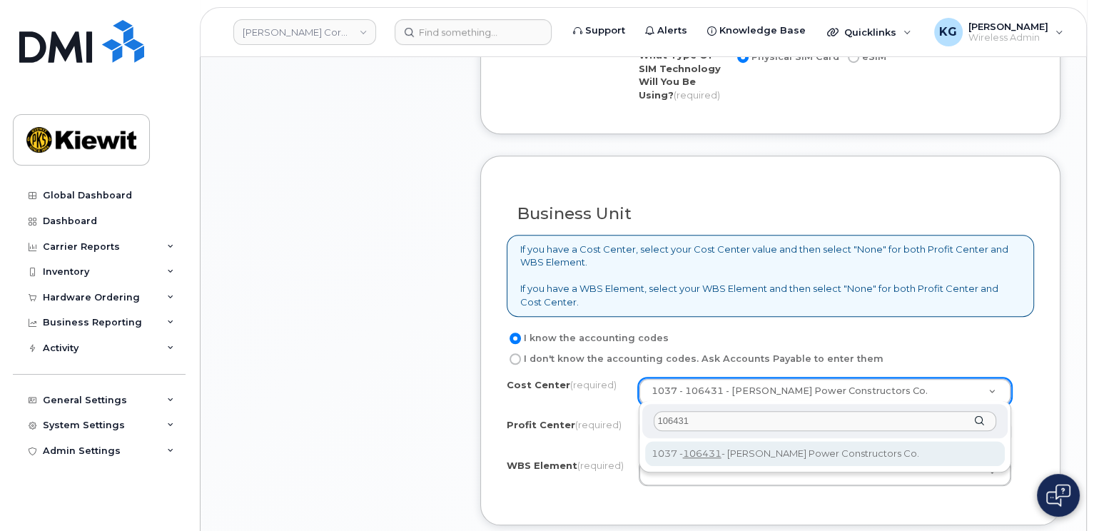
drag, startPoint x: 730, startPoint y: 422, endPoint x: 634, endPoint y: 427, distance: 96.4
click at [634, 427] on body "Kiewit Corporation Support Alerts Knowledge Base Quicklinks Suspend / Cancel De…" at bounding box center [547, 145] width 1094 height 2458
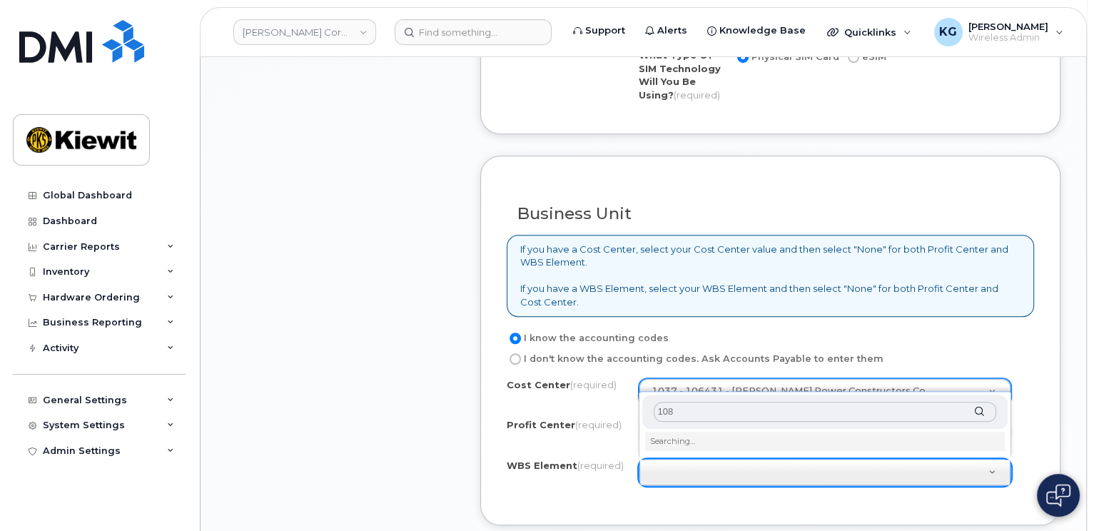
type input "1087"
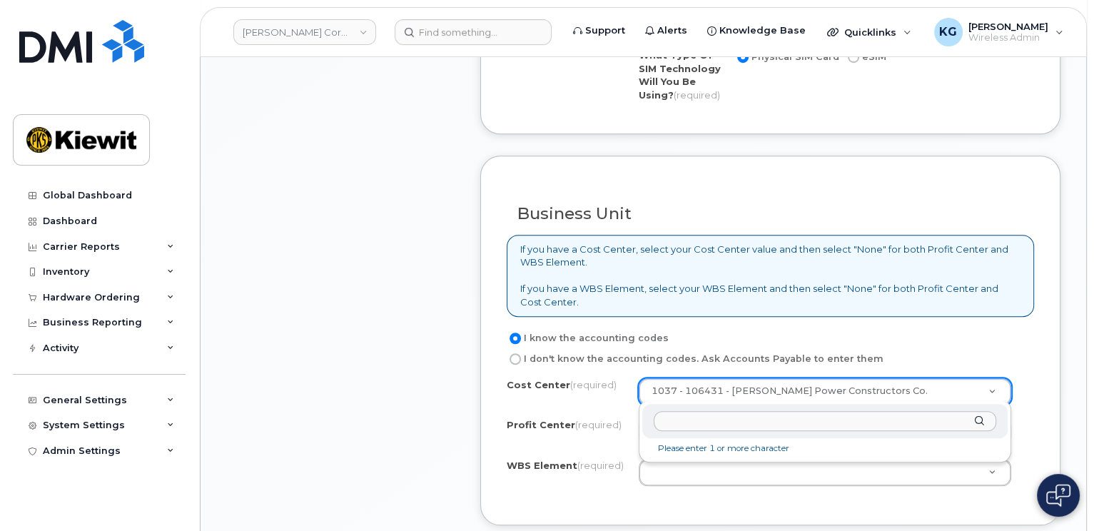
drag, startPoint x: 900, startPoint y: 387, endPoint x: 671, endPoint y: 386, distance: 229.0
click at [797, 452] on li "Please enter 1 or more character" at bounding box center [825, 448] width 360 height 15
click at [782, 447] on li "Please enter 1 or more character" at bounding box center [825, 448] width 360 height 15
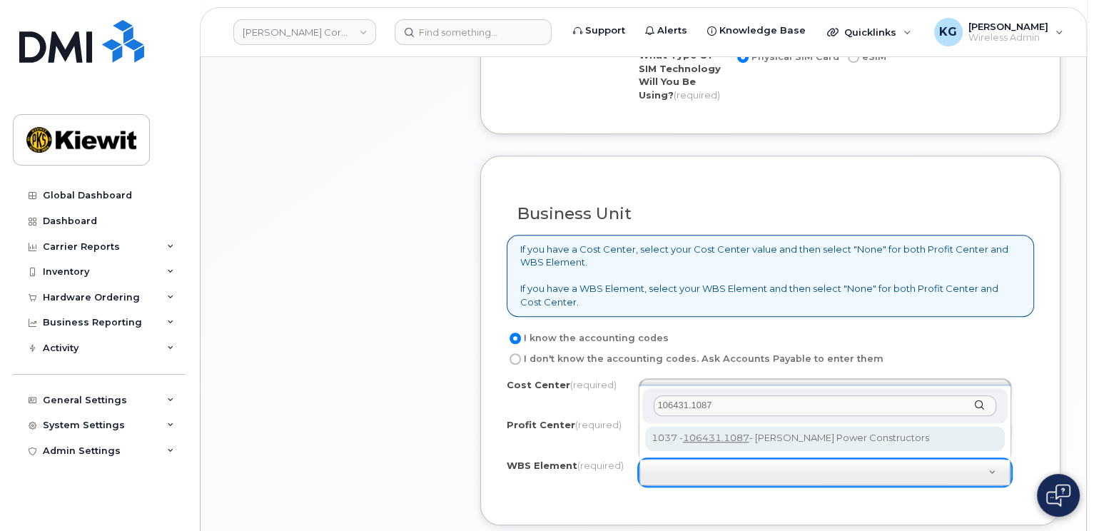
type input "106431.1087"
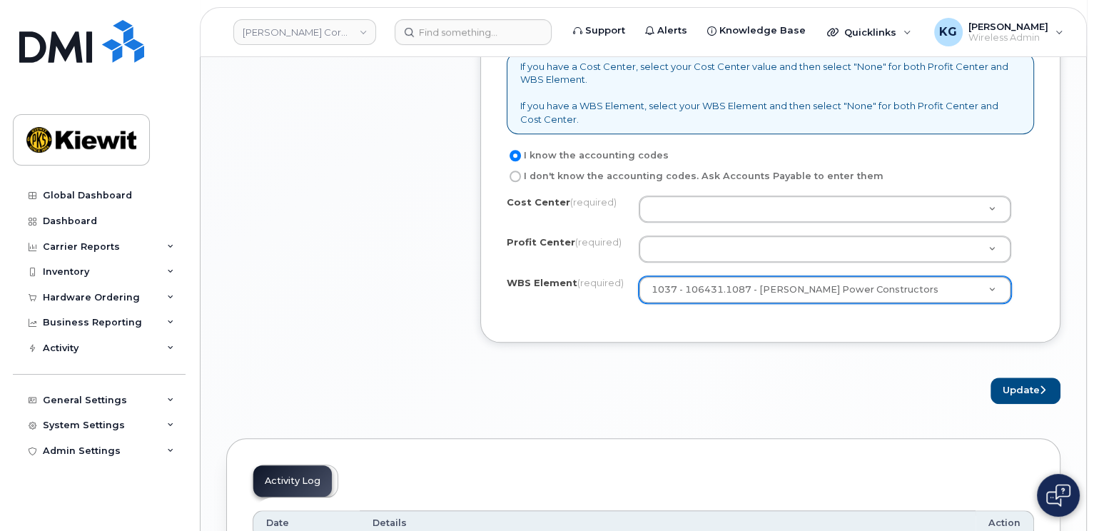
scroll to position [1369, 0]
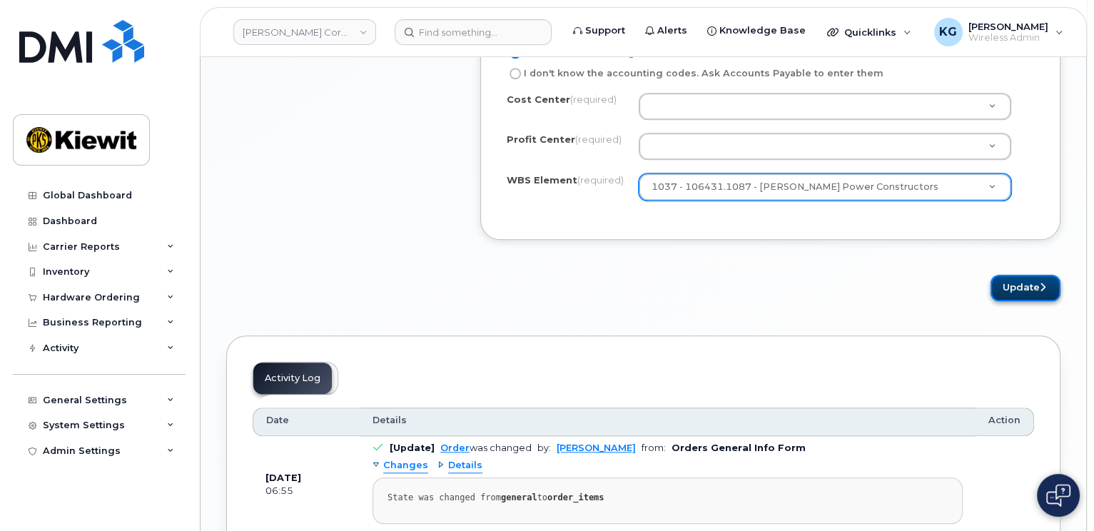
click at [1032, 284] on button "Update" at bounding box center [1025, 288] width 70 height 26
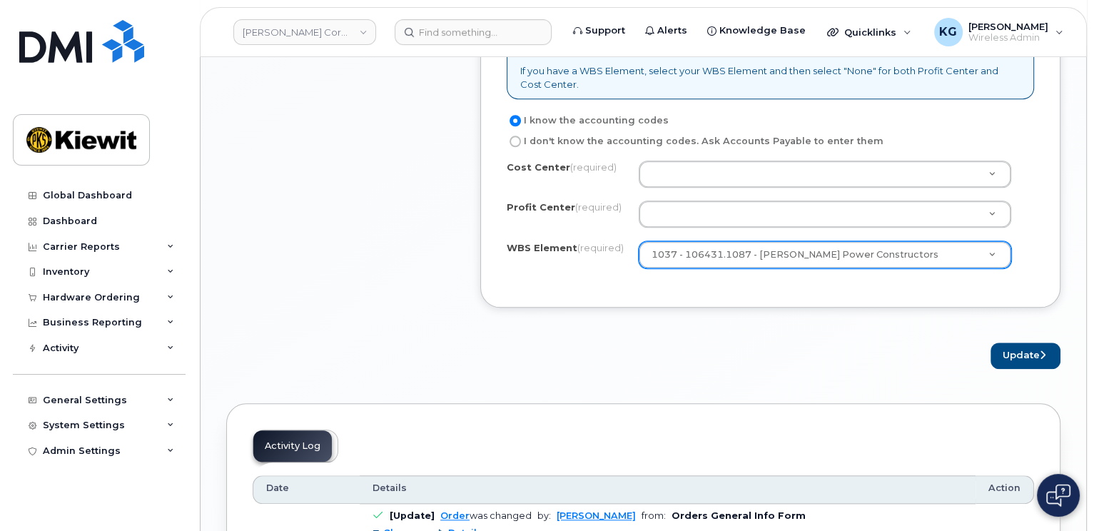
scroll to position [1298, 0]
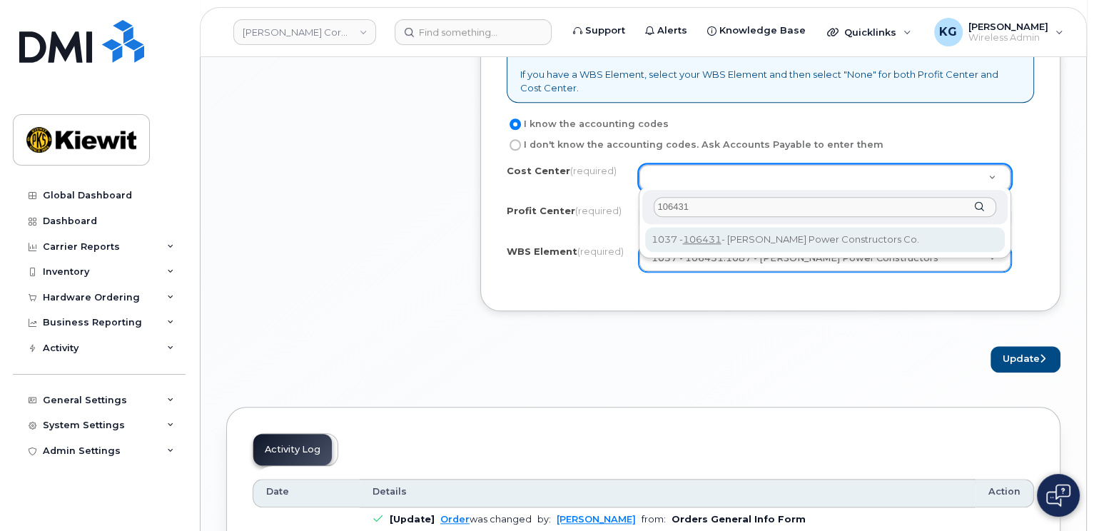
type input "106431"
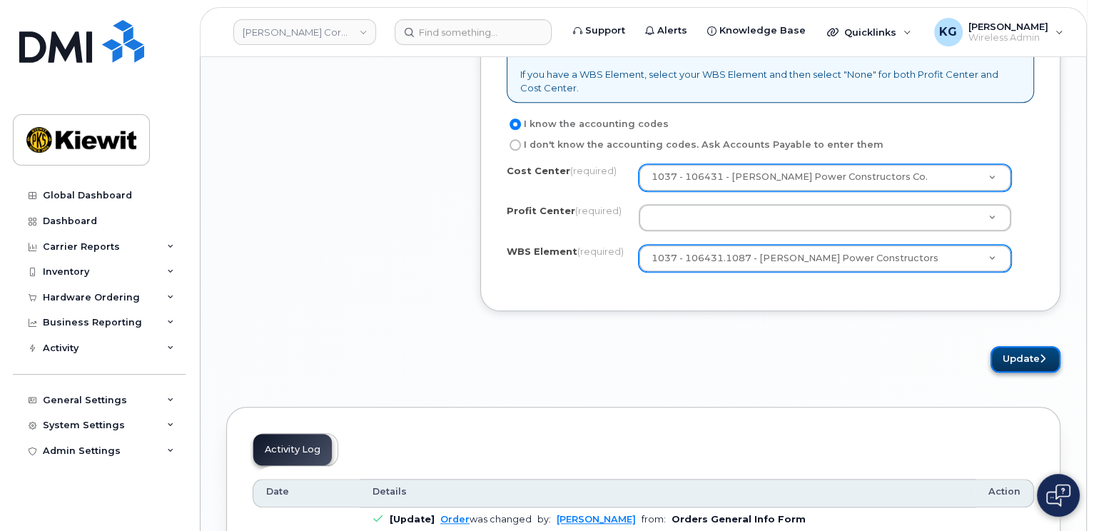
click at [1029, 359] on button "Update" at bounding box center [1025, 359] width 70 height 26
click at [651, 361] on div "Update" at bounding box center [770, 359] width 580 height 26
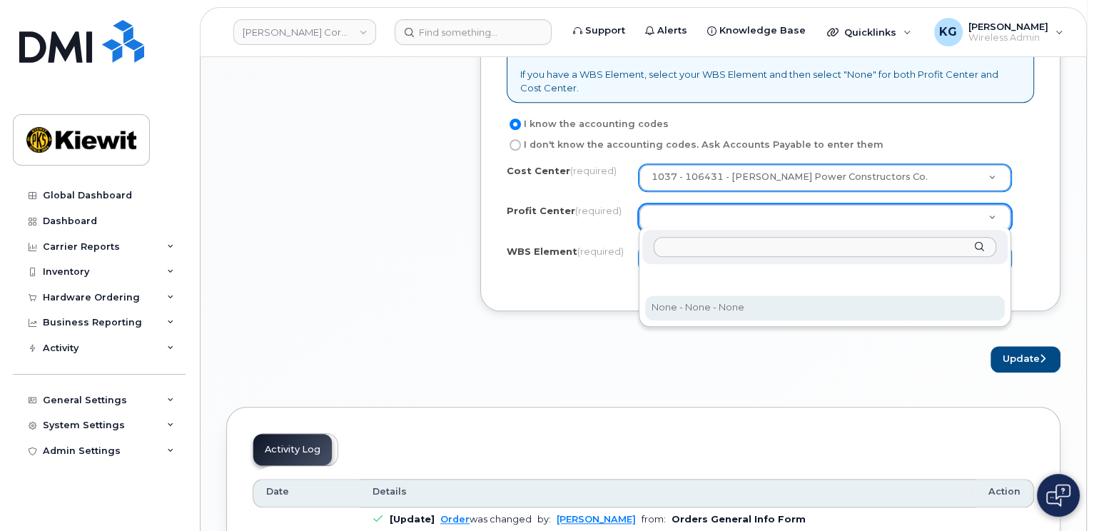
select select "None"
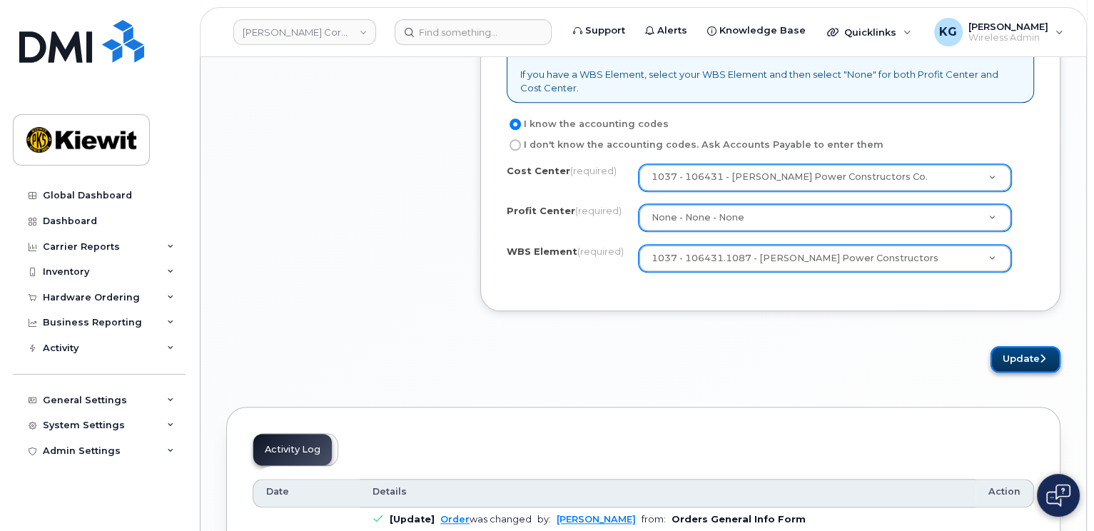
click at [1037, 351] on button "Update" at bounding box center [1025, 359] width 70 height 26
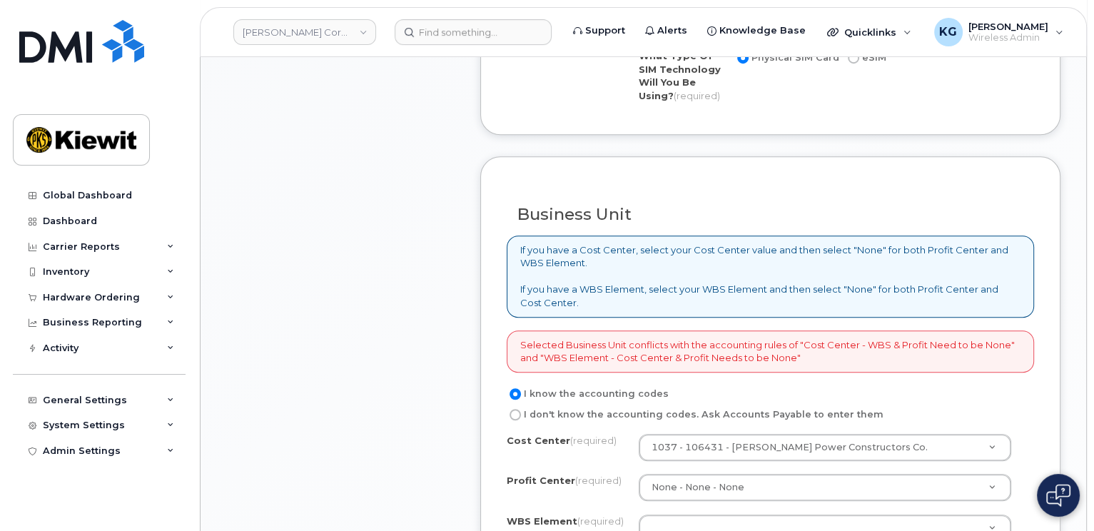
scroll to position [1141, 0]
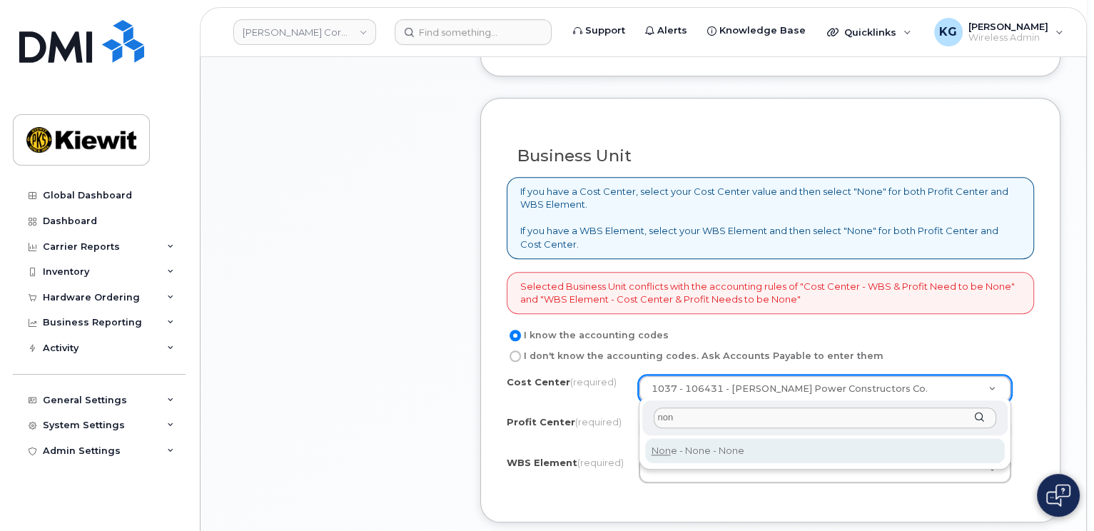
type input "non"
type input "None"
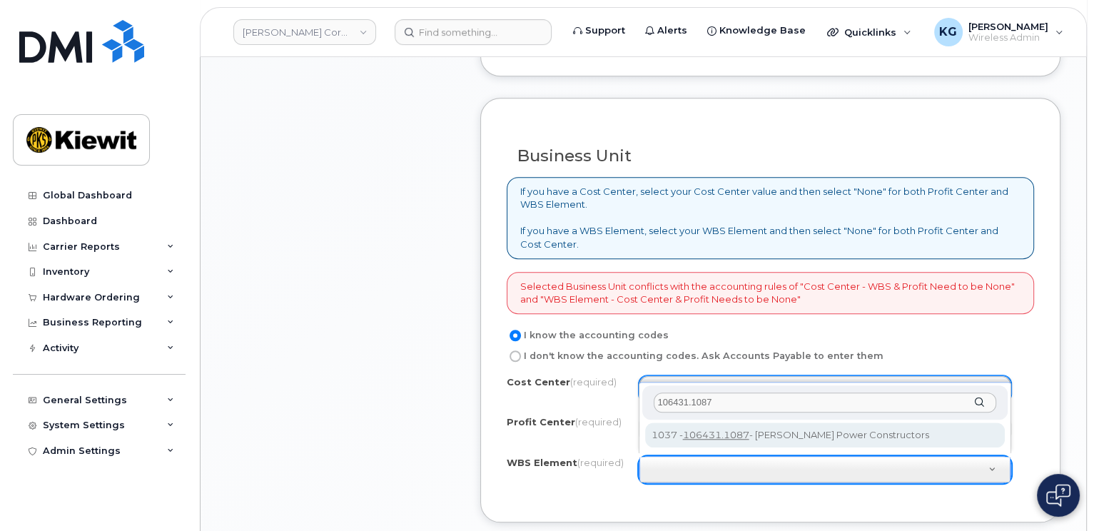
type input "106431.1087"
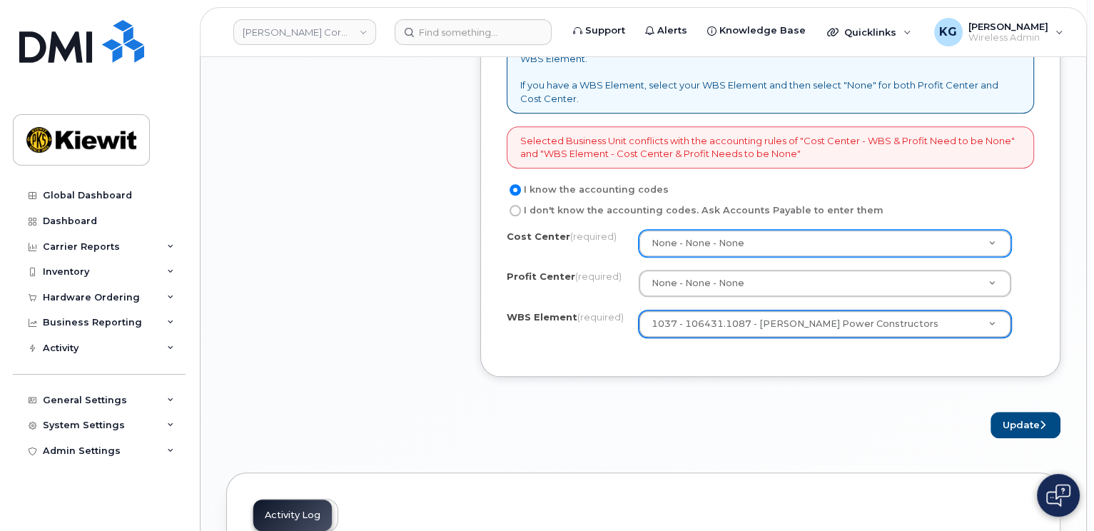
scroll to position [1356, 0]
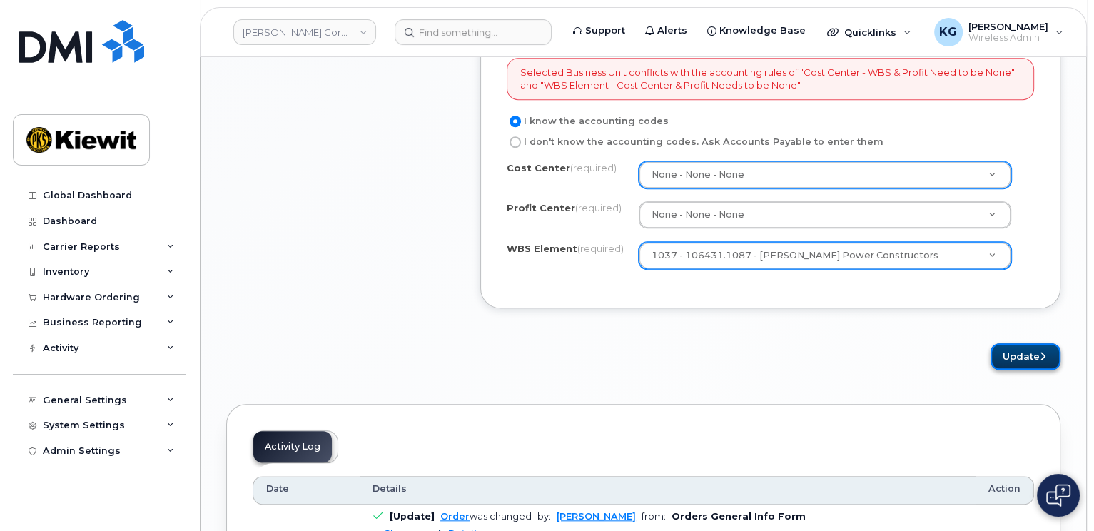
click at [1031, 353] on button "Update" at bounding box center [1025, 356] width 70 height 26
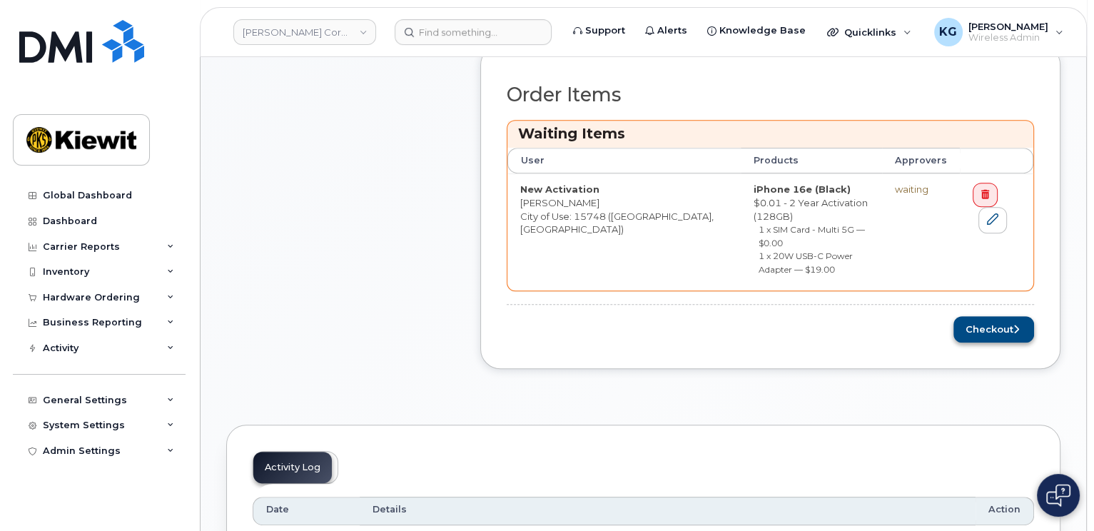
scroll to position [571, 0]
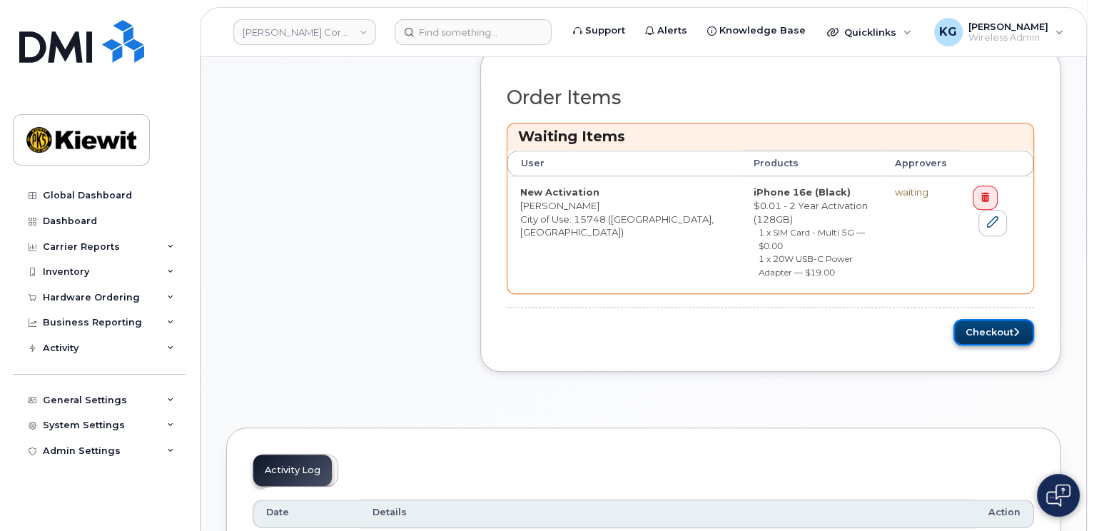
click at [981, 319] on button "Checkout" at bounding box center [993, 332] width 81 height 26
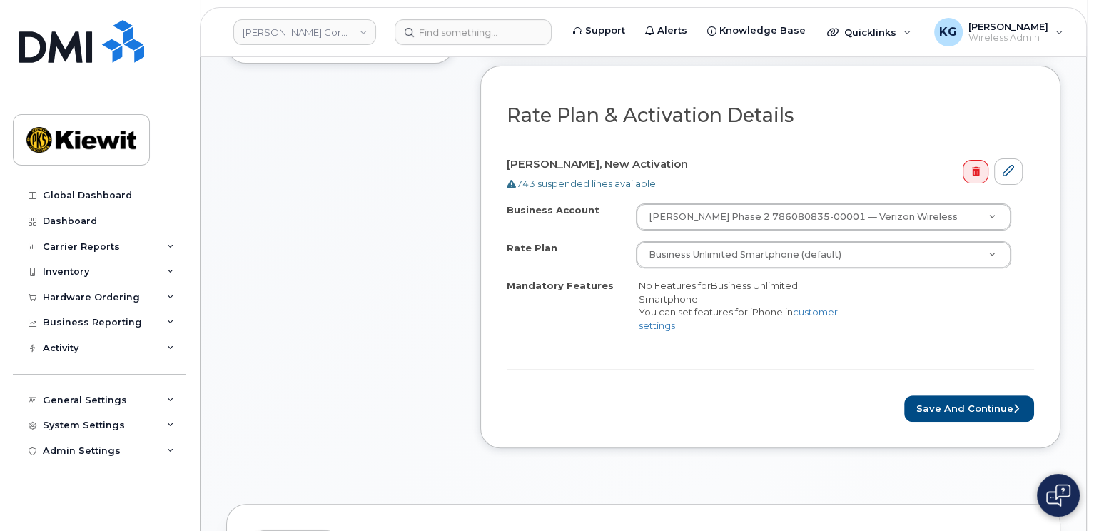
scroll to position [428, 0]
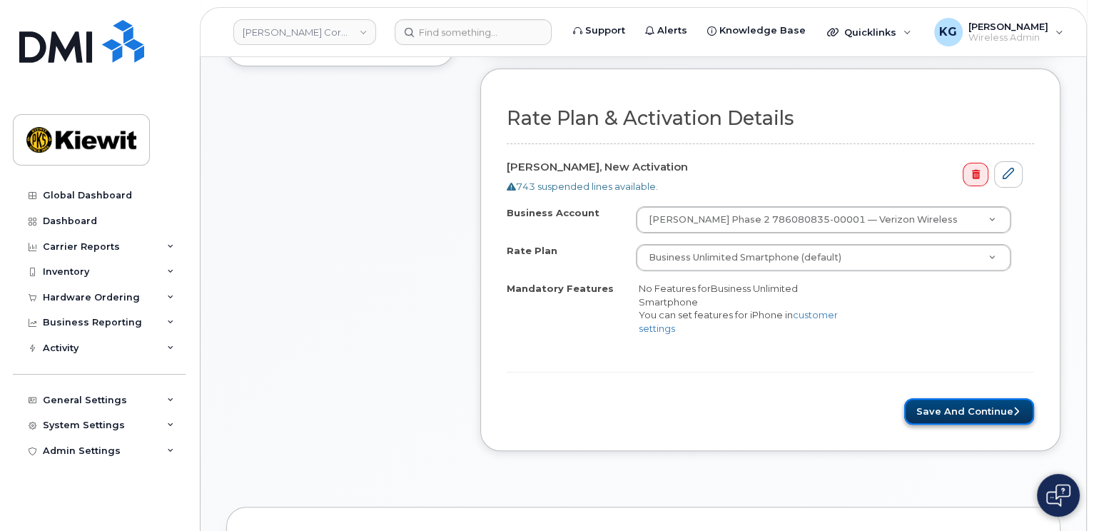
click at [962, 407] on button "Save and Continue" at bounding box center [969, 411] width 130 height 26
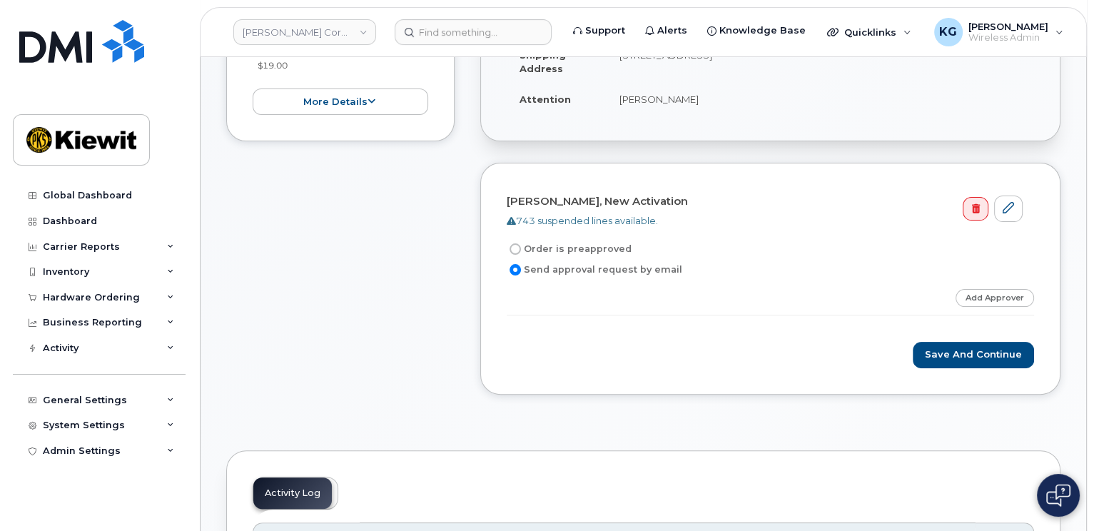
scroll to position [357, 0]
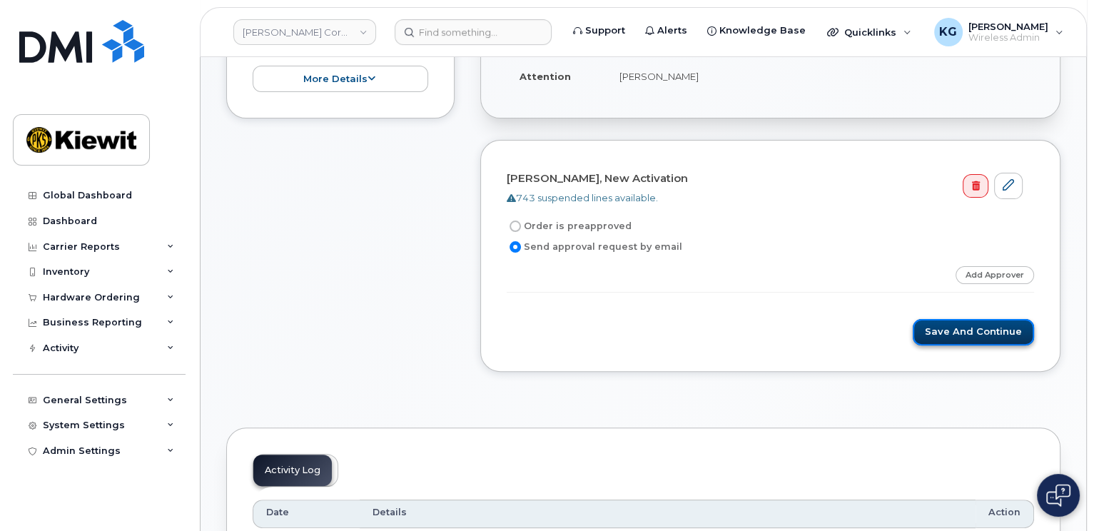
click at [978, 332] on button "Save and Continue" at bounding box center [972, 332] width 121 height 26
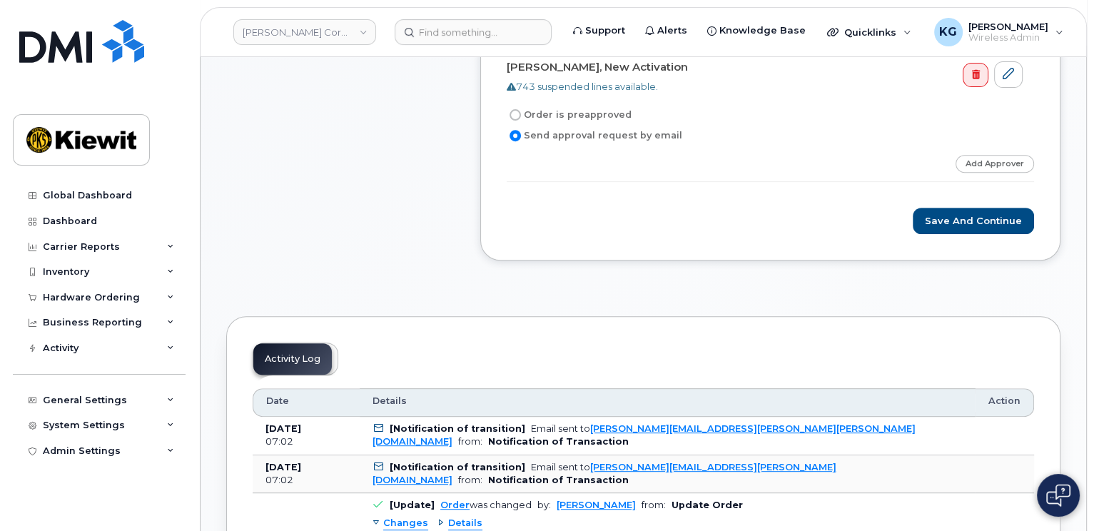
scroll to position [571, 0]
